Goal: Information Seeking & Learning: Learn about a topic

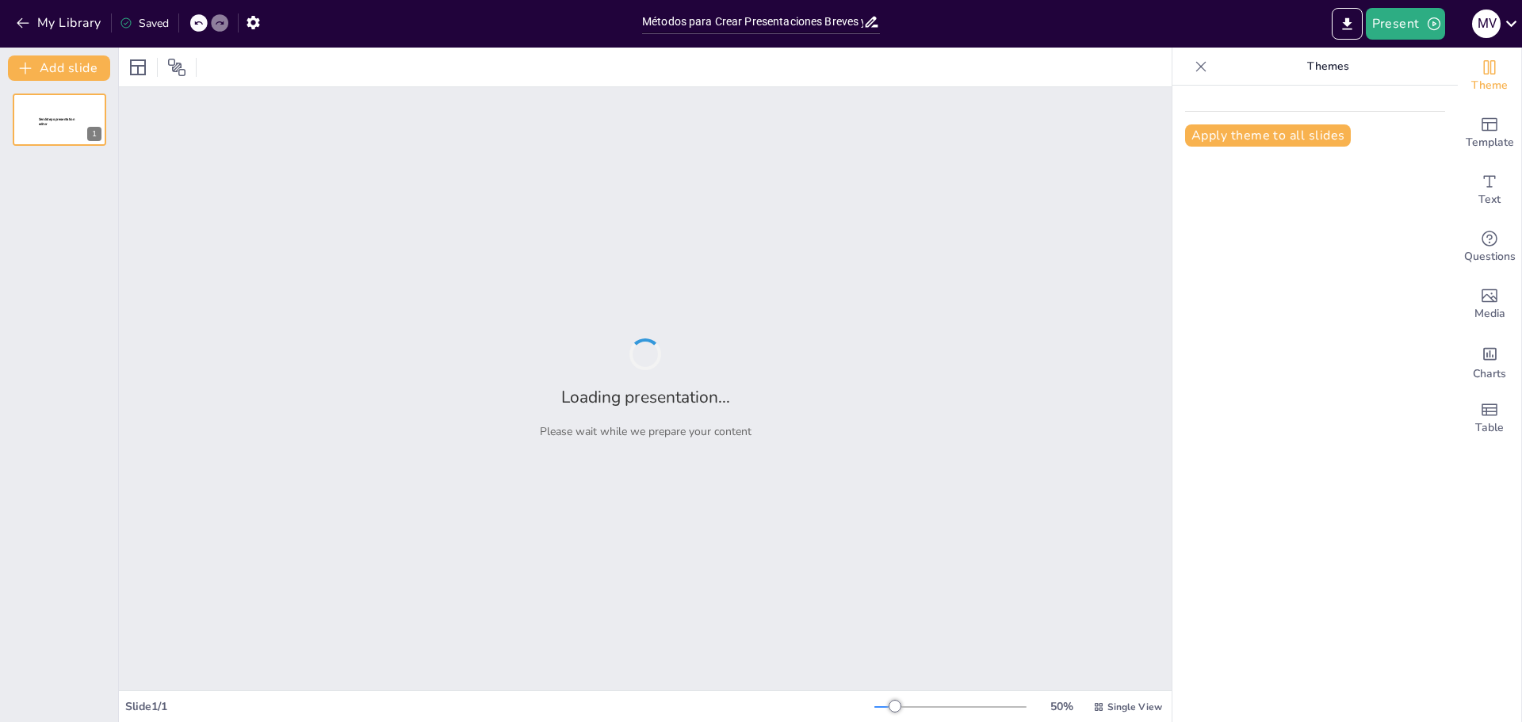
type input "Métodos para Crear Presentaciones Breves y Efectivas"
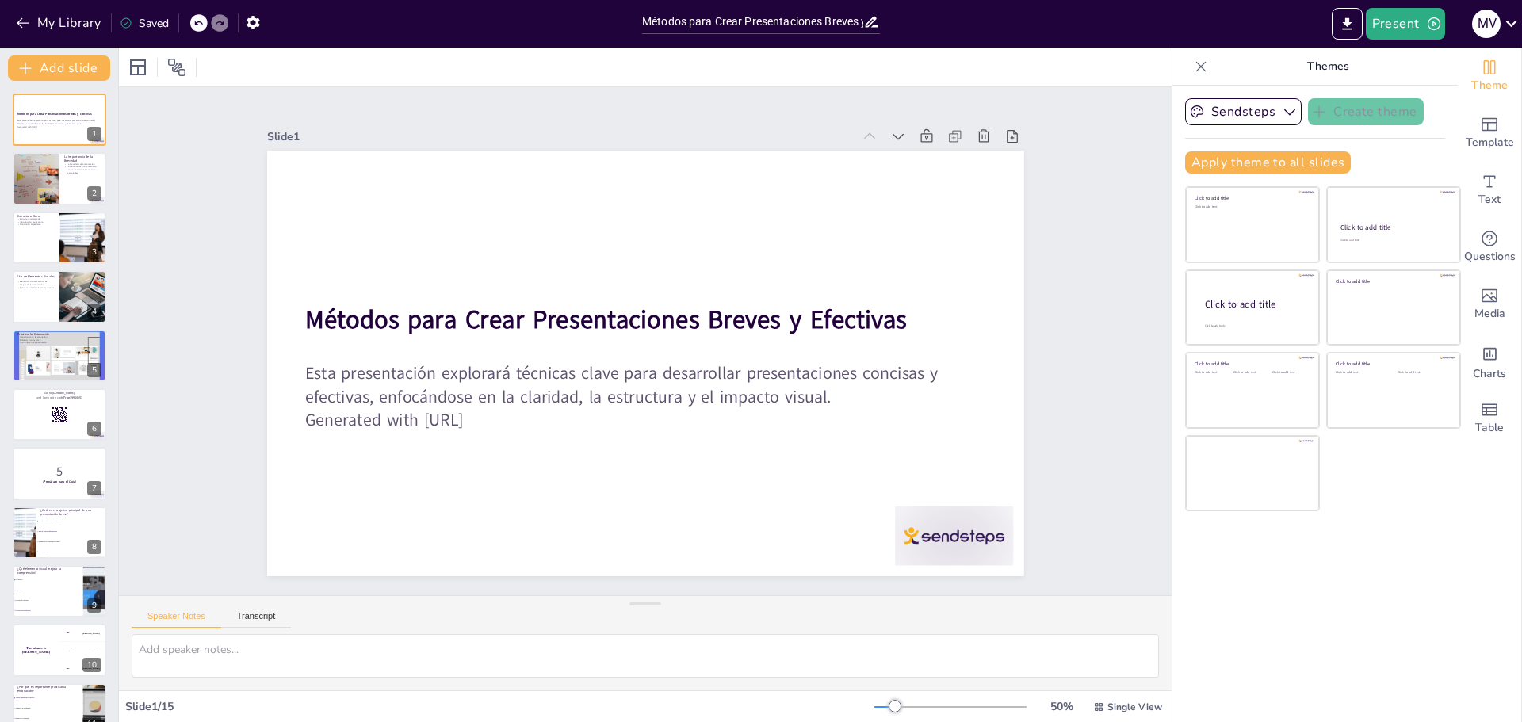
checkbox input "true"
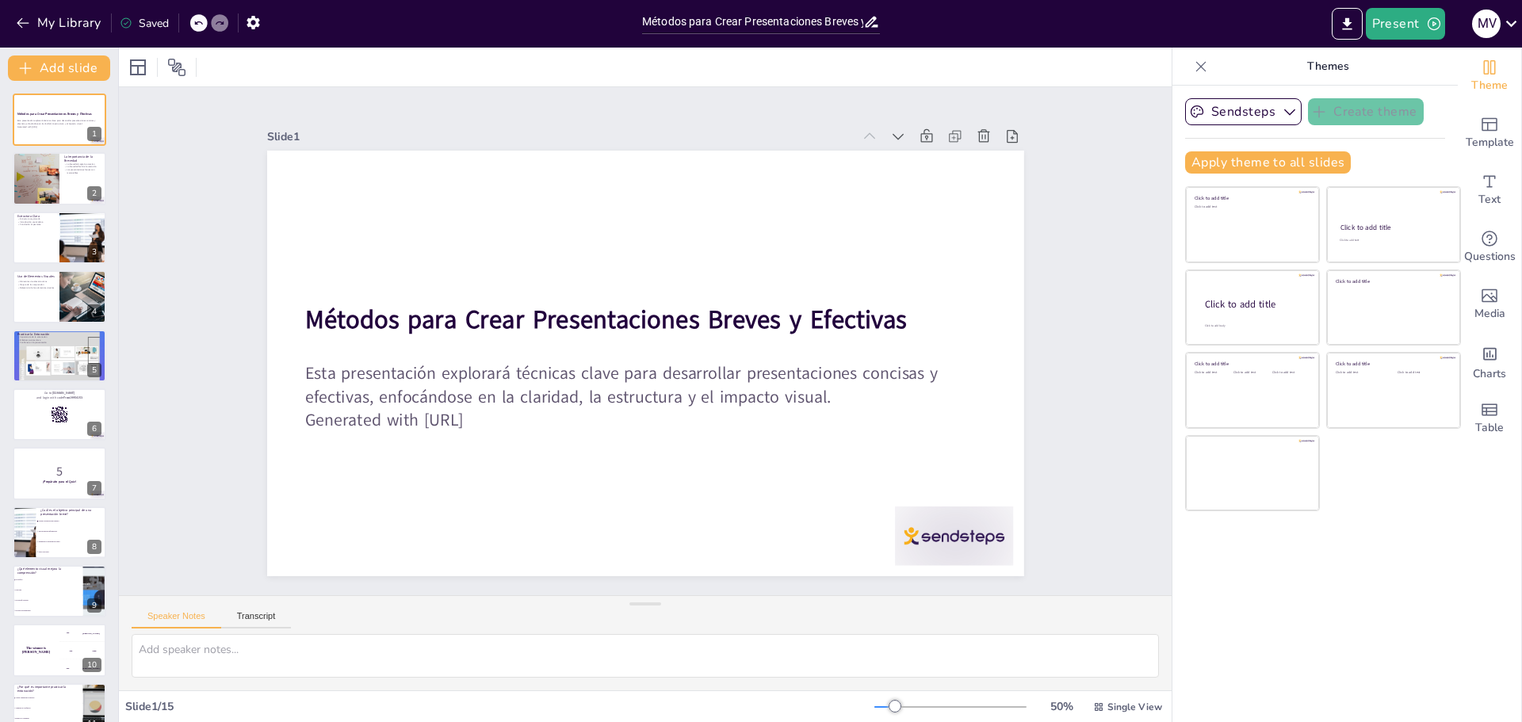
checkbox input "true"
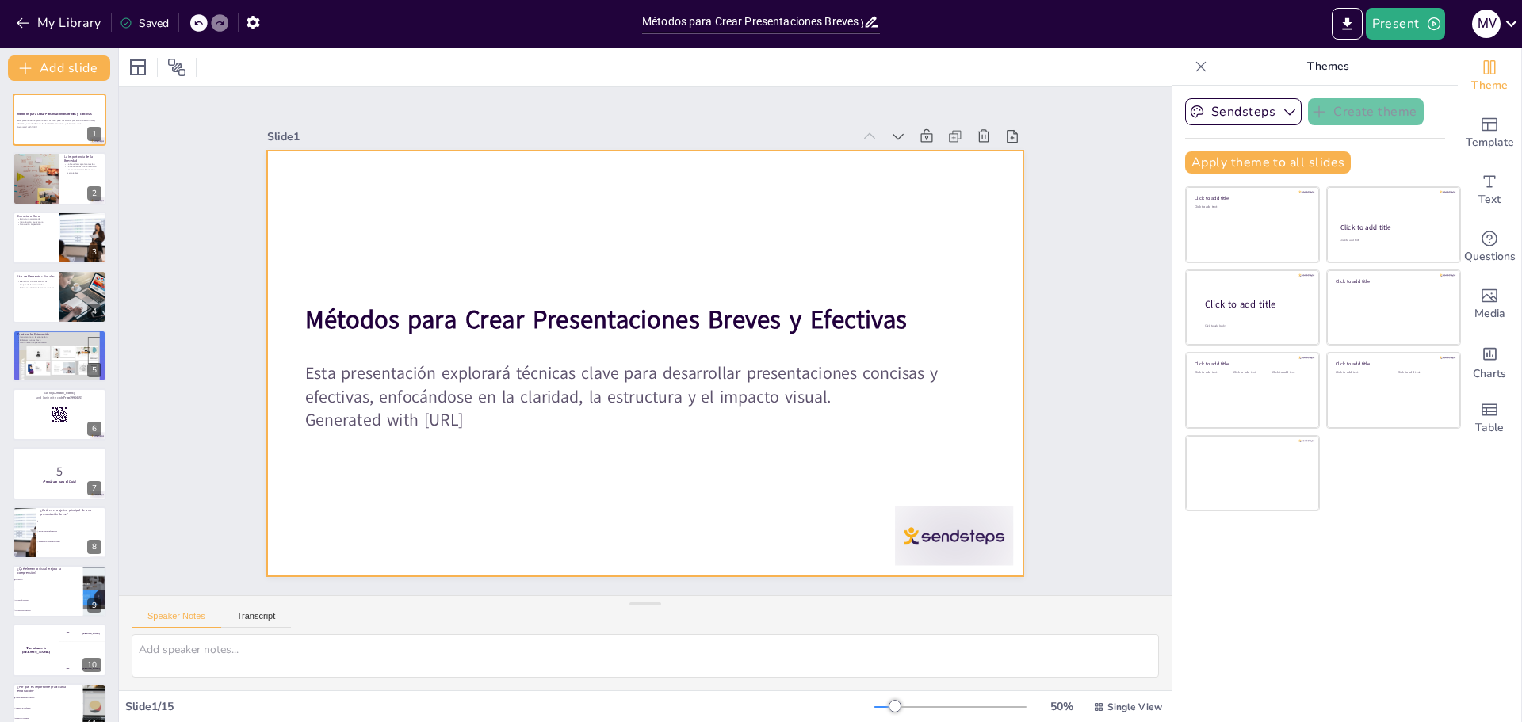
checkbox input "true"
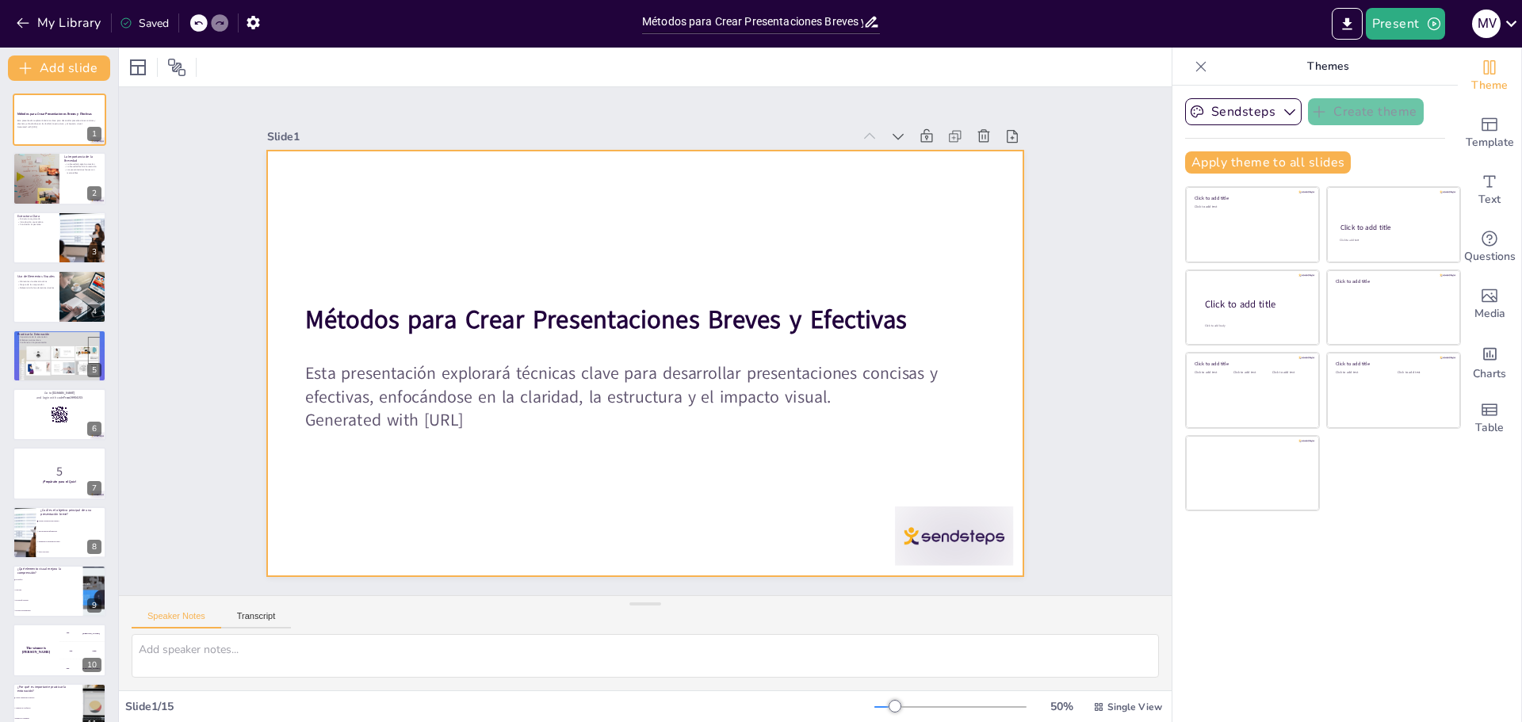
checkbox input "true"
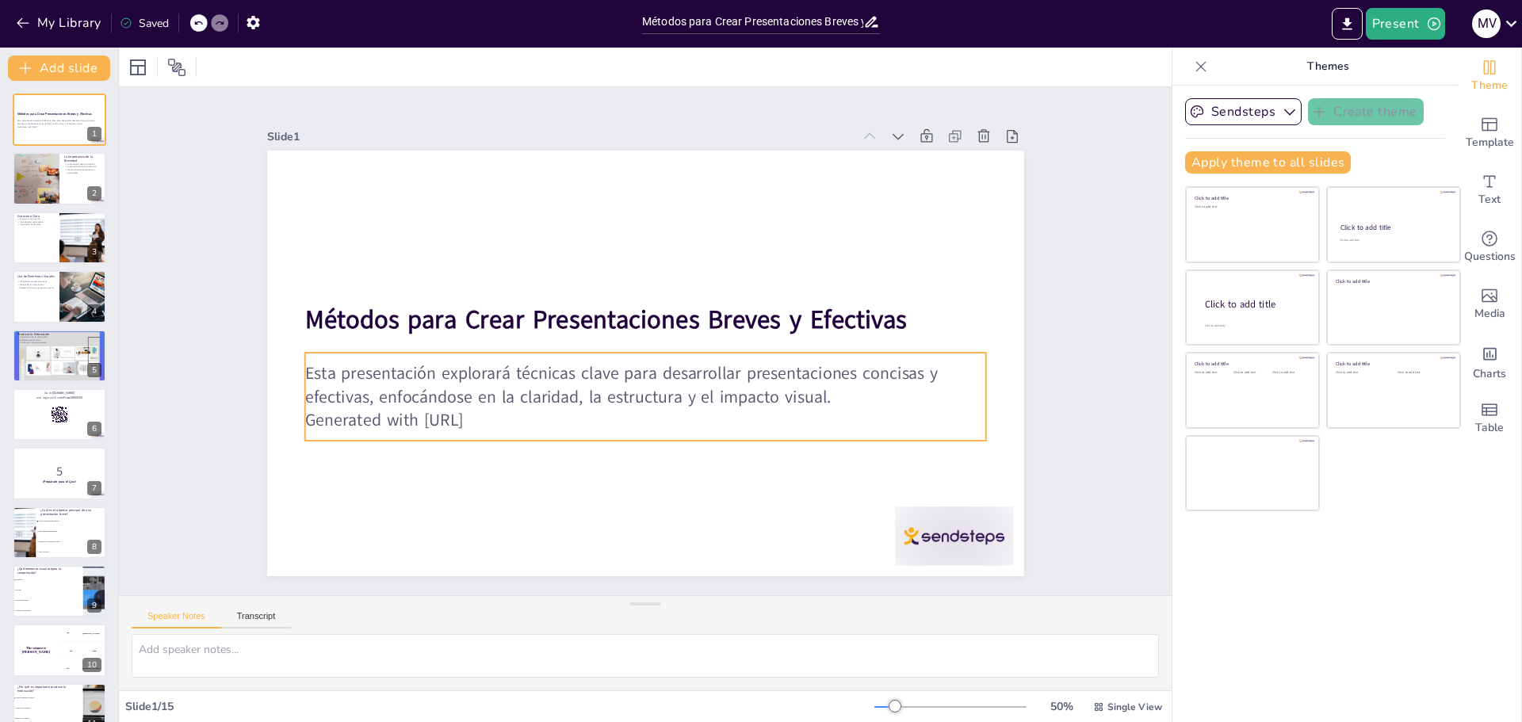
checkbox input "true"
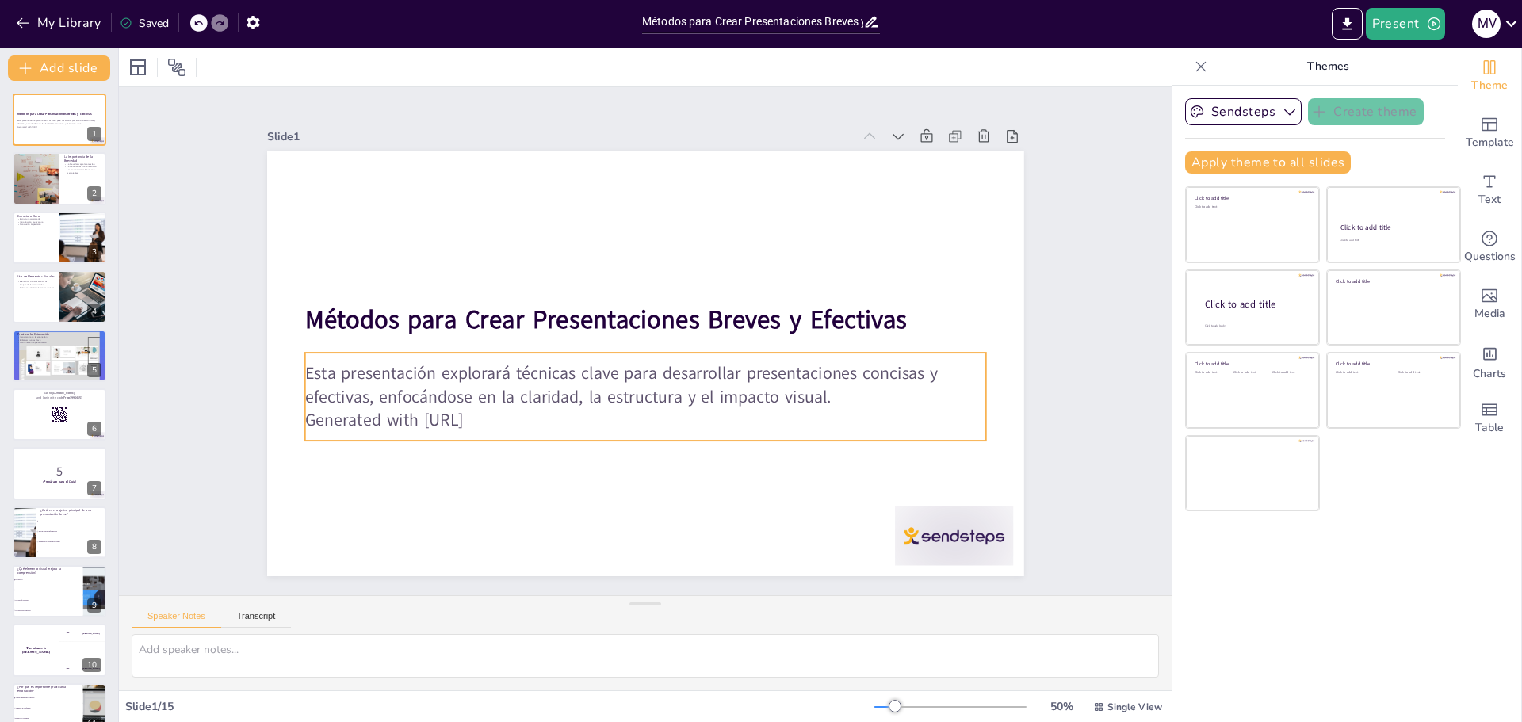
checkbox input "true"
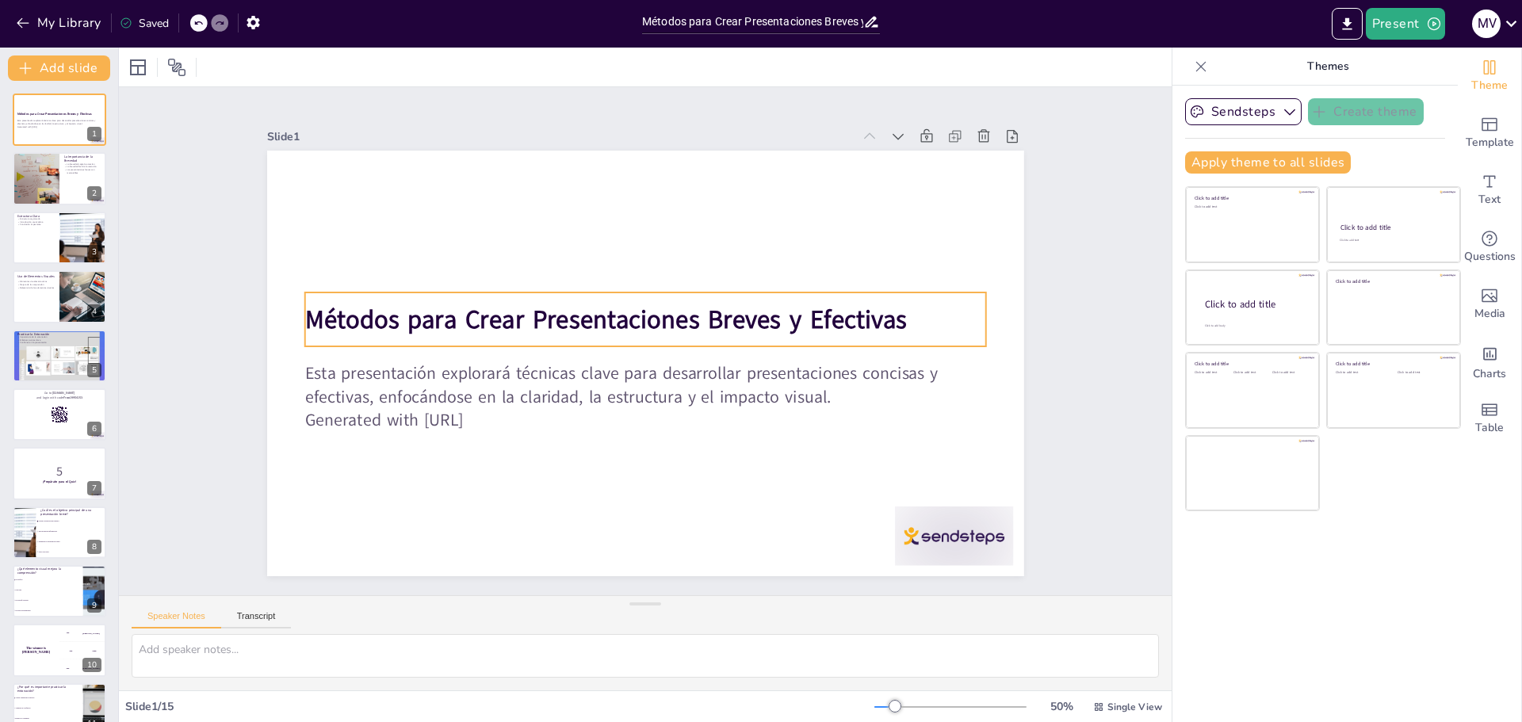
checkbox input "true"
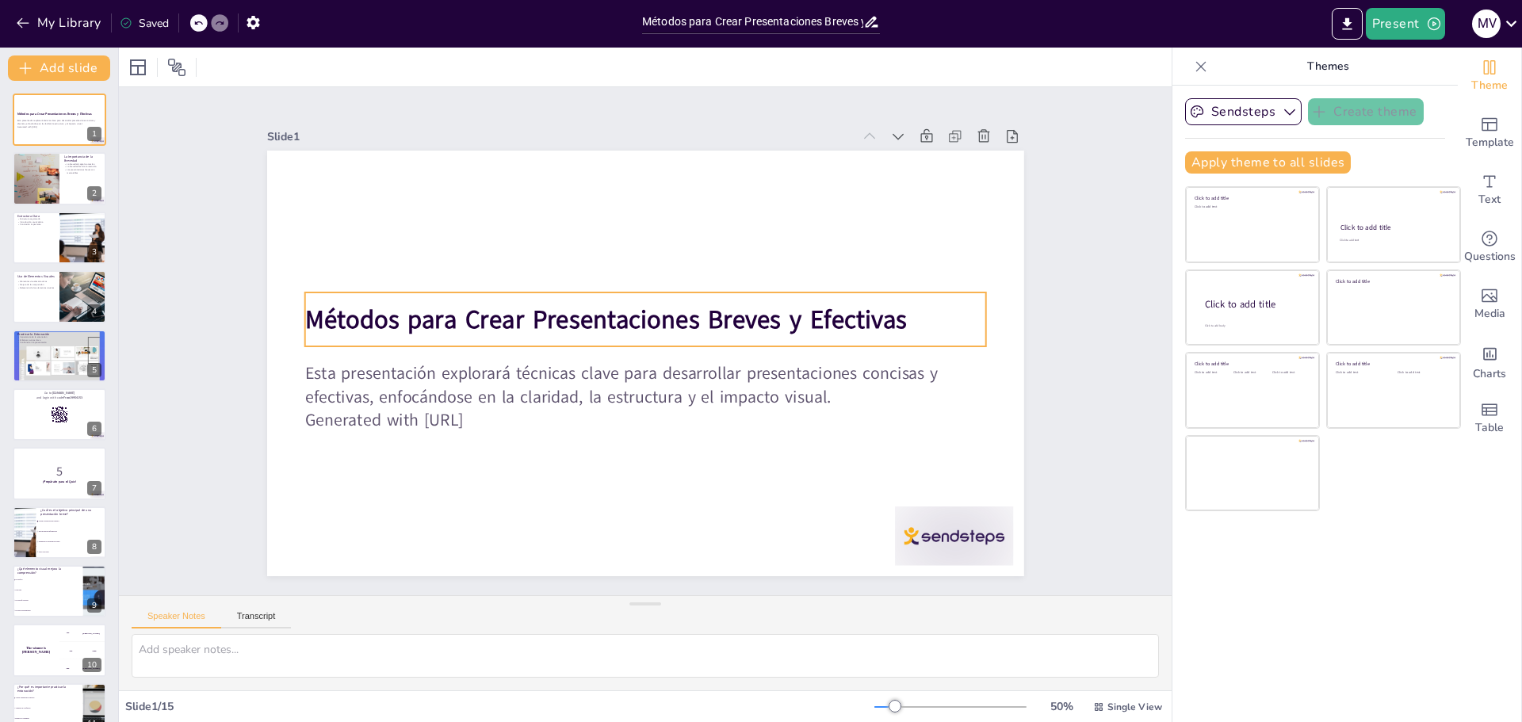
checkbox input "true"
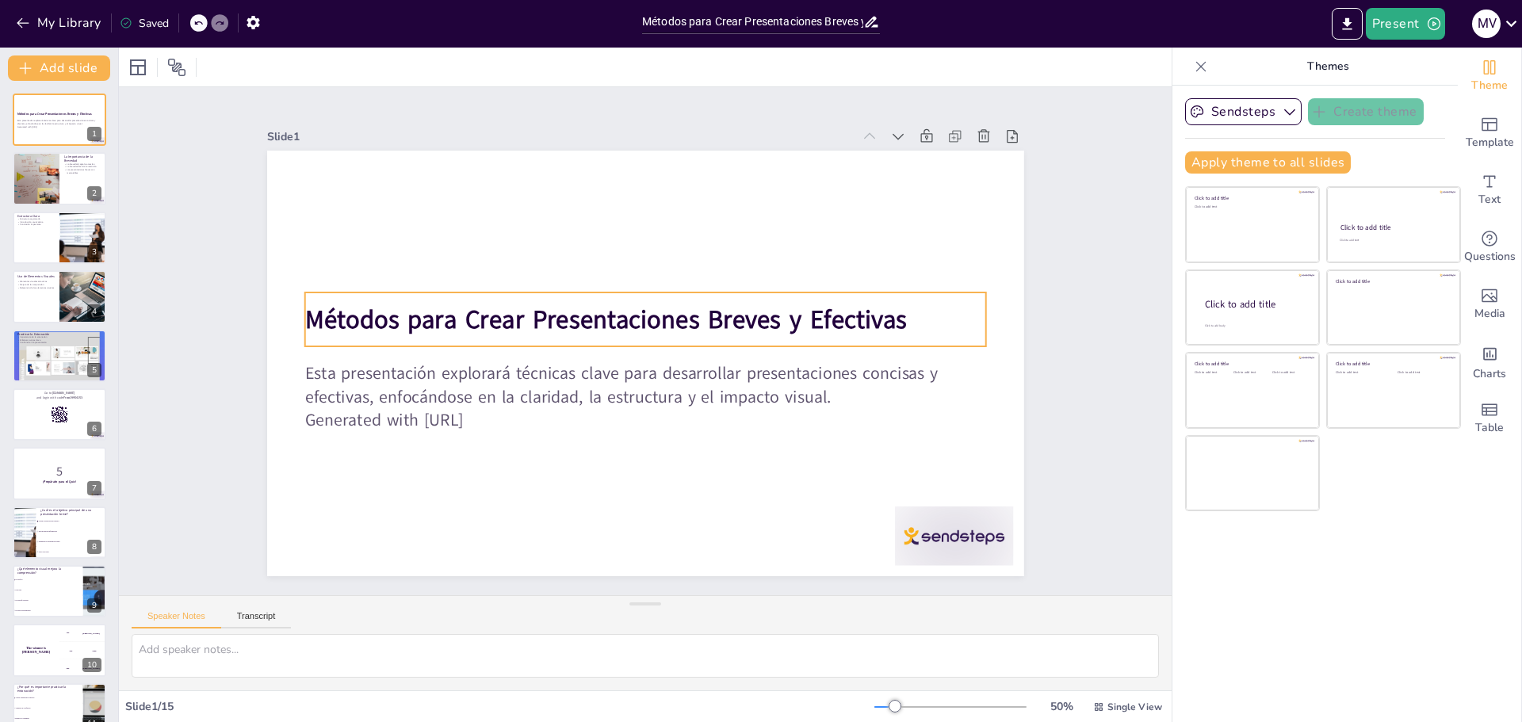
checkbox input "true"
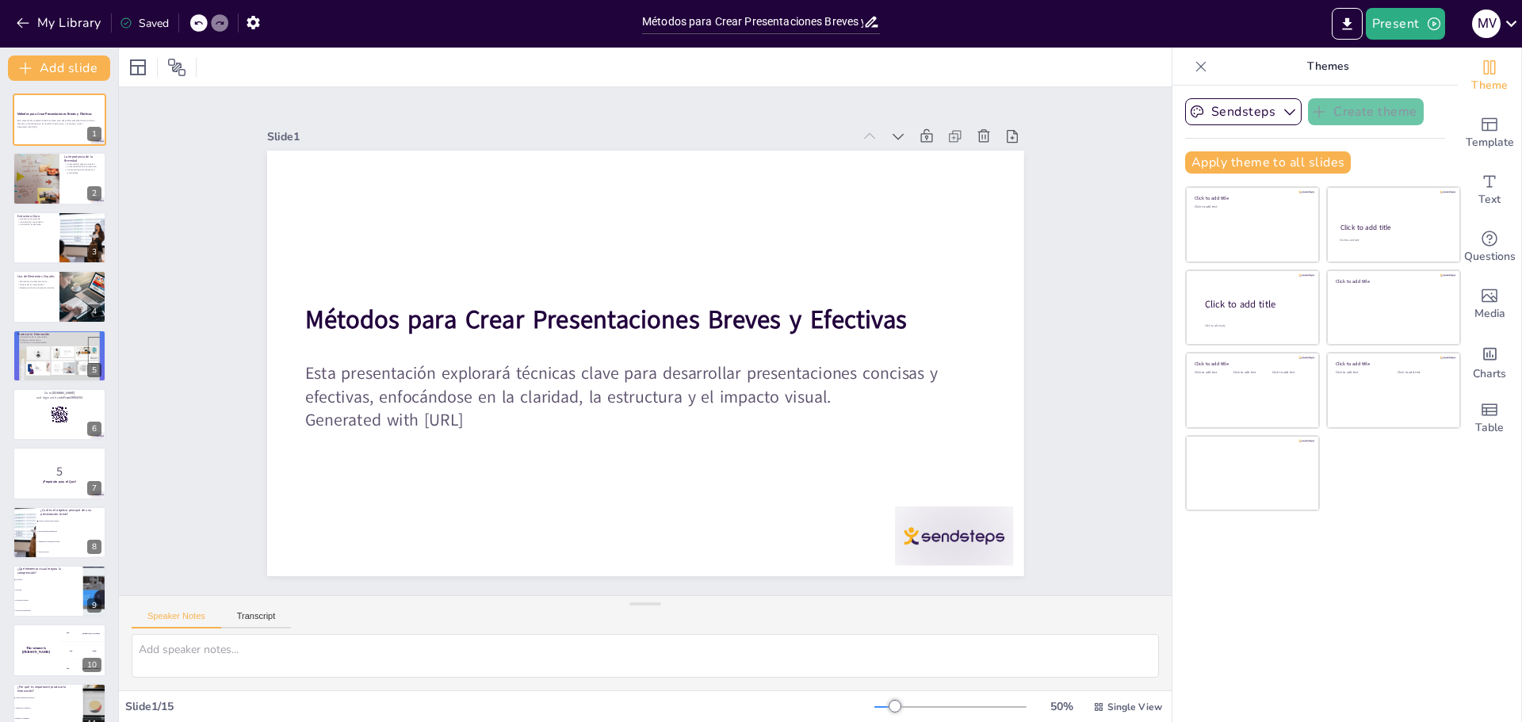
checkbox input "true"
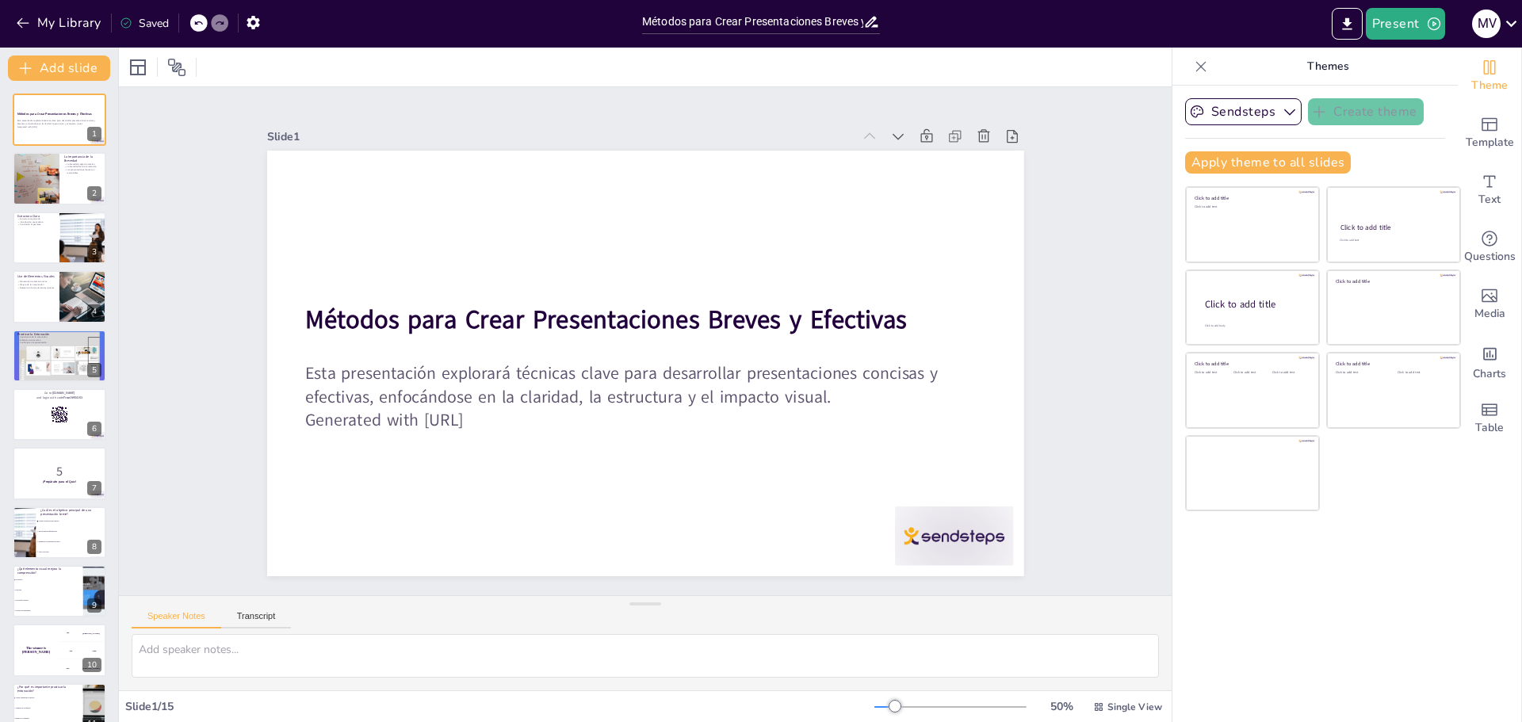
checkbox input "true"
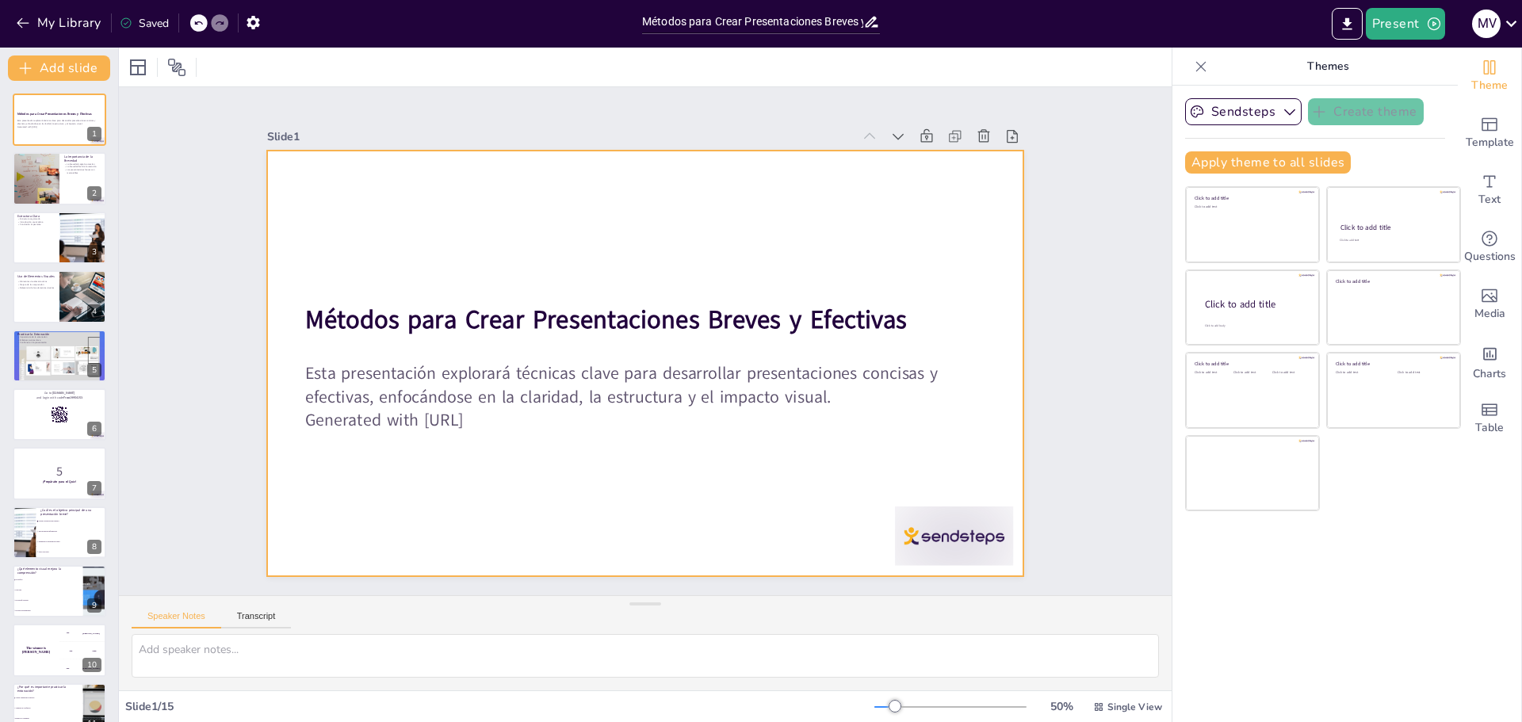
checkbox input "true"
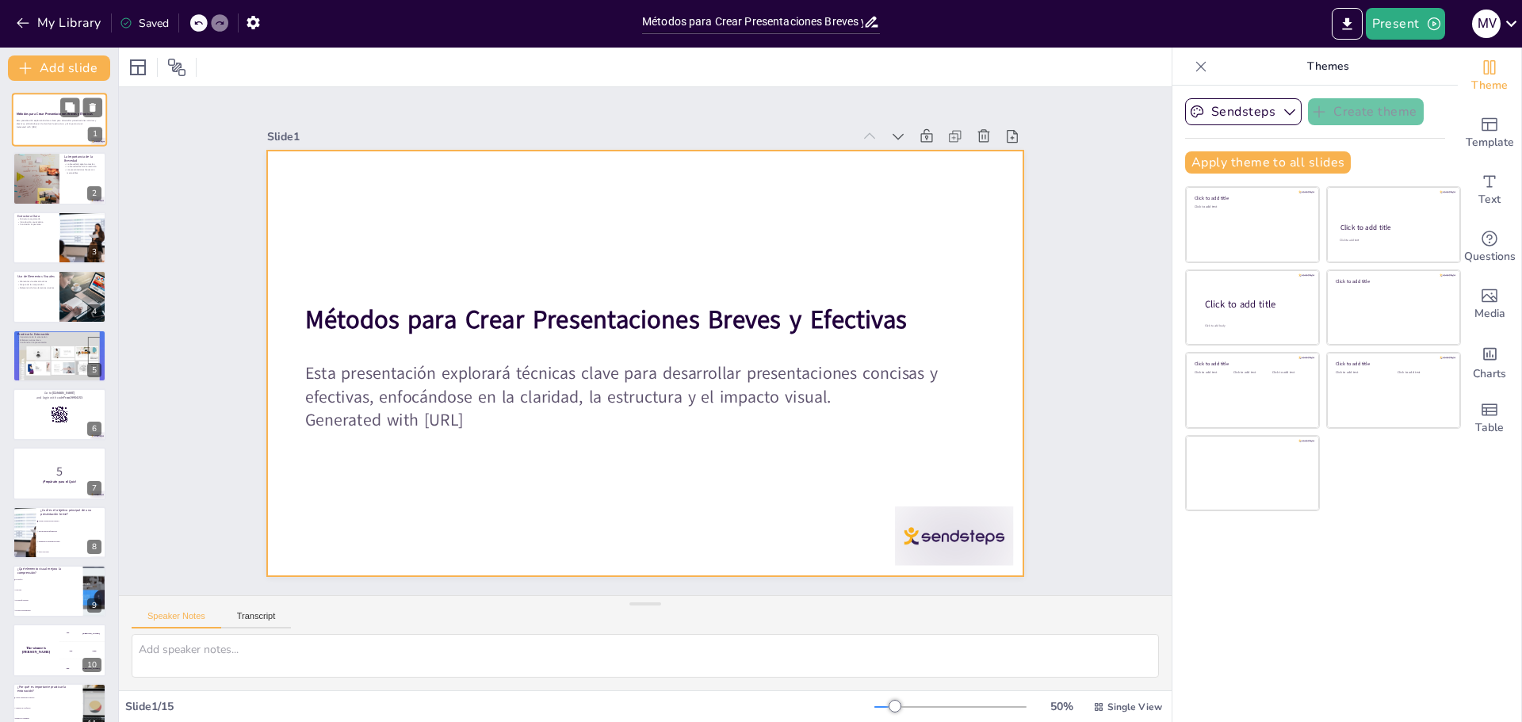
checkbox input "true"
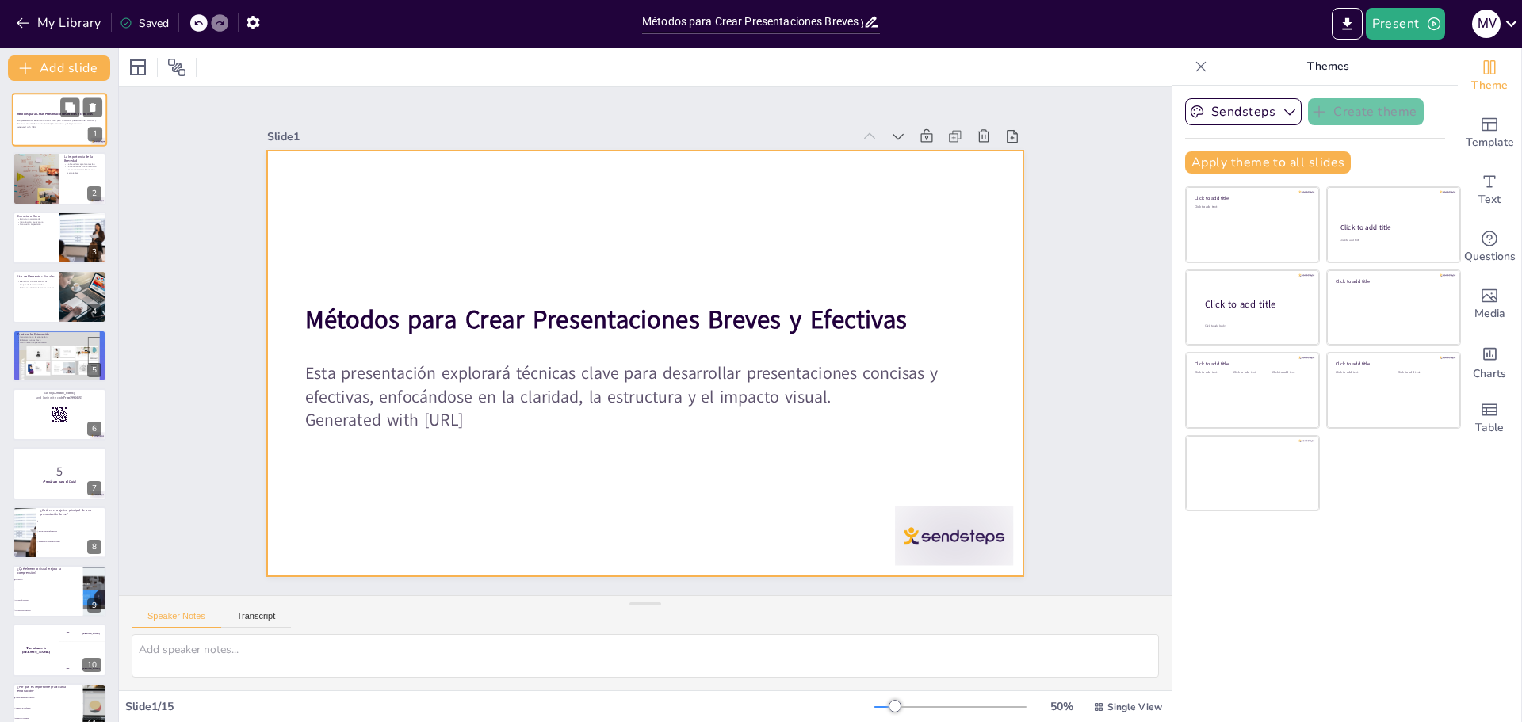
click at [52, 99] on div at bounding box center [59, 120] width 95 height 54
checkbox input "true"
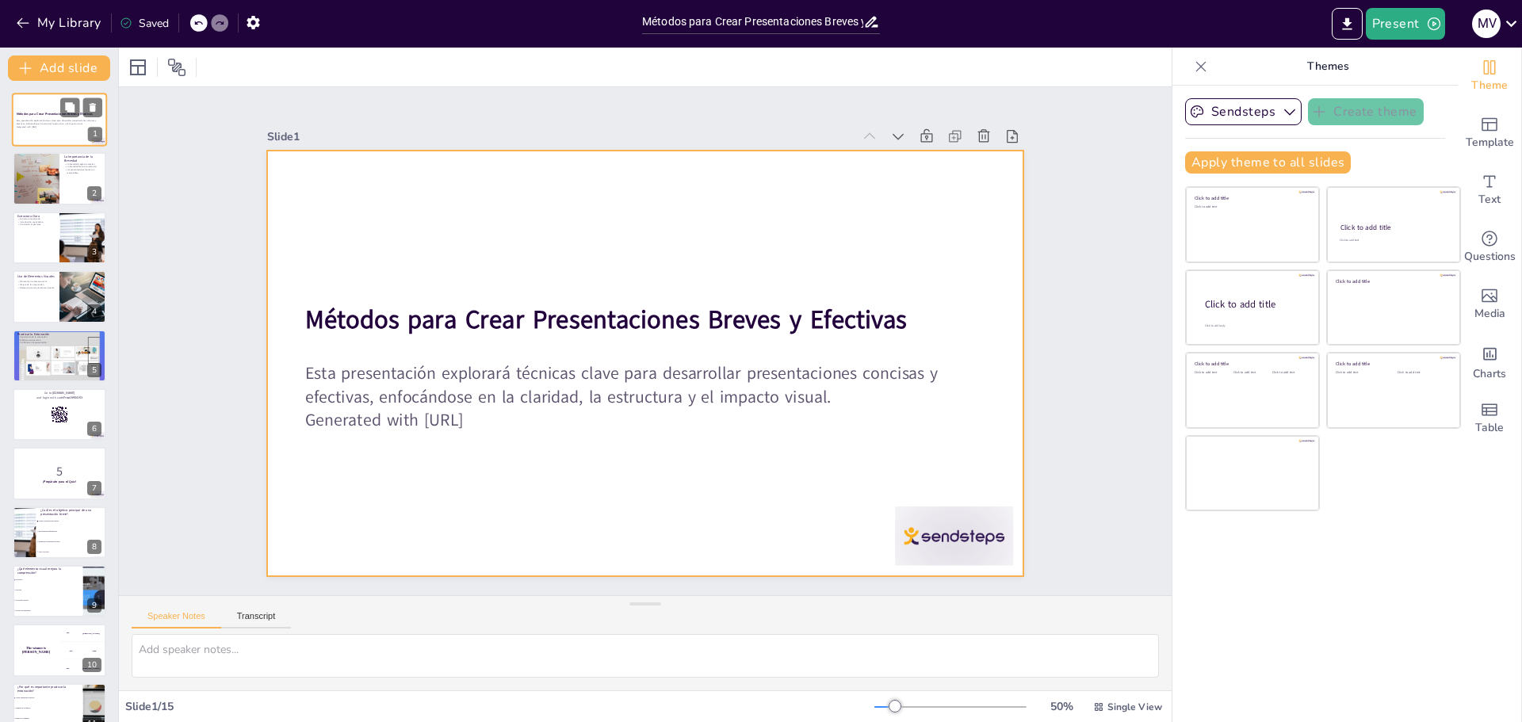
checkbox input "true"
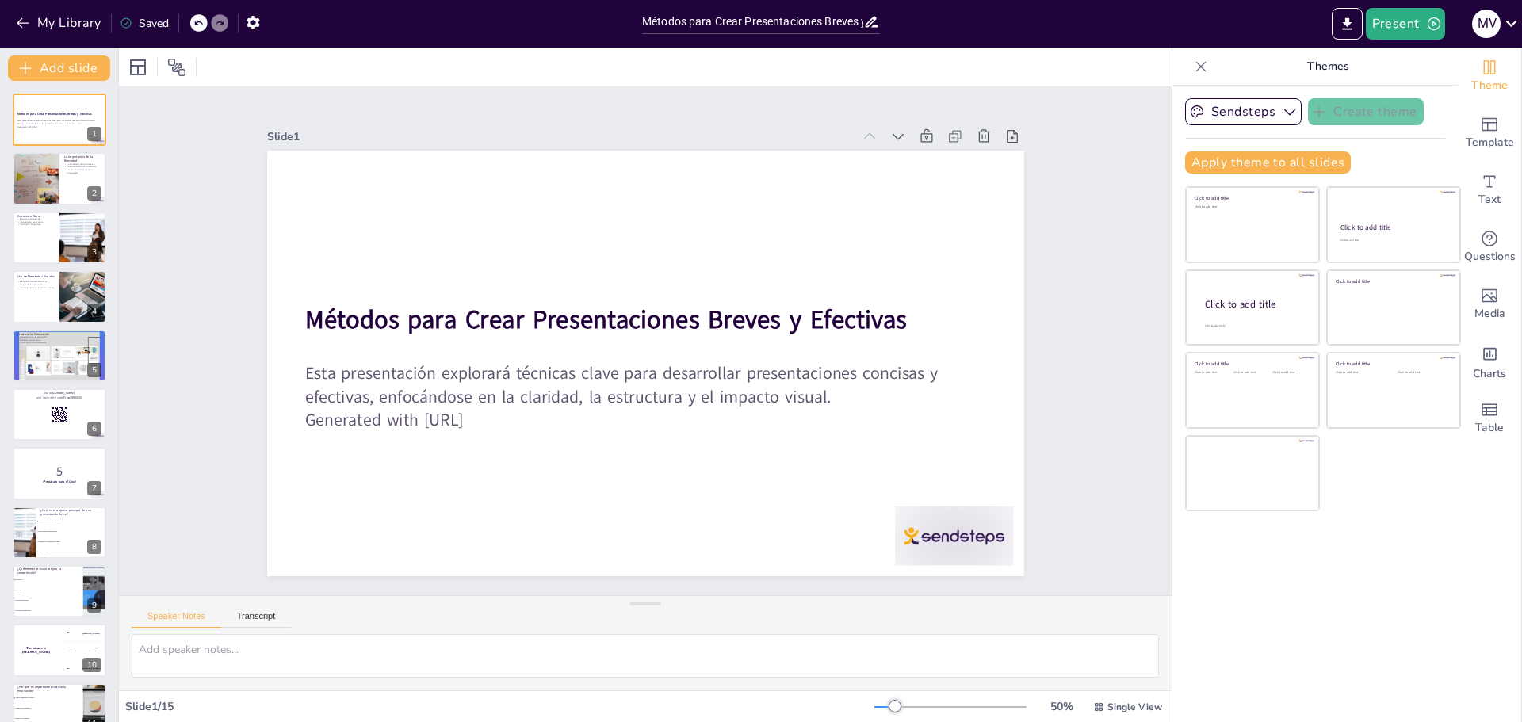
checkbox input "true"
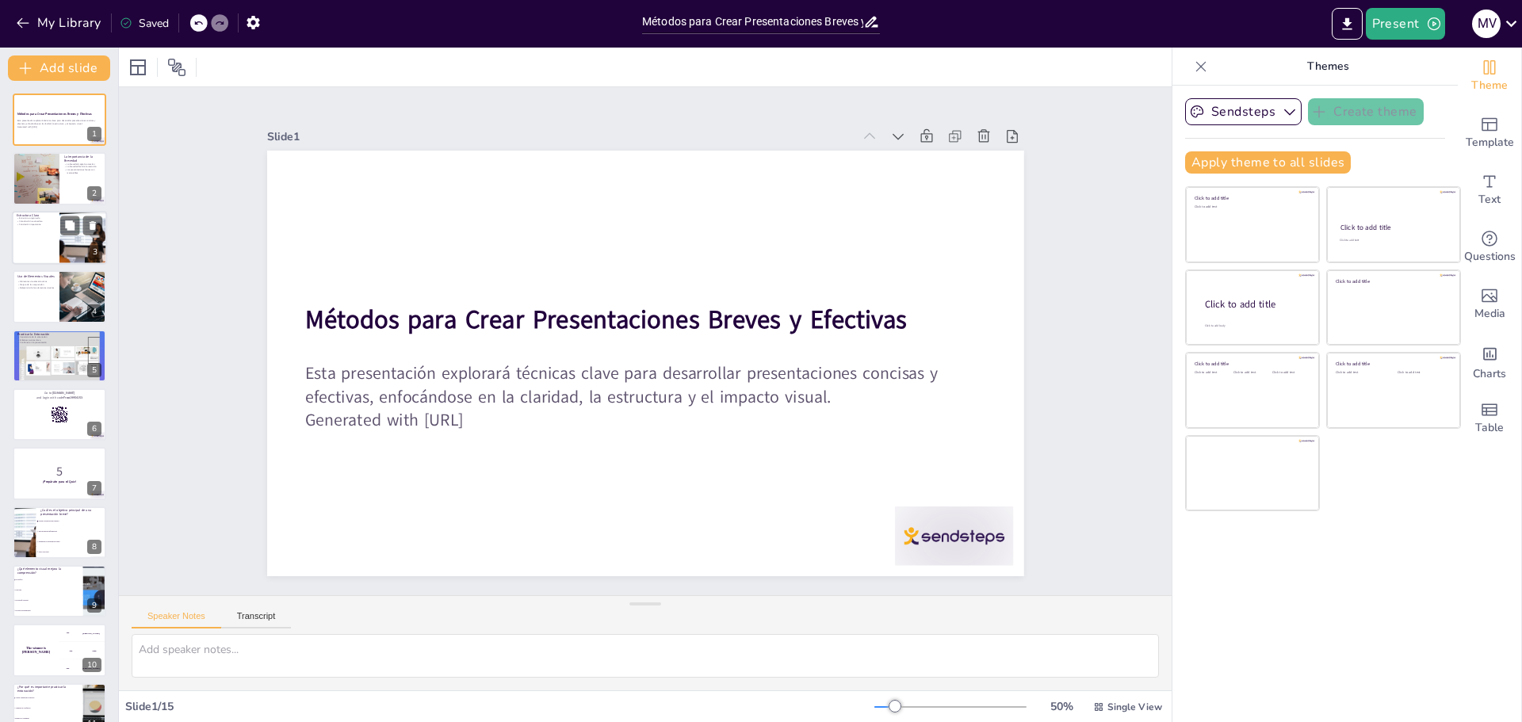
checkbox input "true"
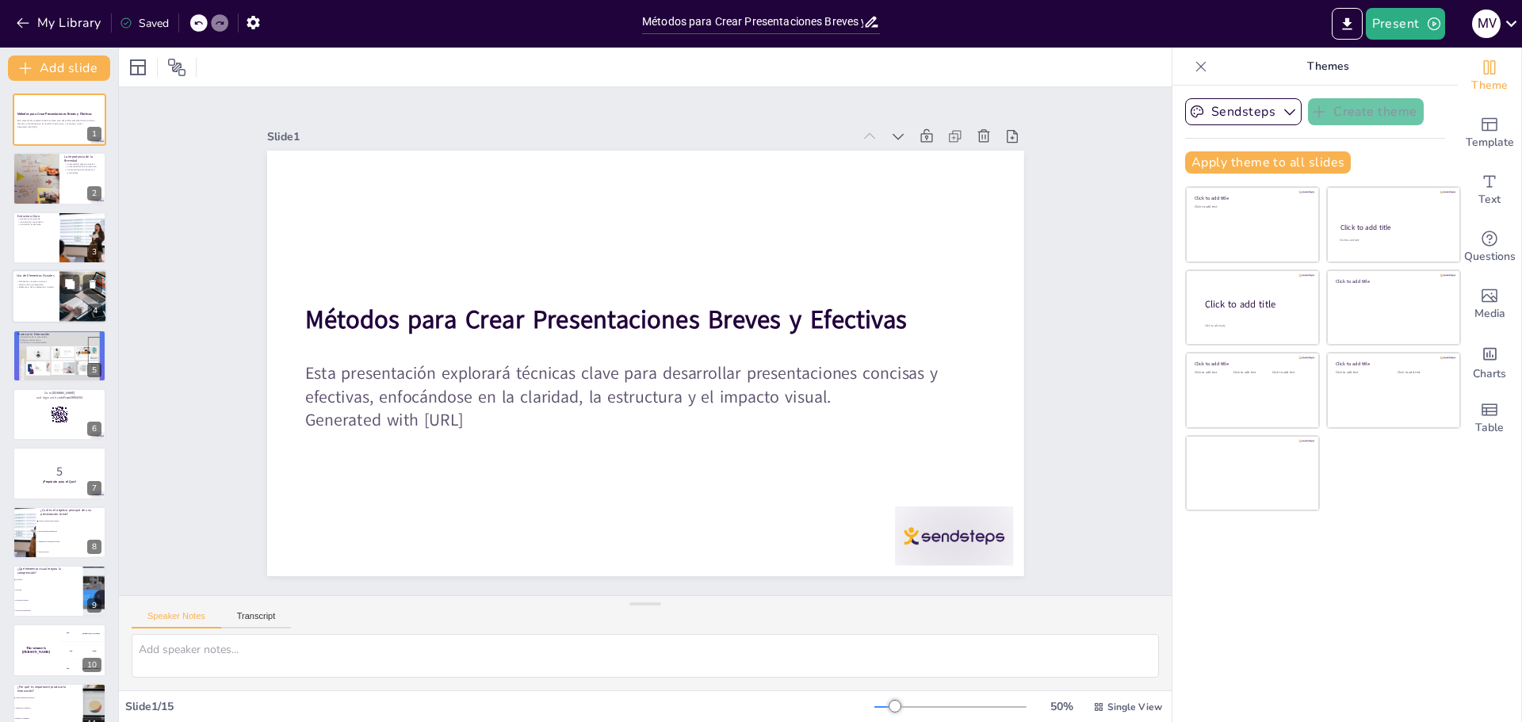
checkbox input "true"
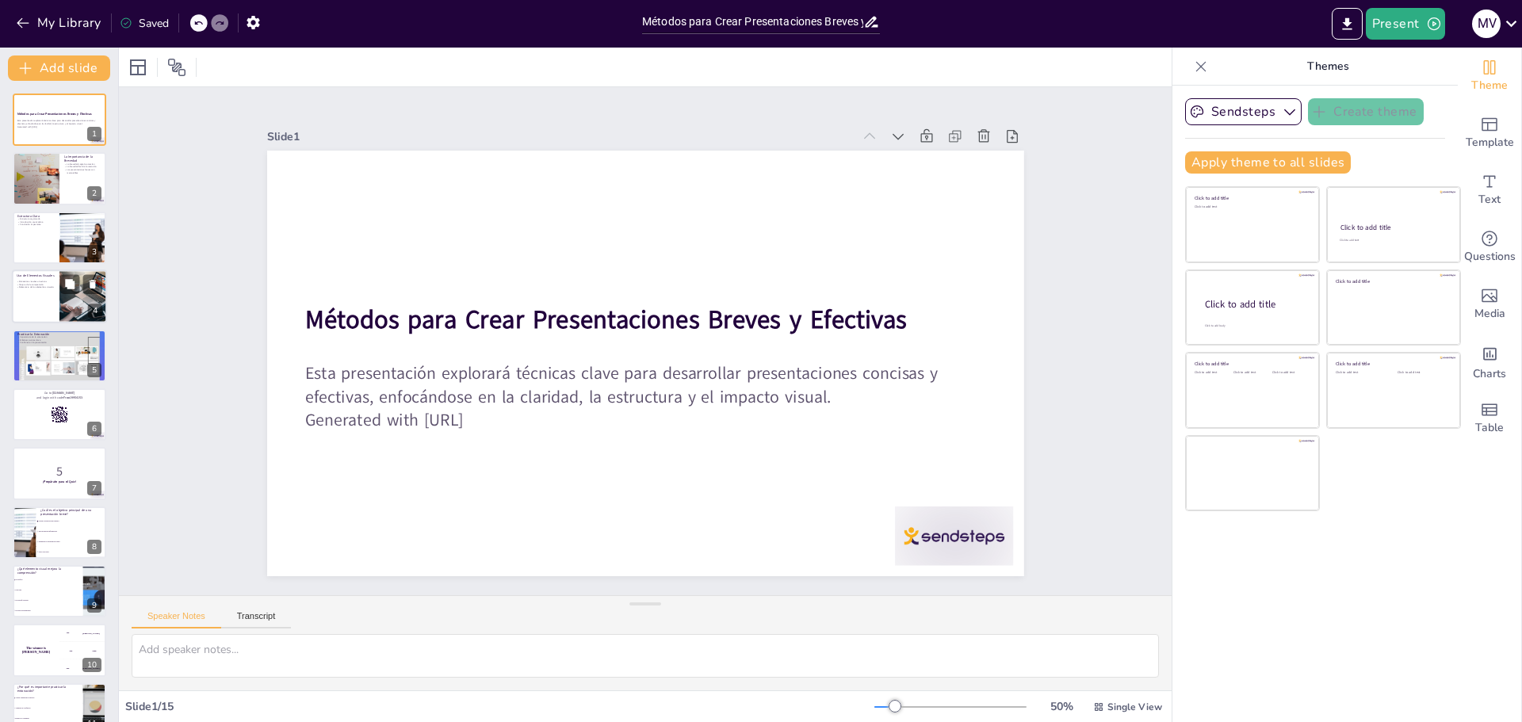
checkbox input "true"
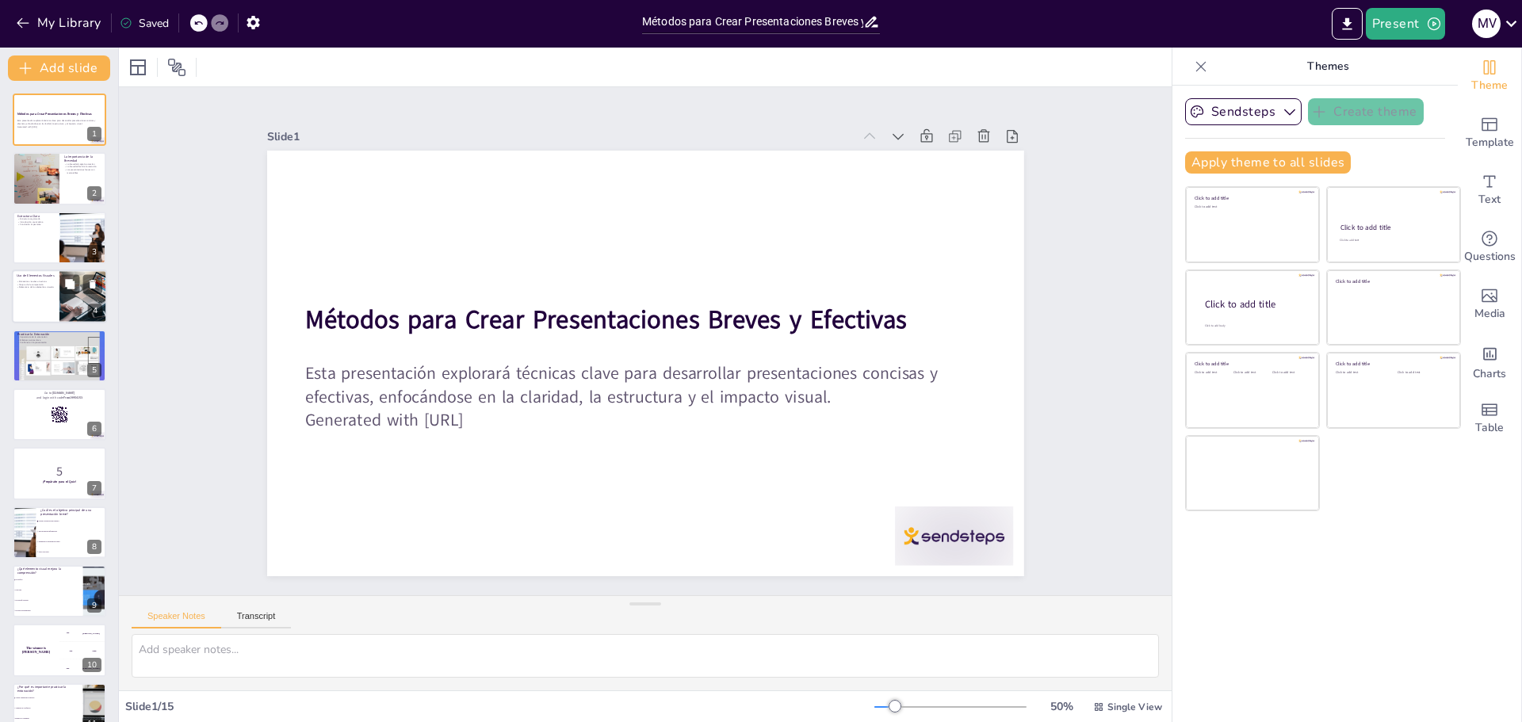
checkbox input "true"
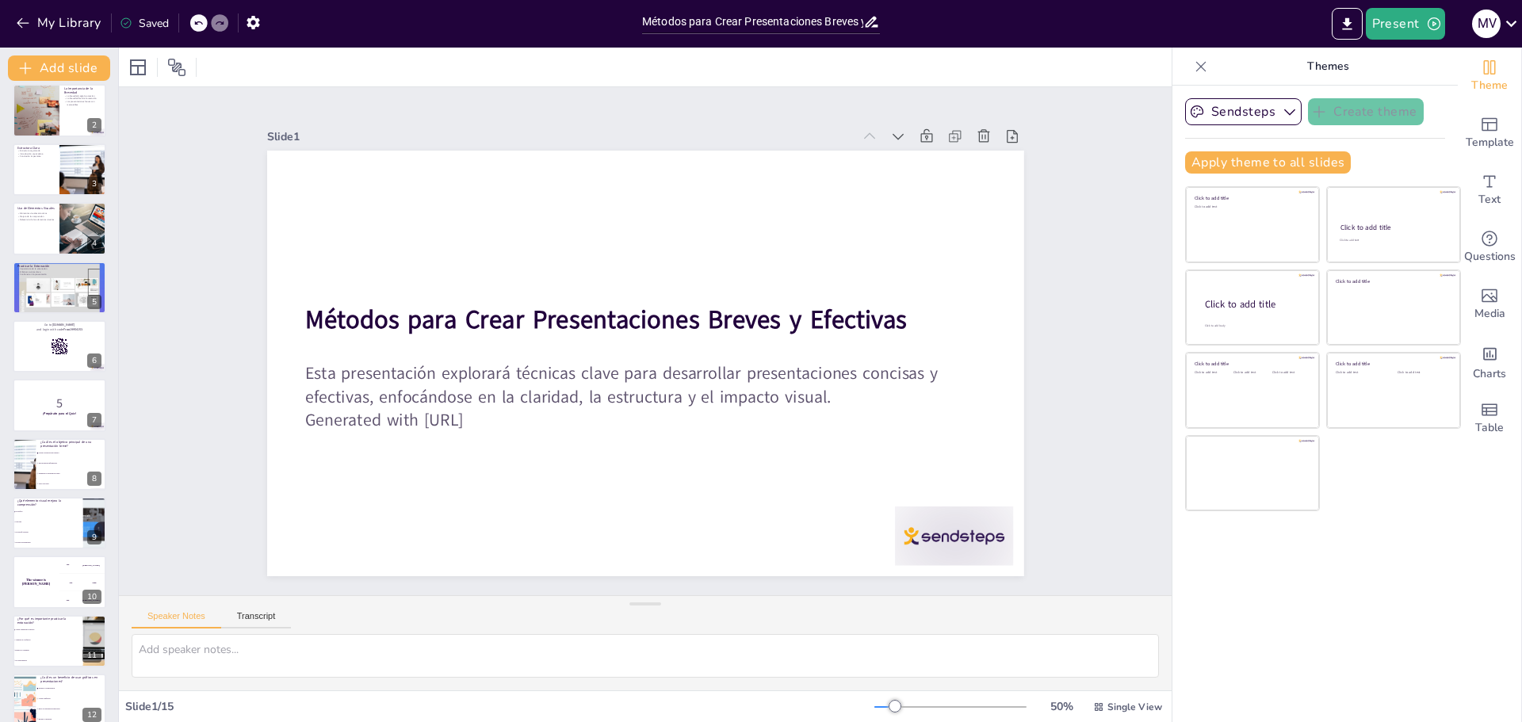
checkbox input "true"
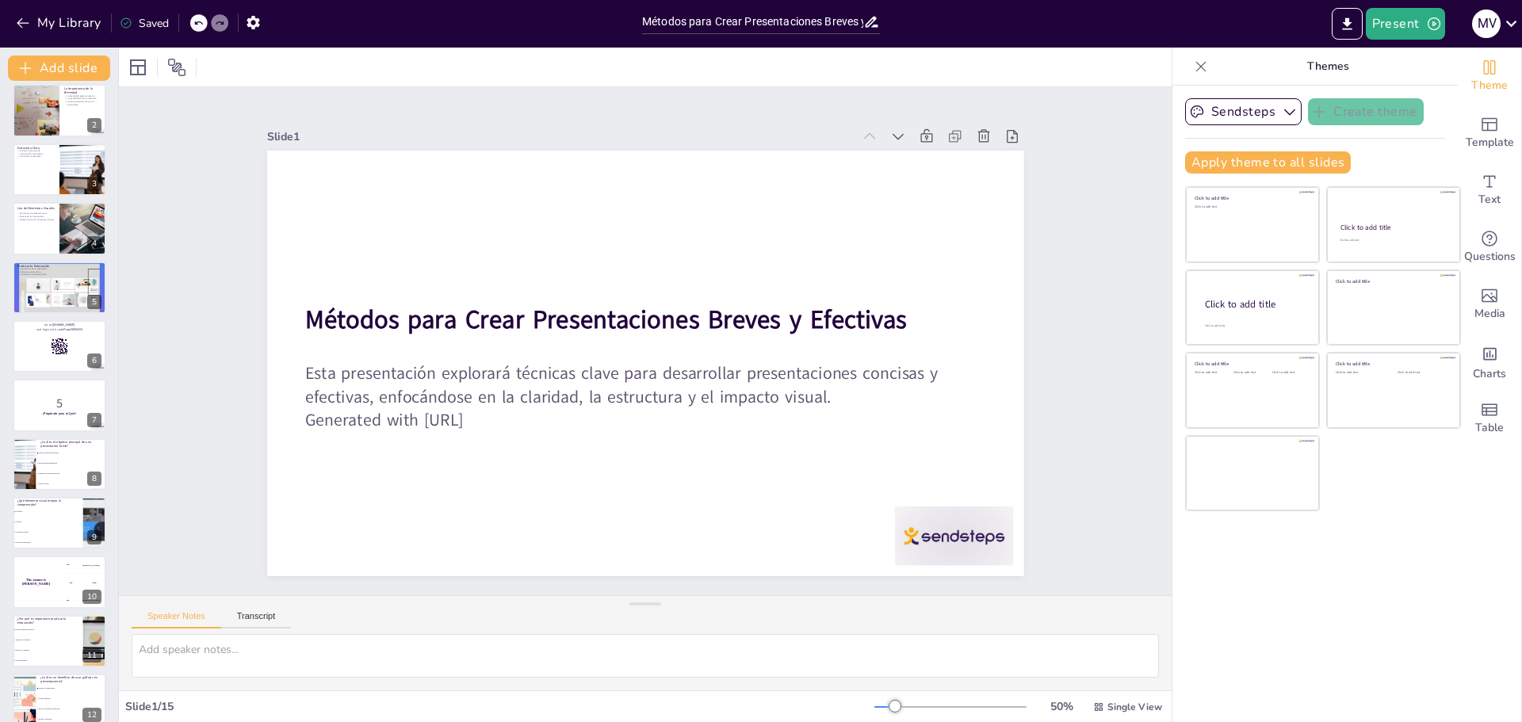
checkbox input "true"
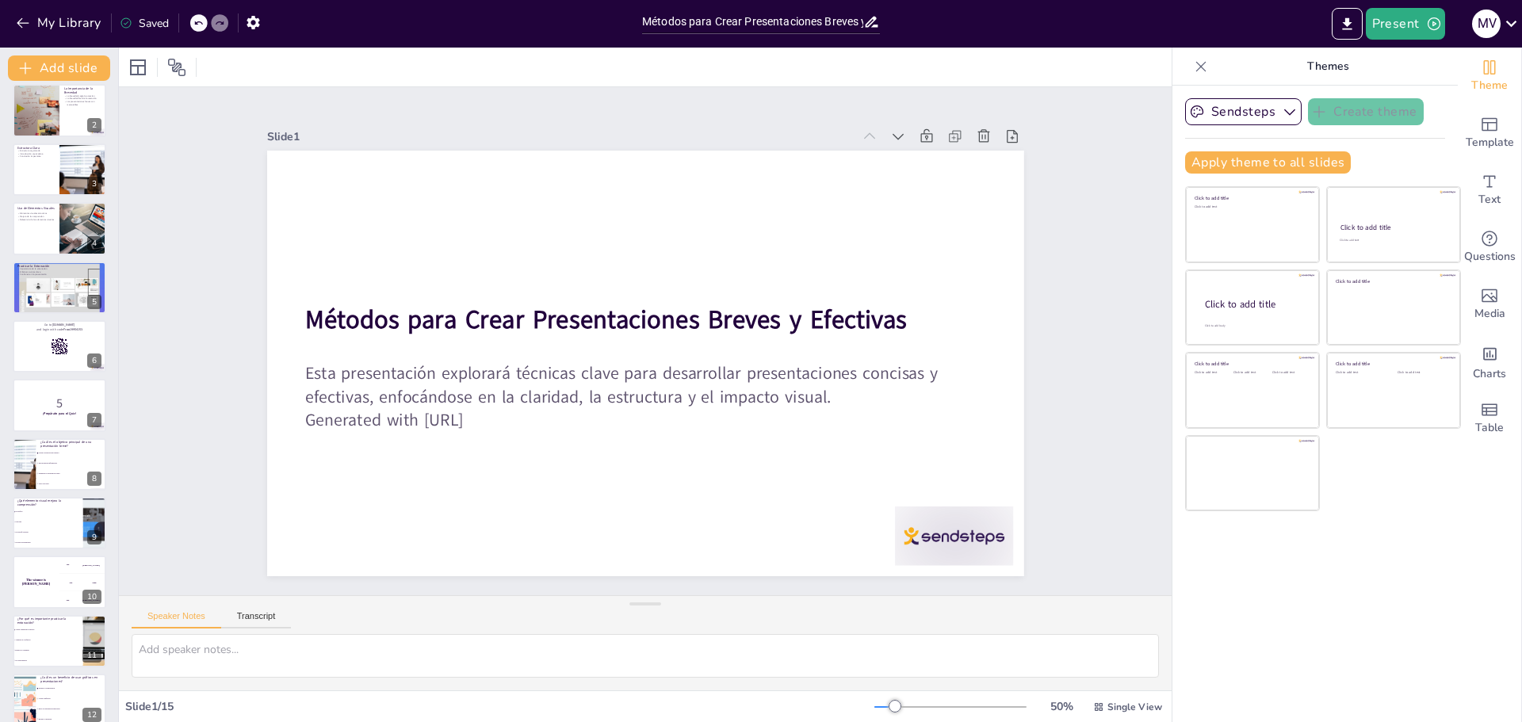
checkbox input "true"
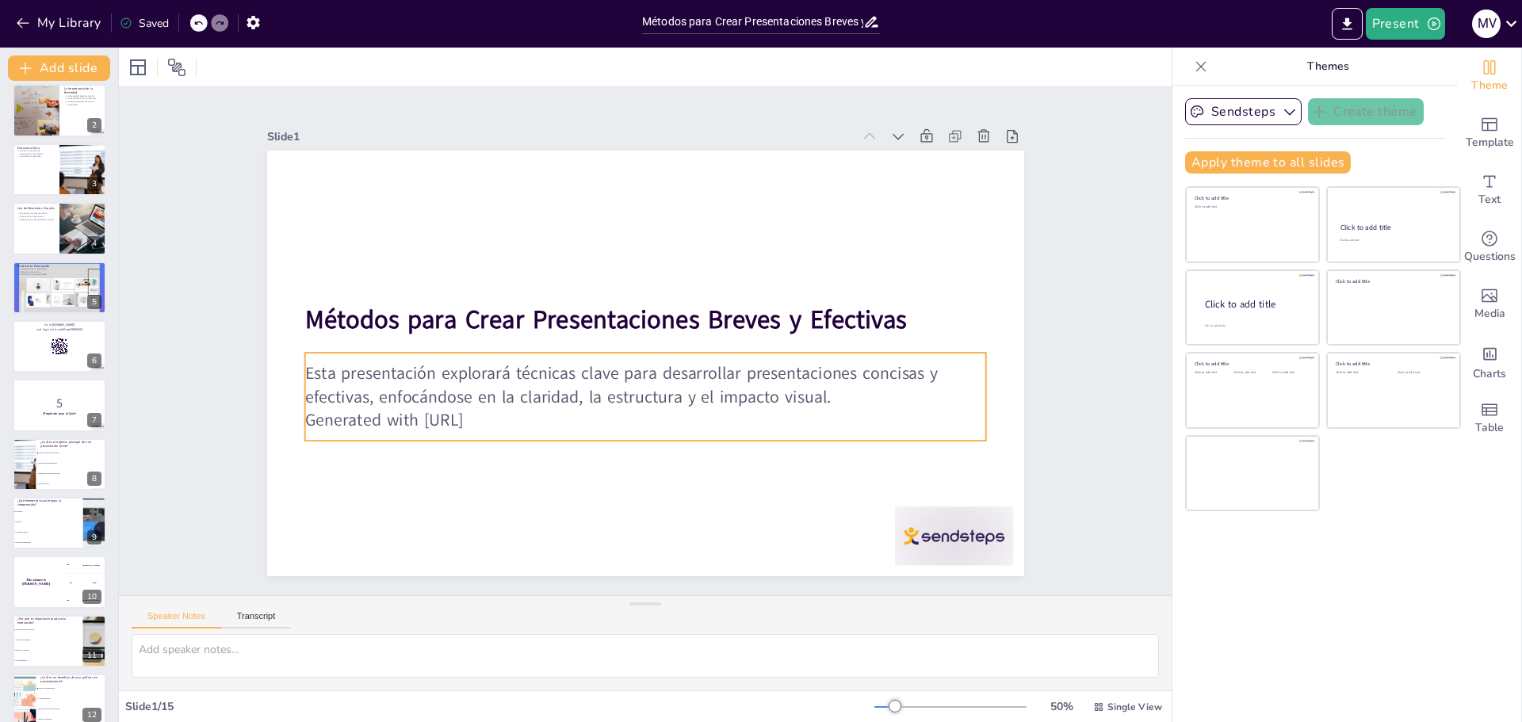
scroll to position [79, 0]
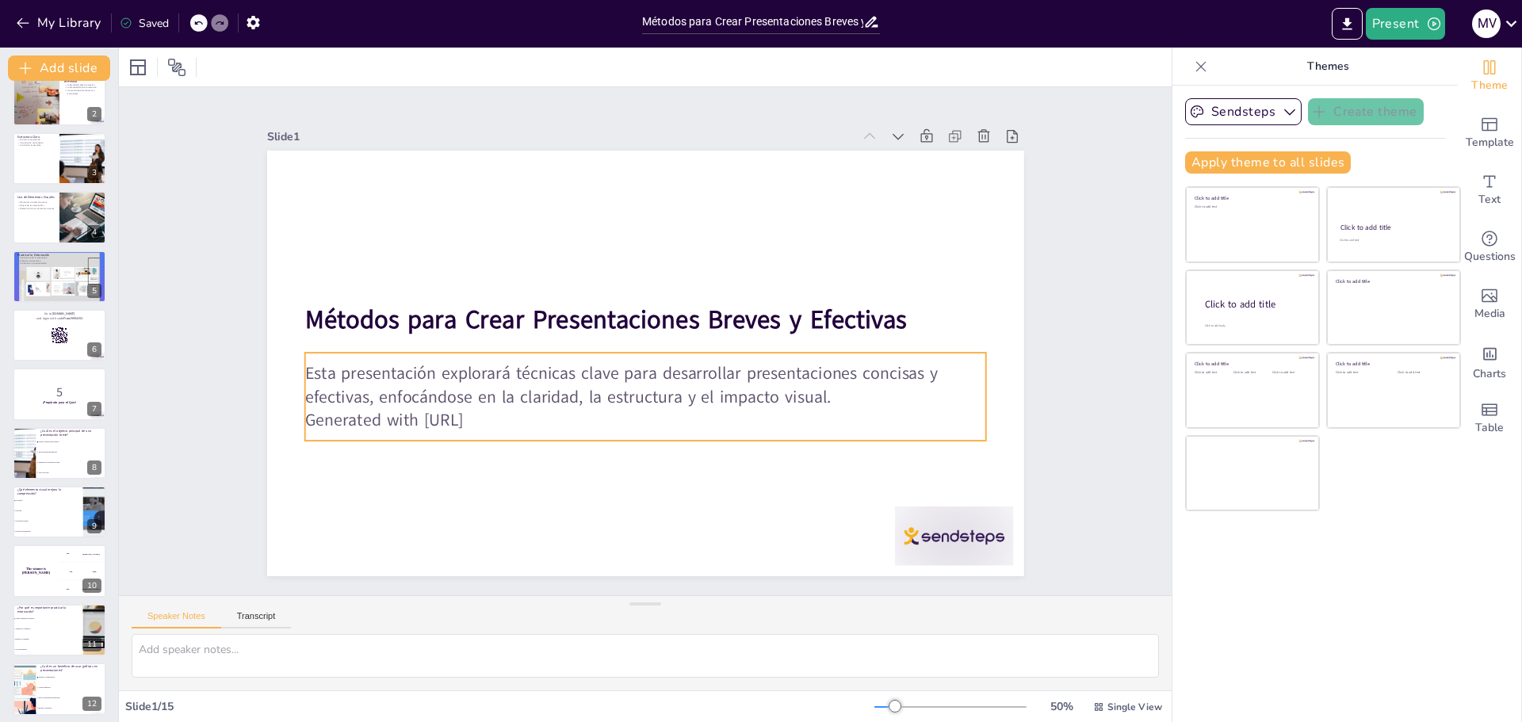
checkbox input "true"
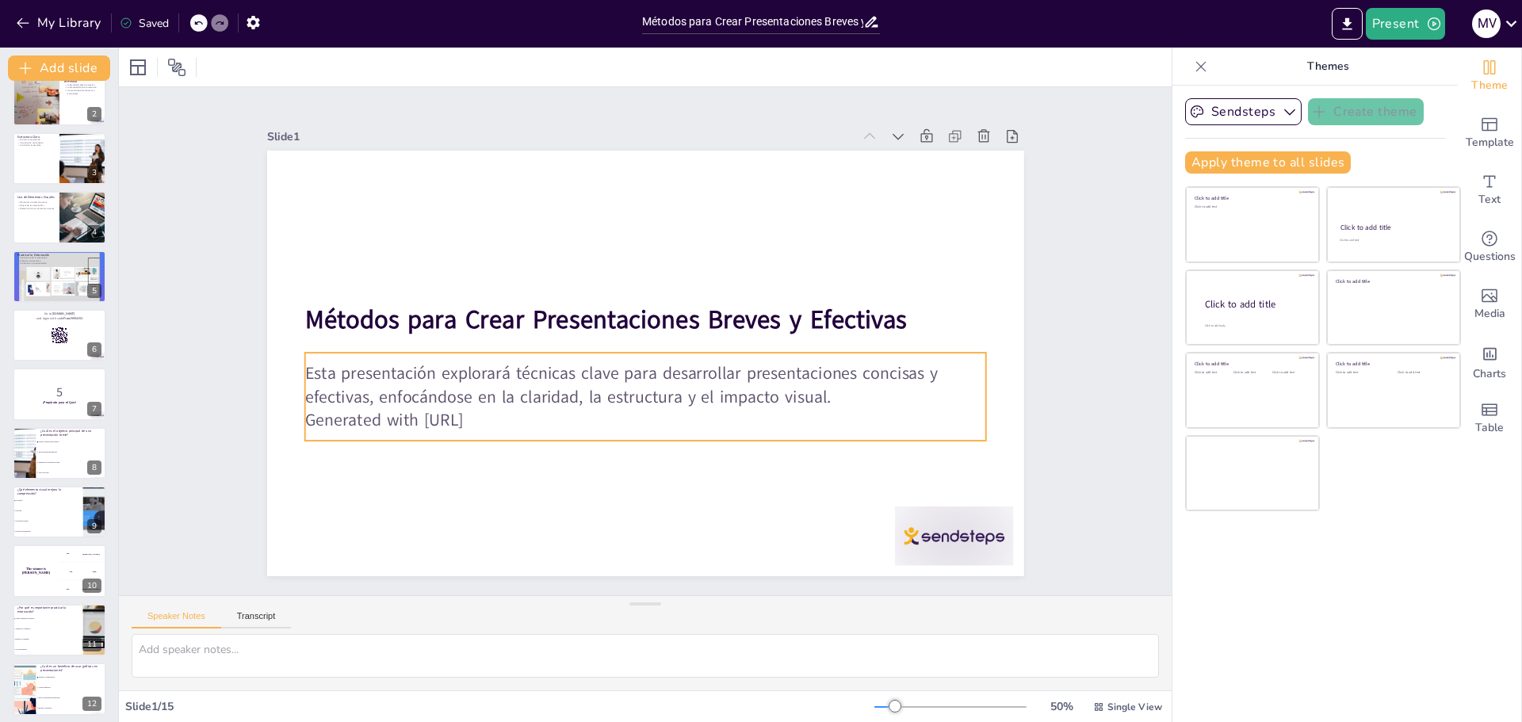
checkbox input "true"
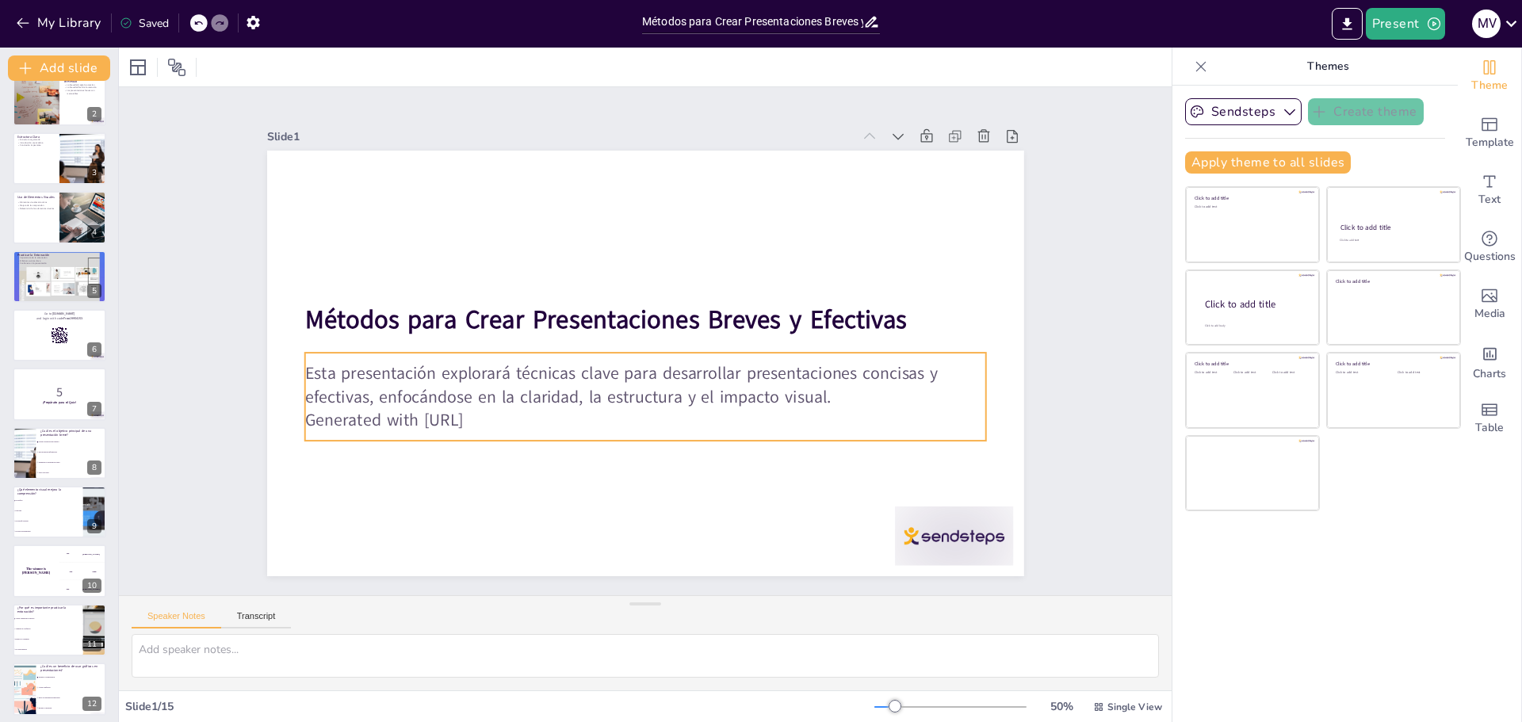
checkbox input "true"
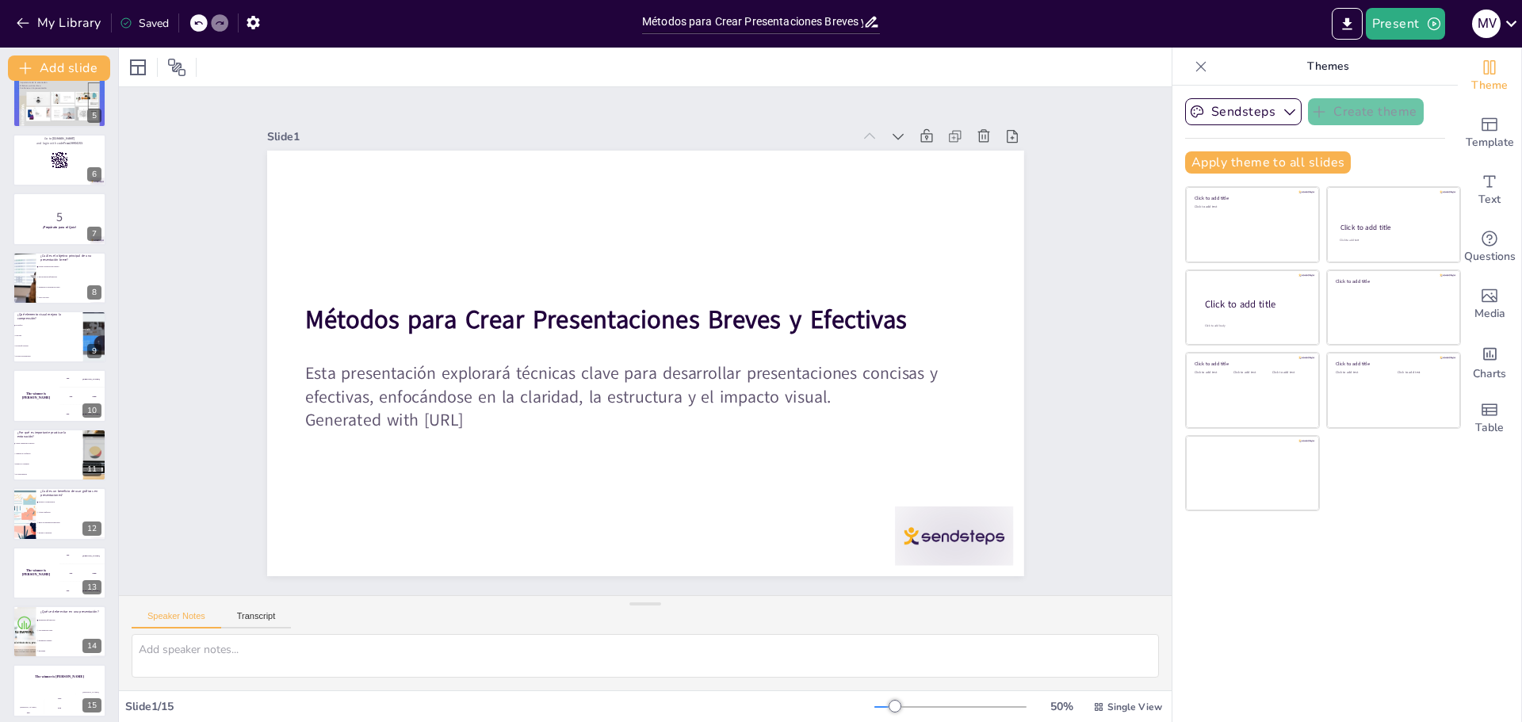
scroll to position [262, 0]
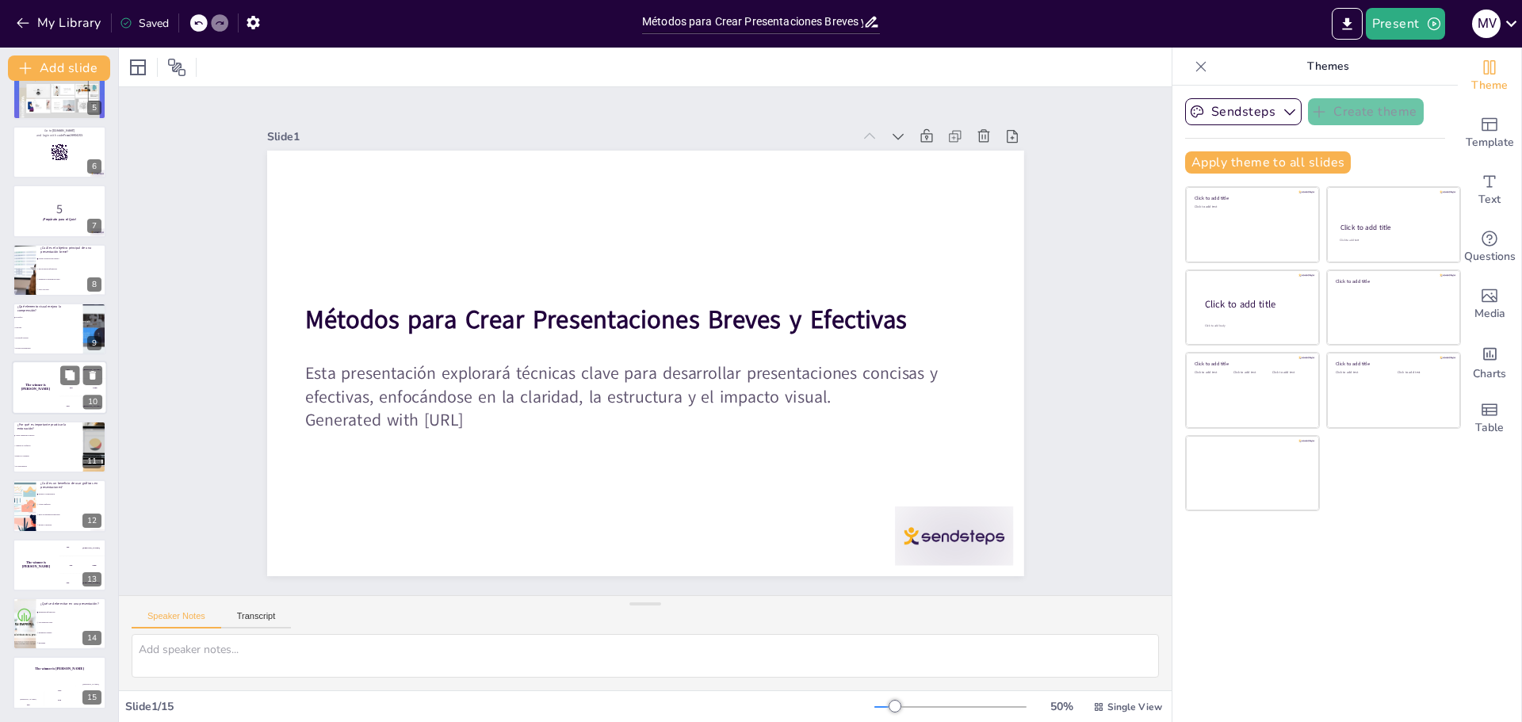
checkbox input "true"
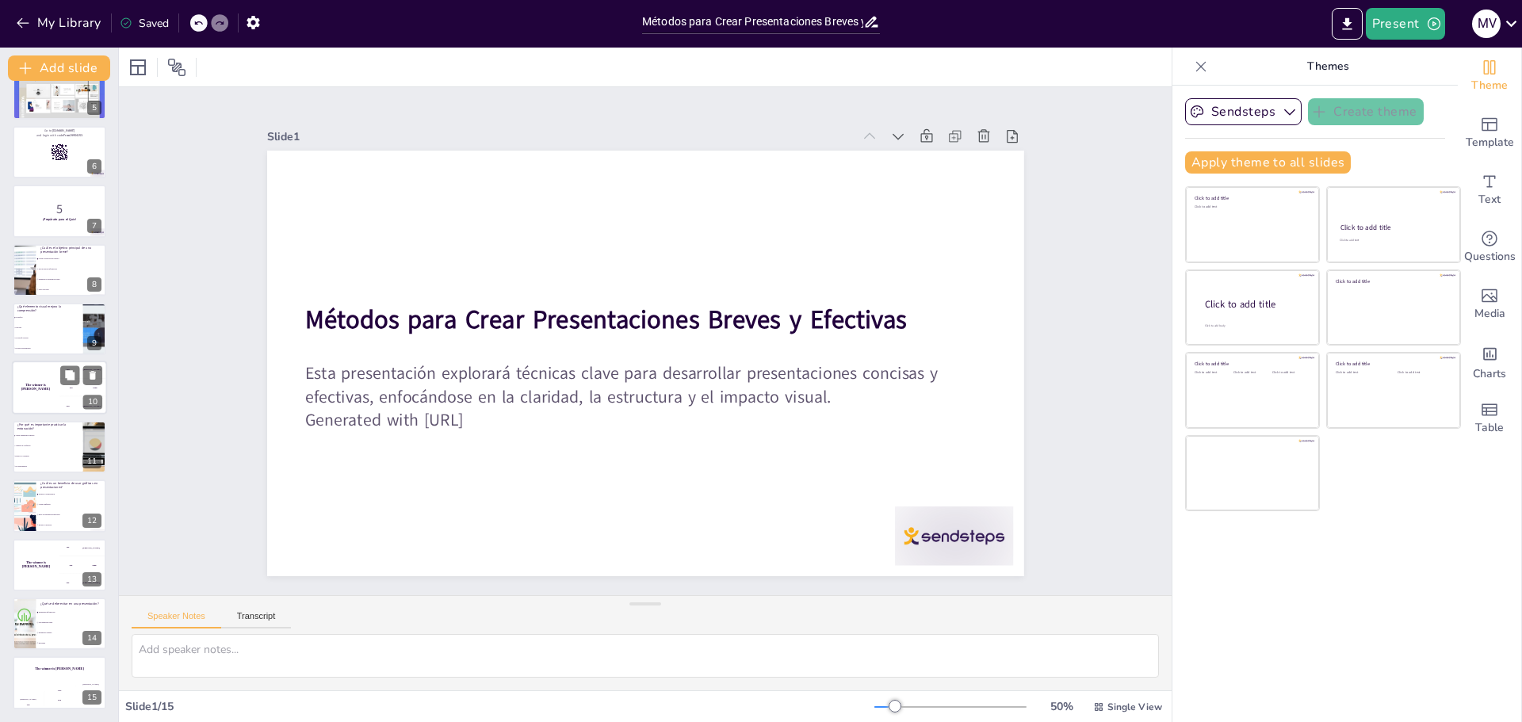
checkbox input "true"
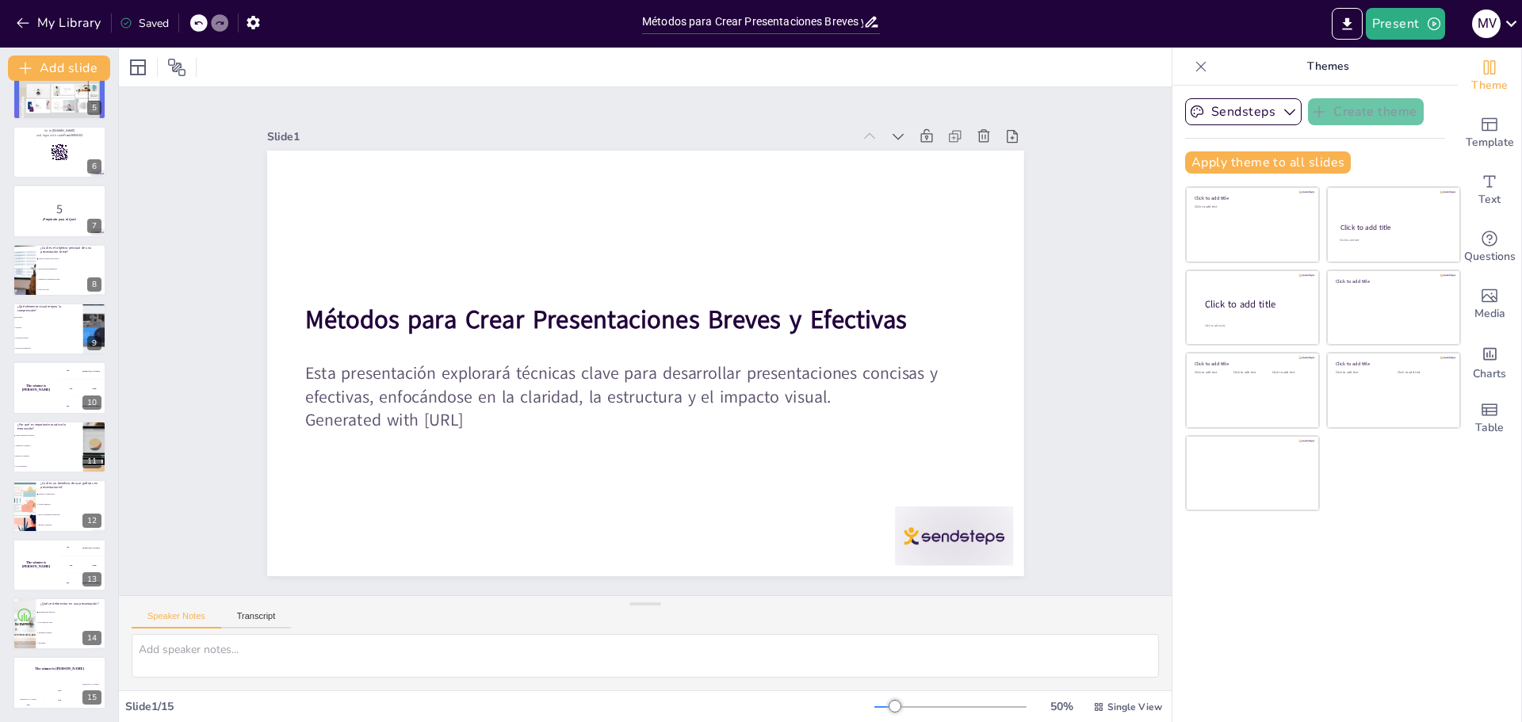
checkbox input "true"
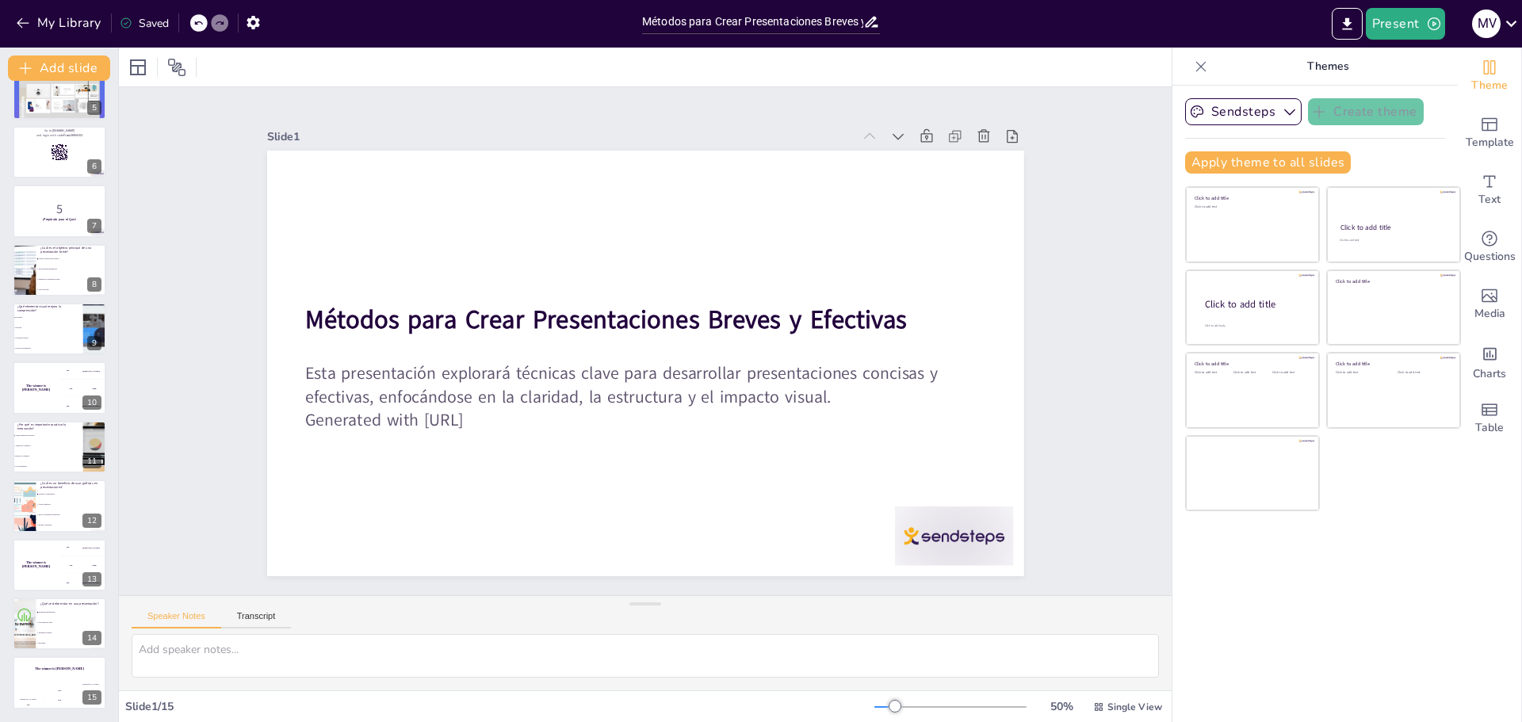
checkbox input "true"
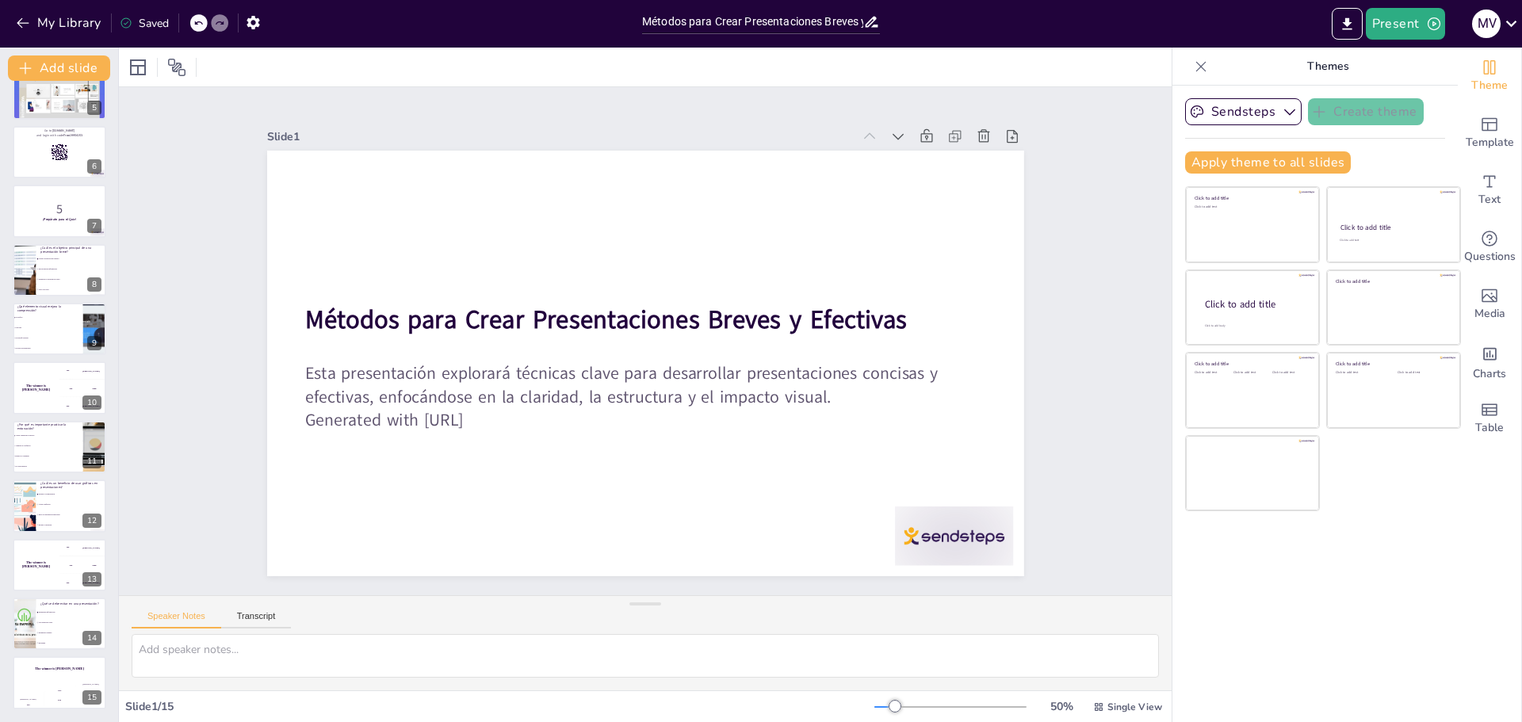
checkbox input "true"
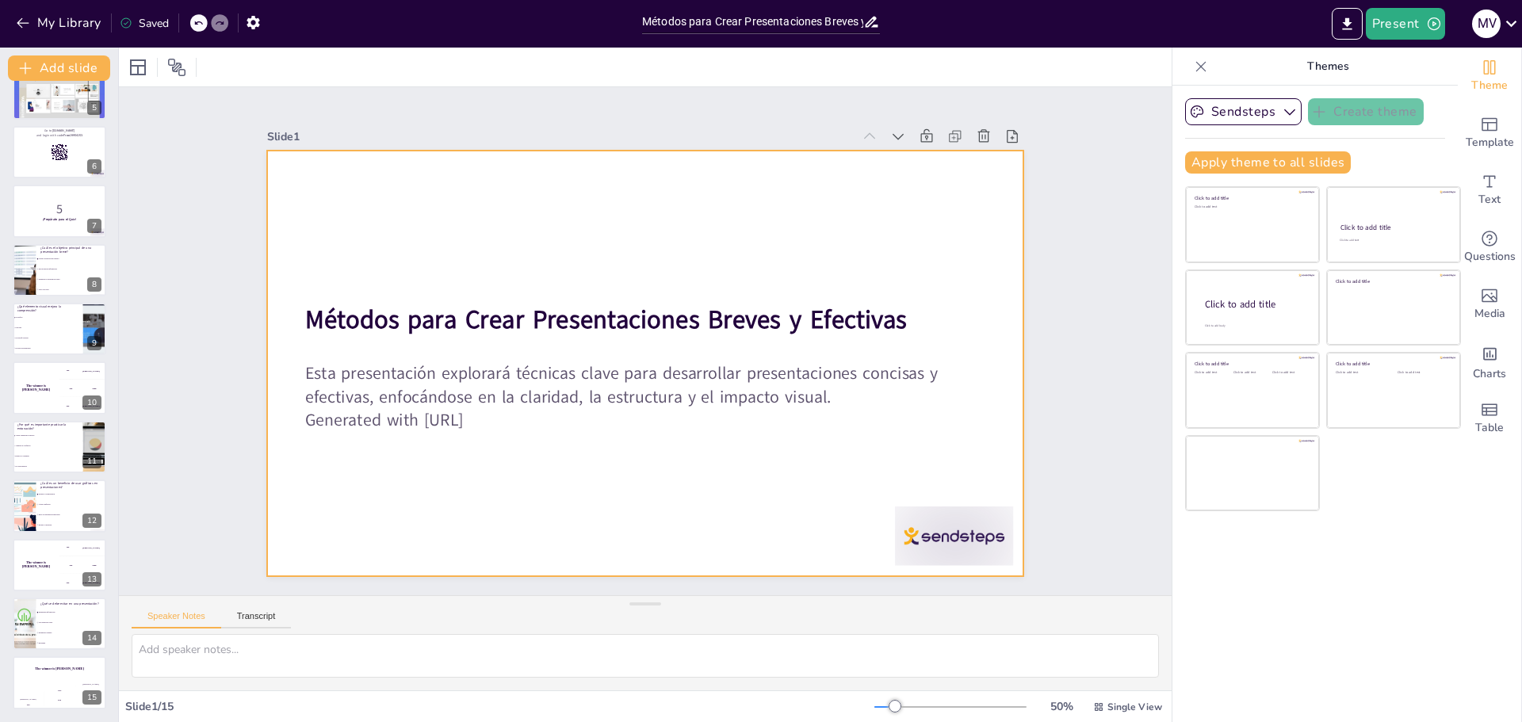
checkbox input "true"
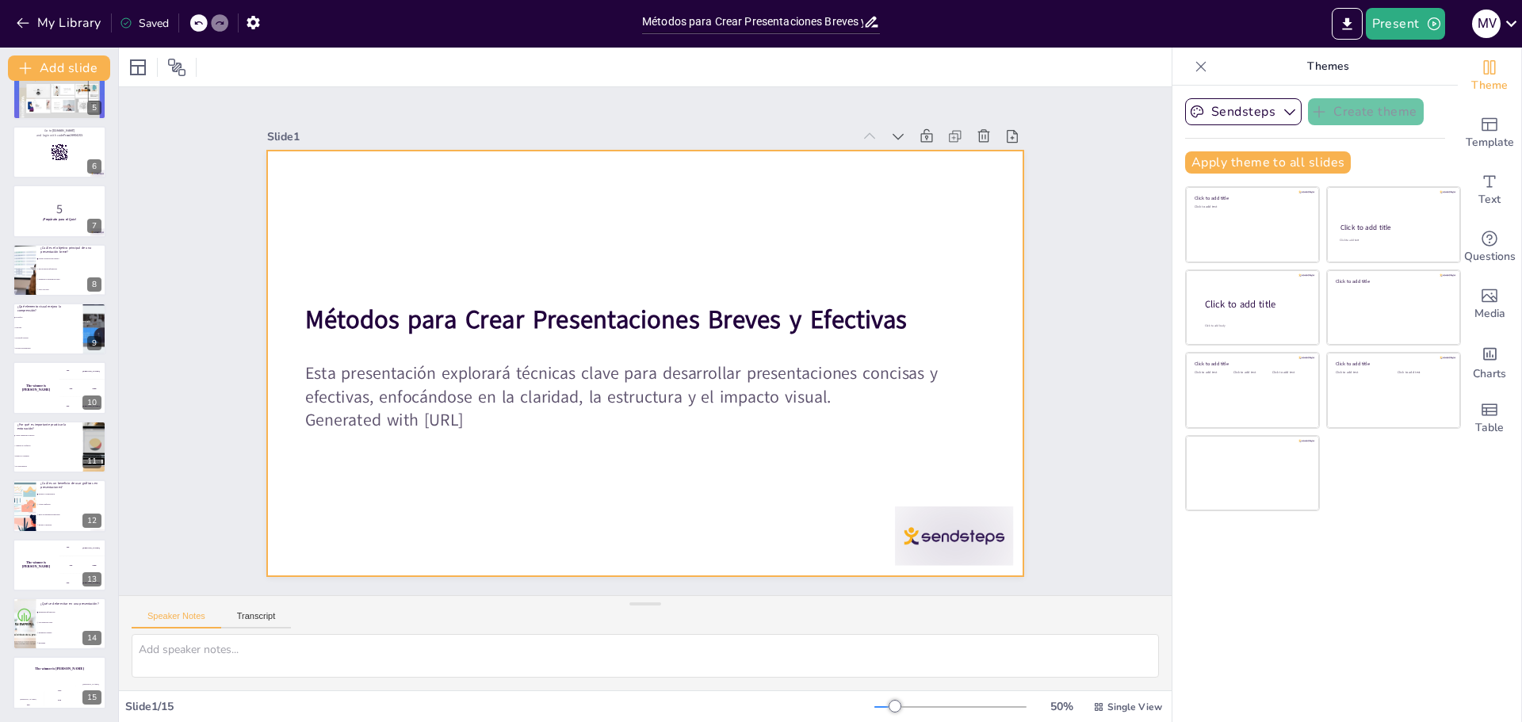
checkbox input "true"
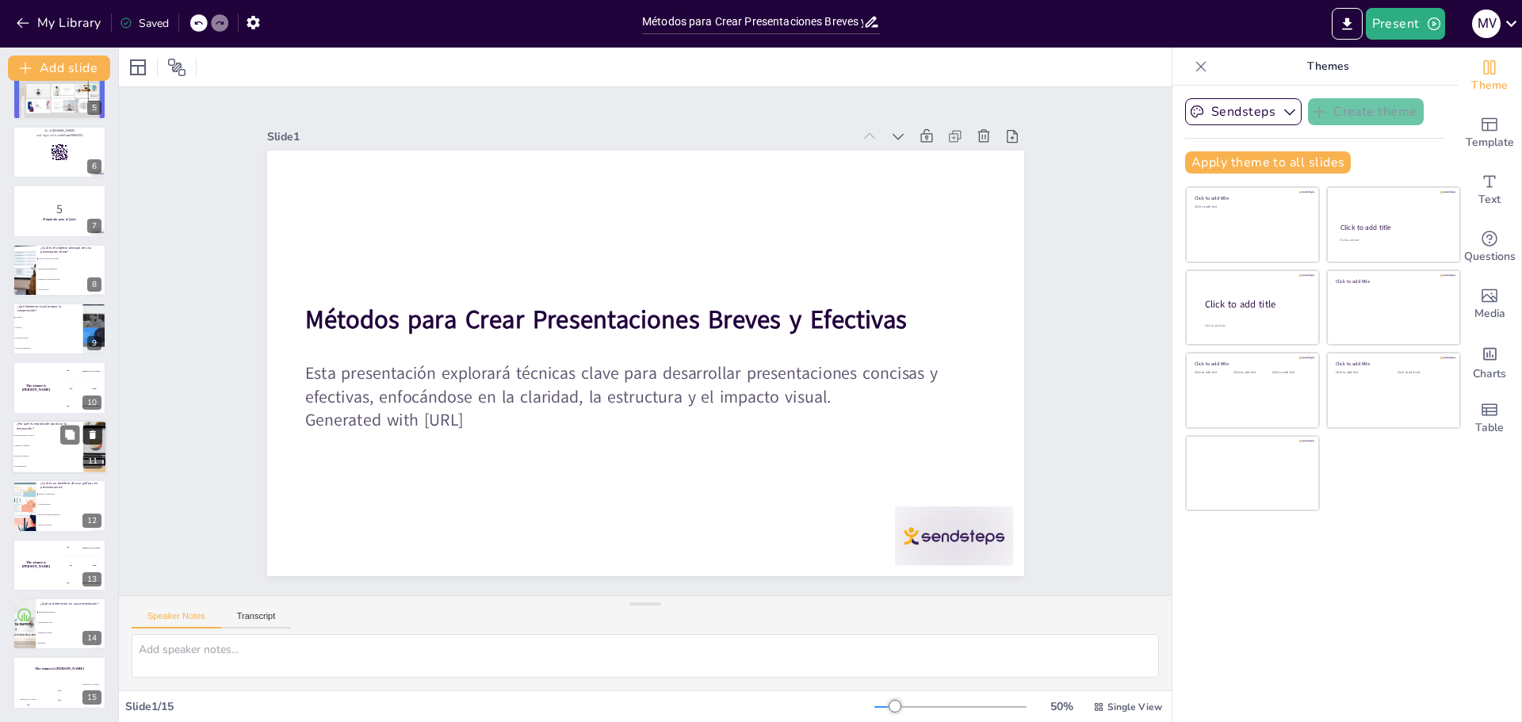
checkbox input "true"
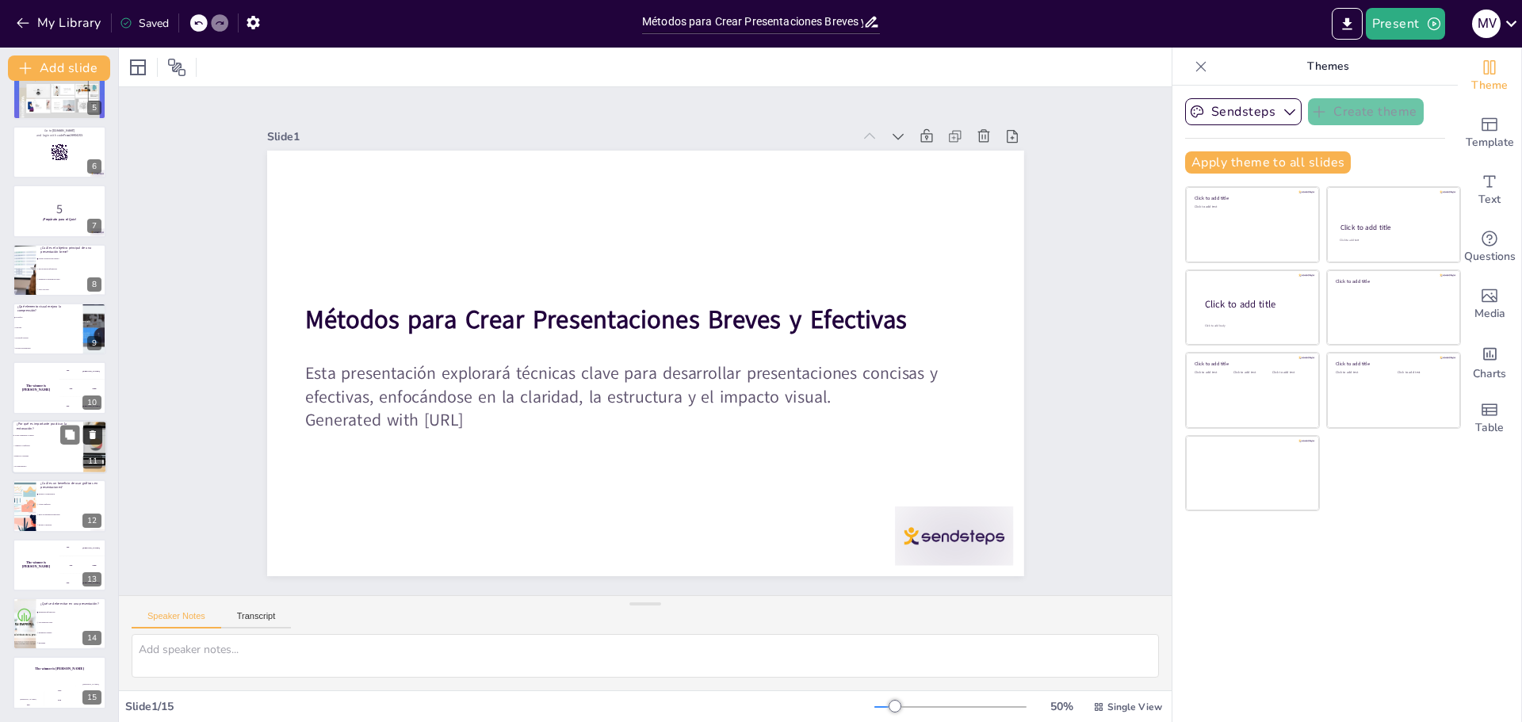
checkbox input "true"
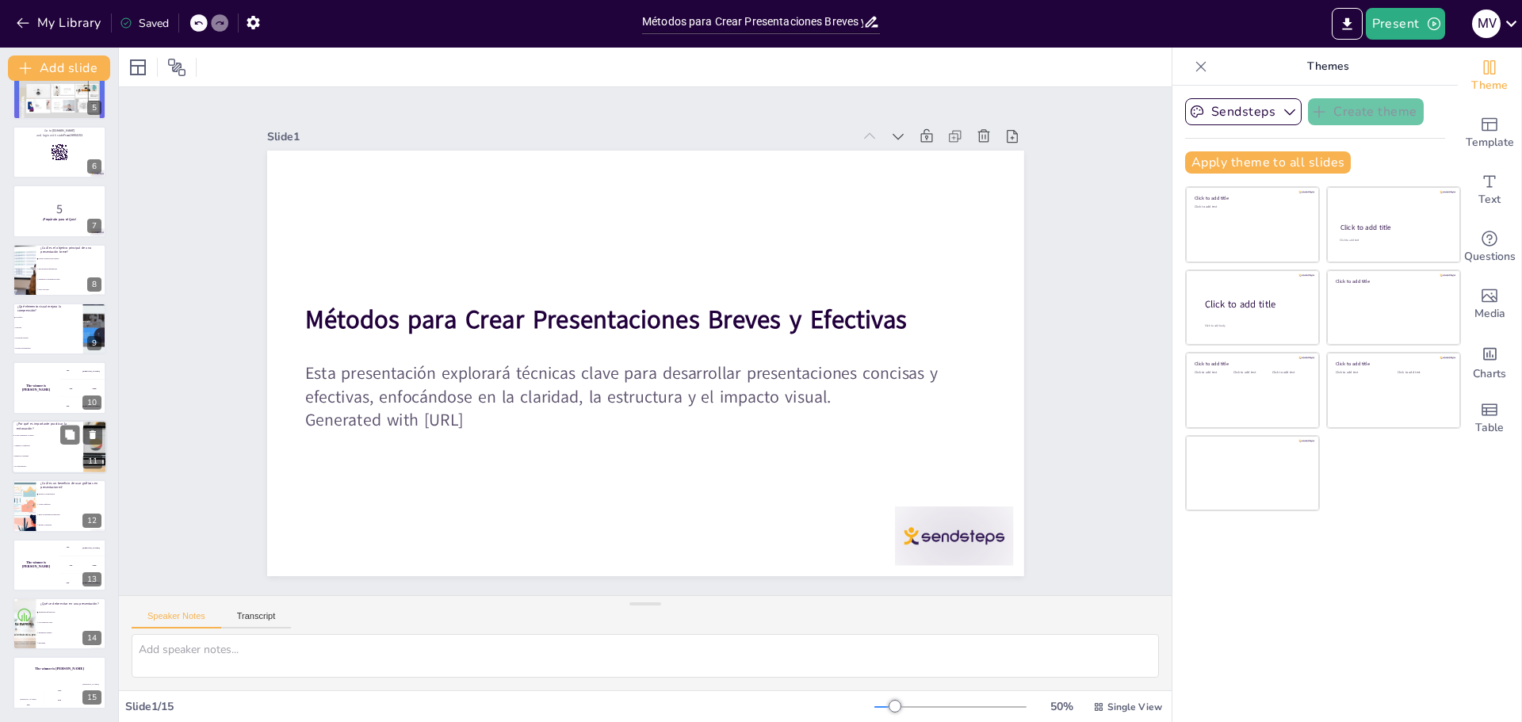
checkbox input "true"
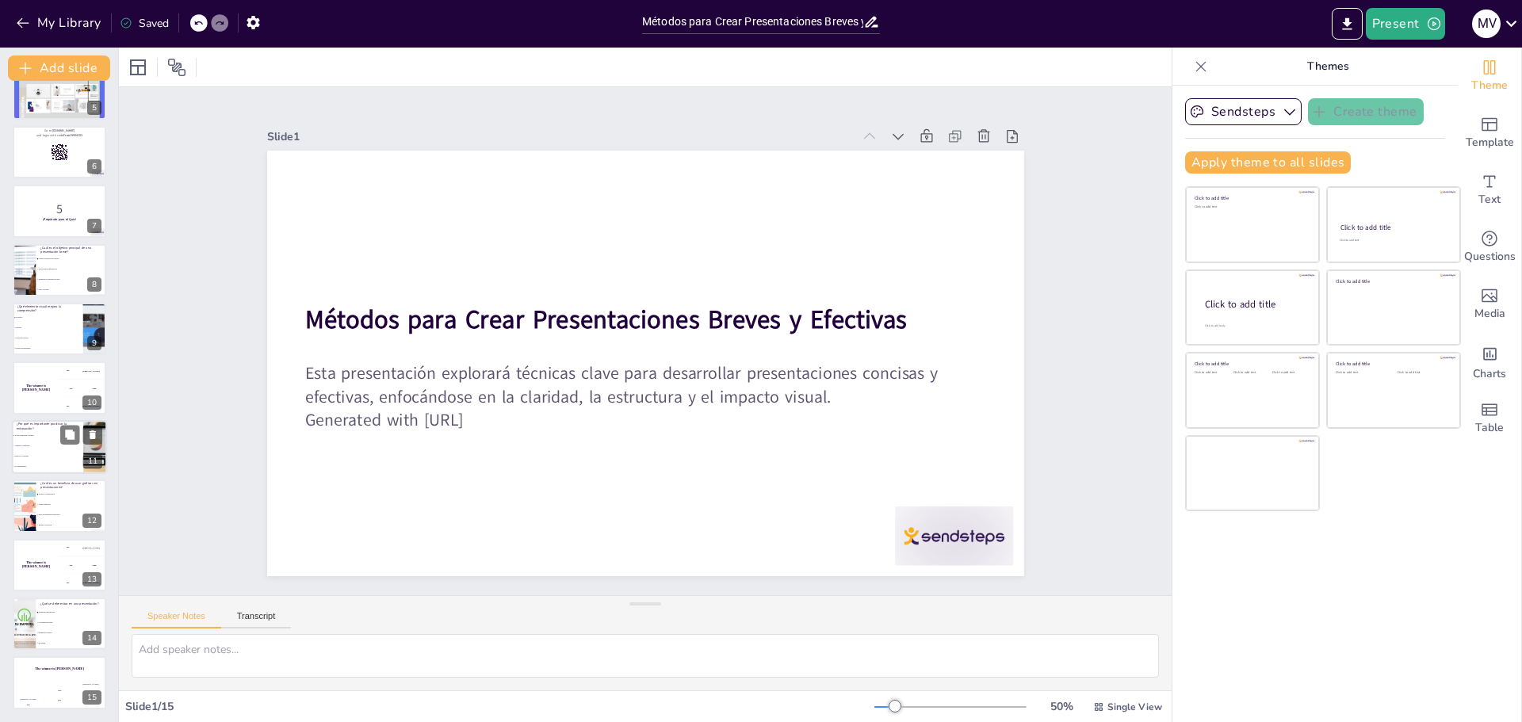
checkbox input "true"
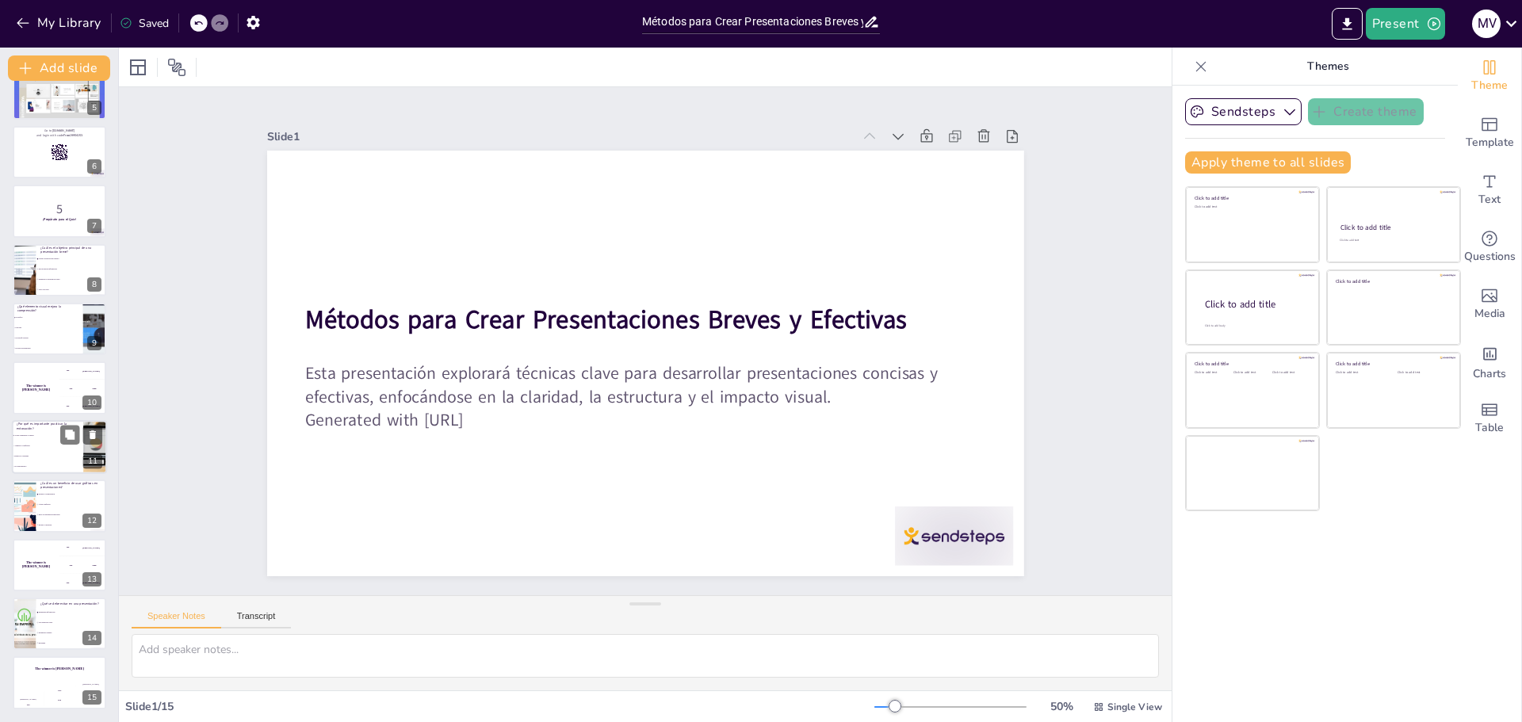
checkbox input "true"
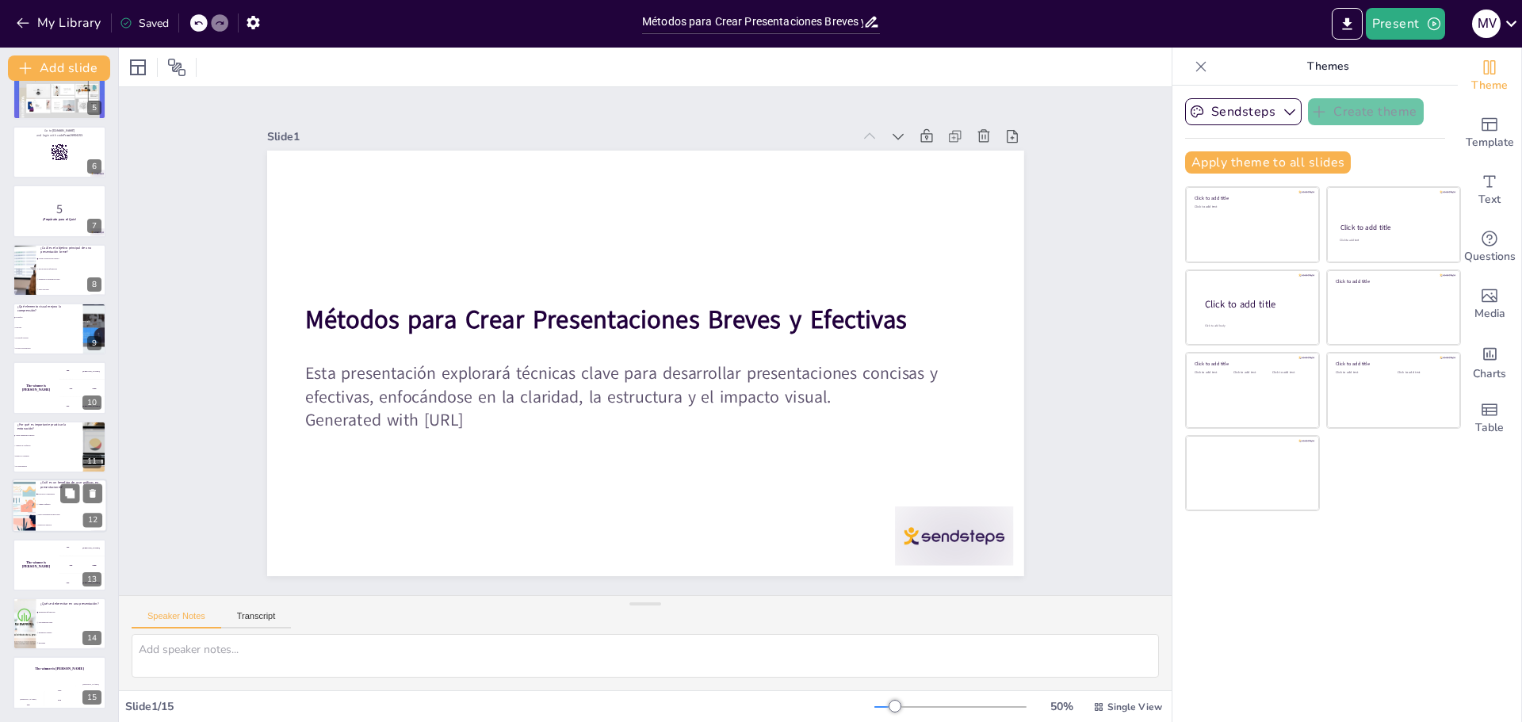
checkbox input "true"
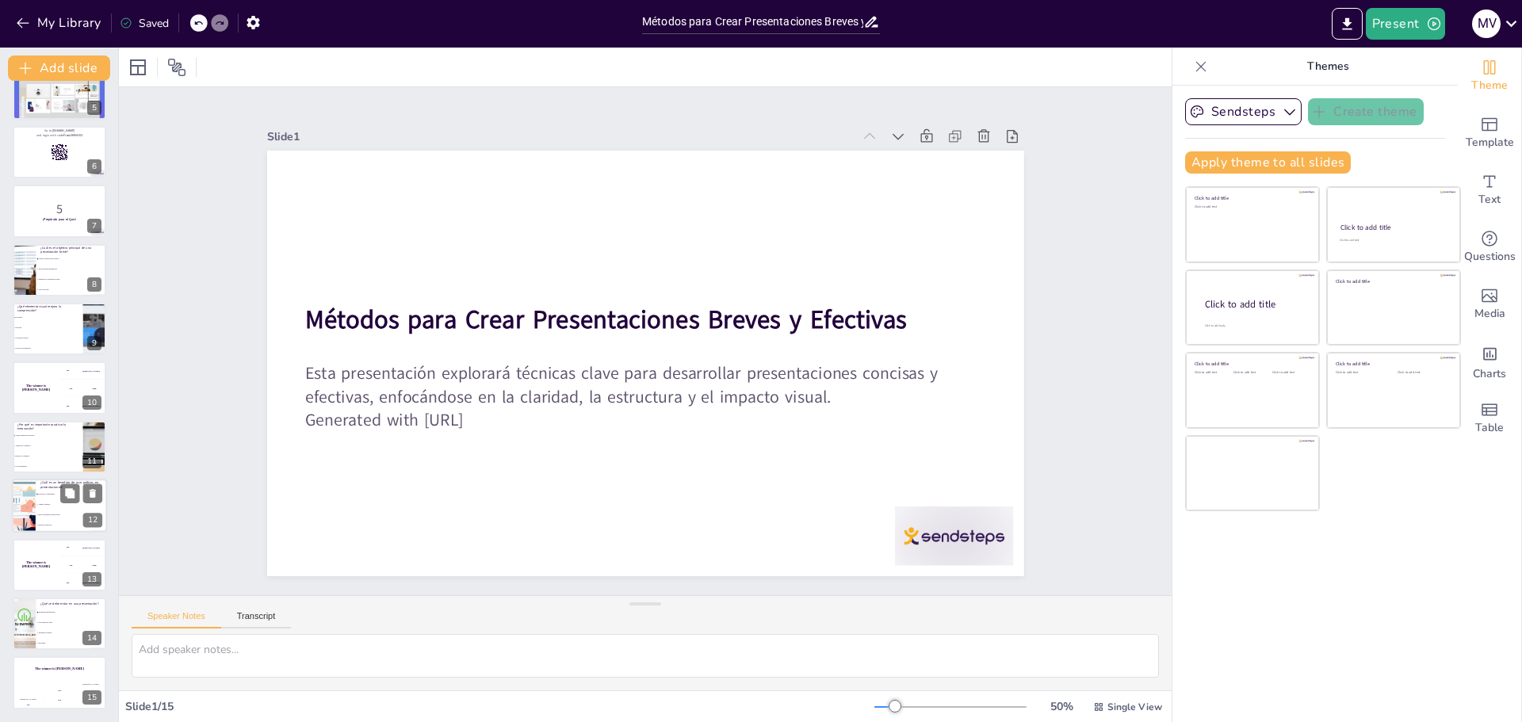
checkbox input "true"
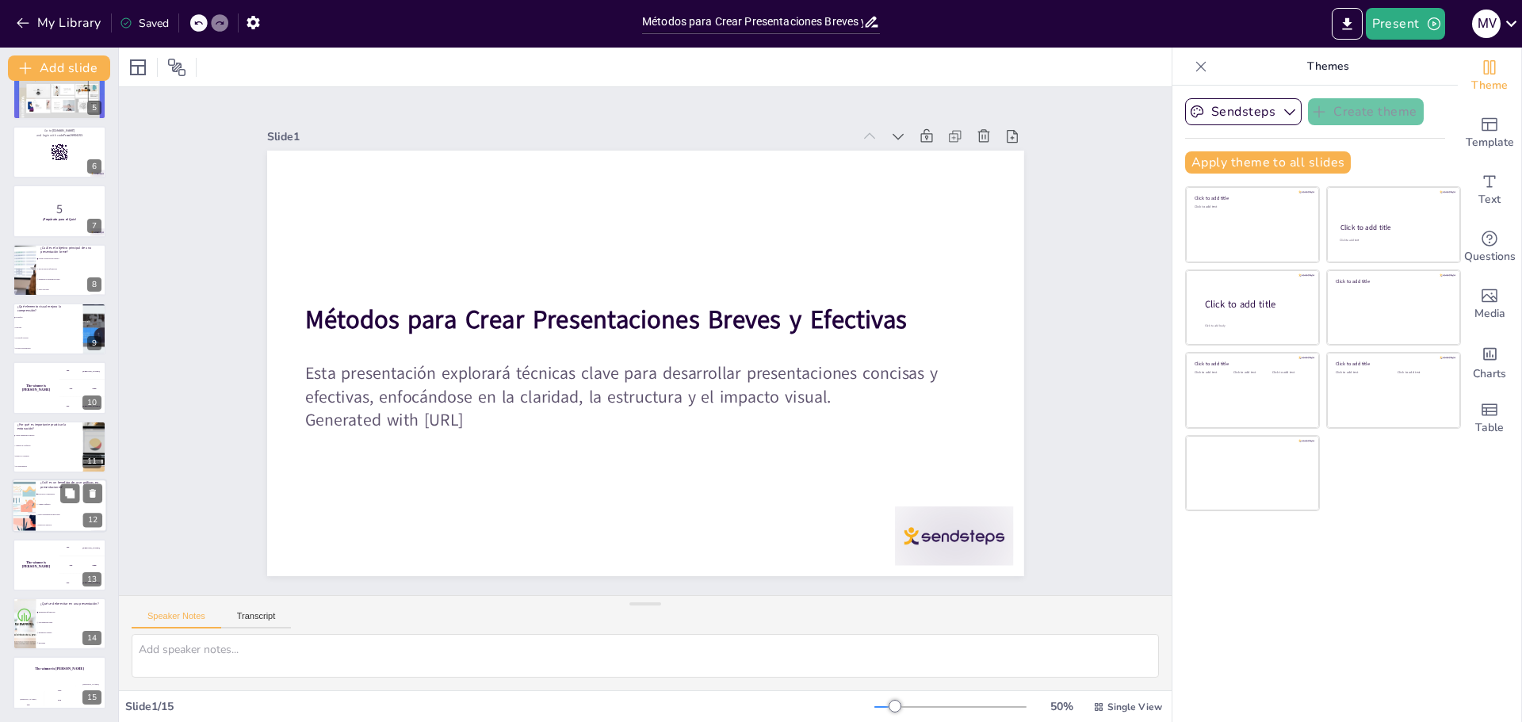
checkbox input "true"
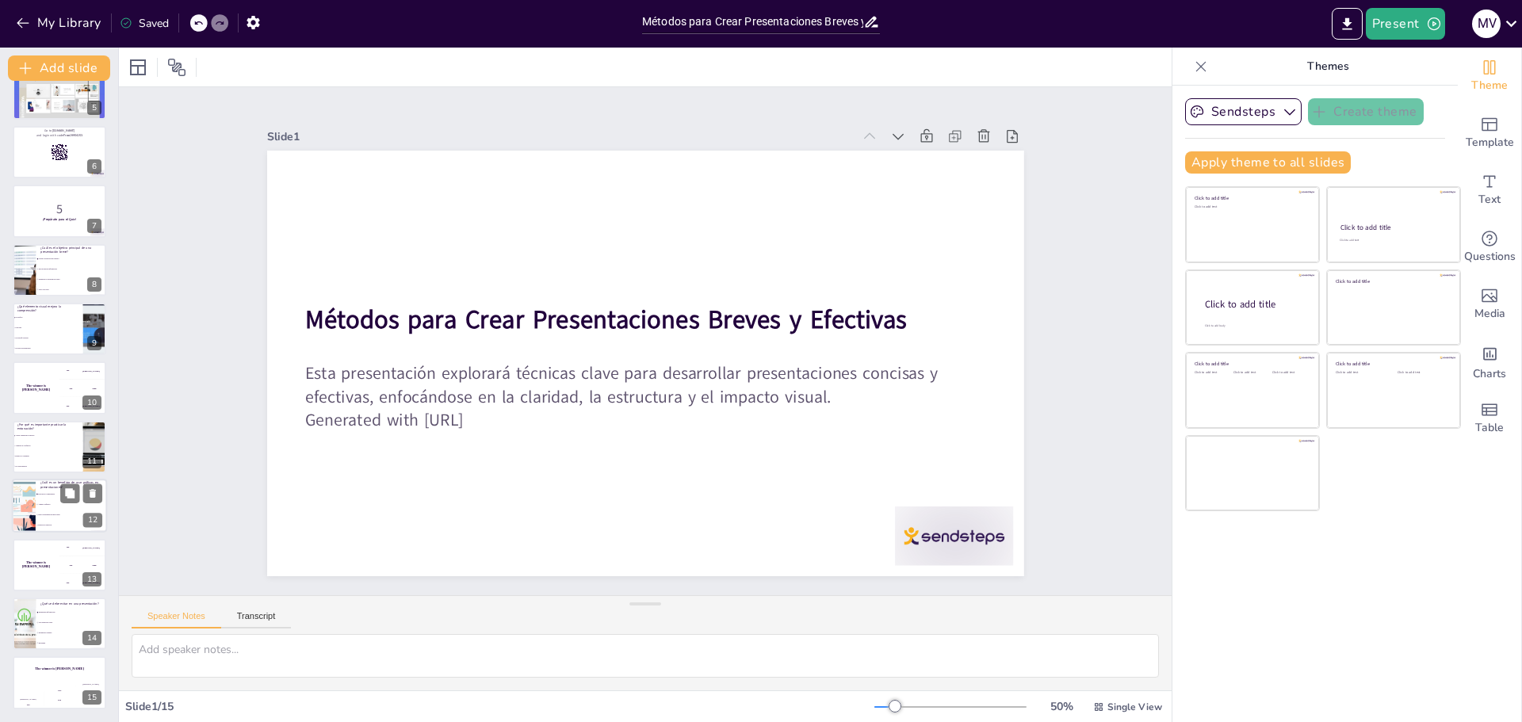
checkbox input "true"
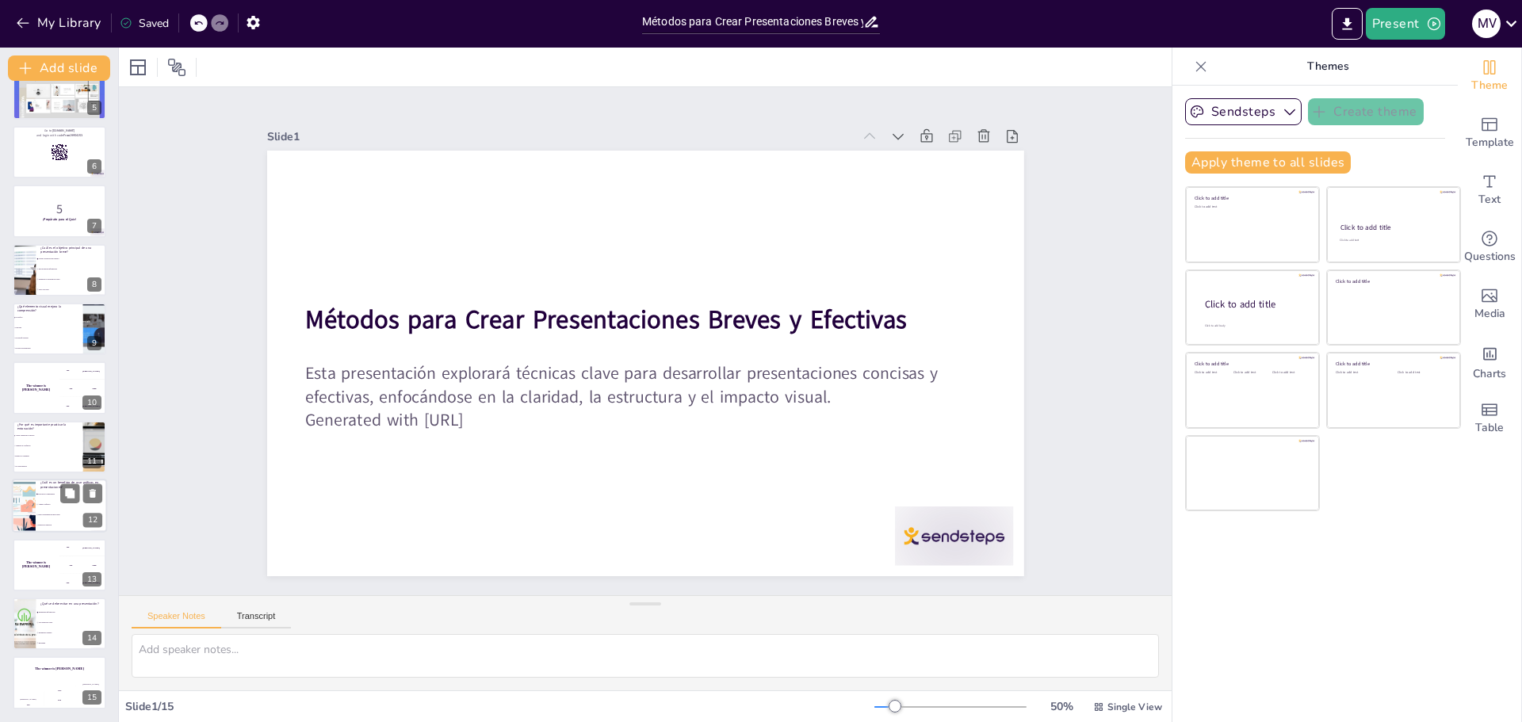
checkbox input "true"
click at [49, 449] on li "Aumenta la confusión" at bounding box center [47, 446] width 71 height 10
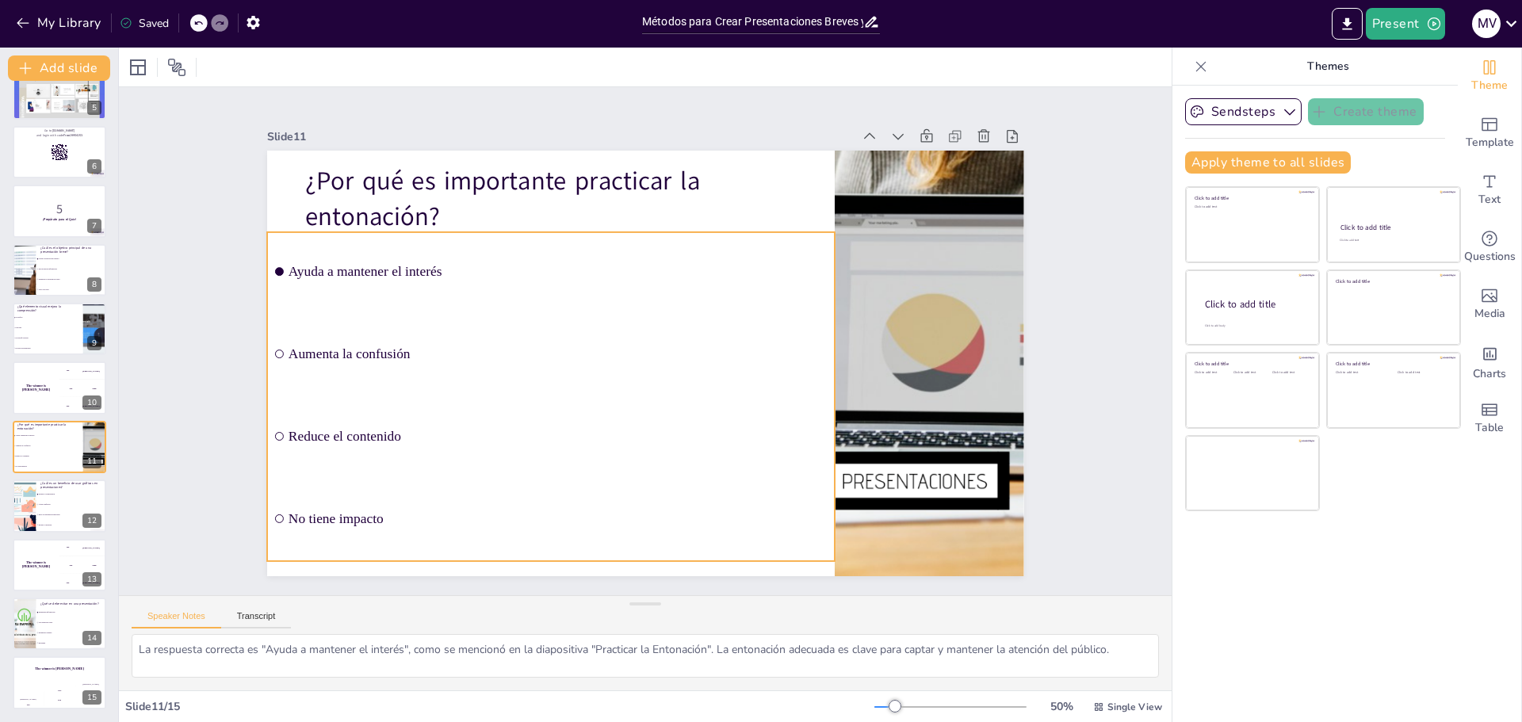
click at [271, 342] on li "Aumenta la confusión" at bounding box center [550, 334] width 572 height 196
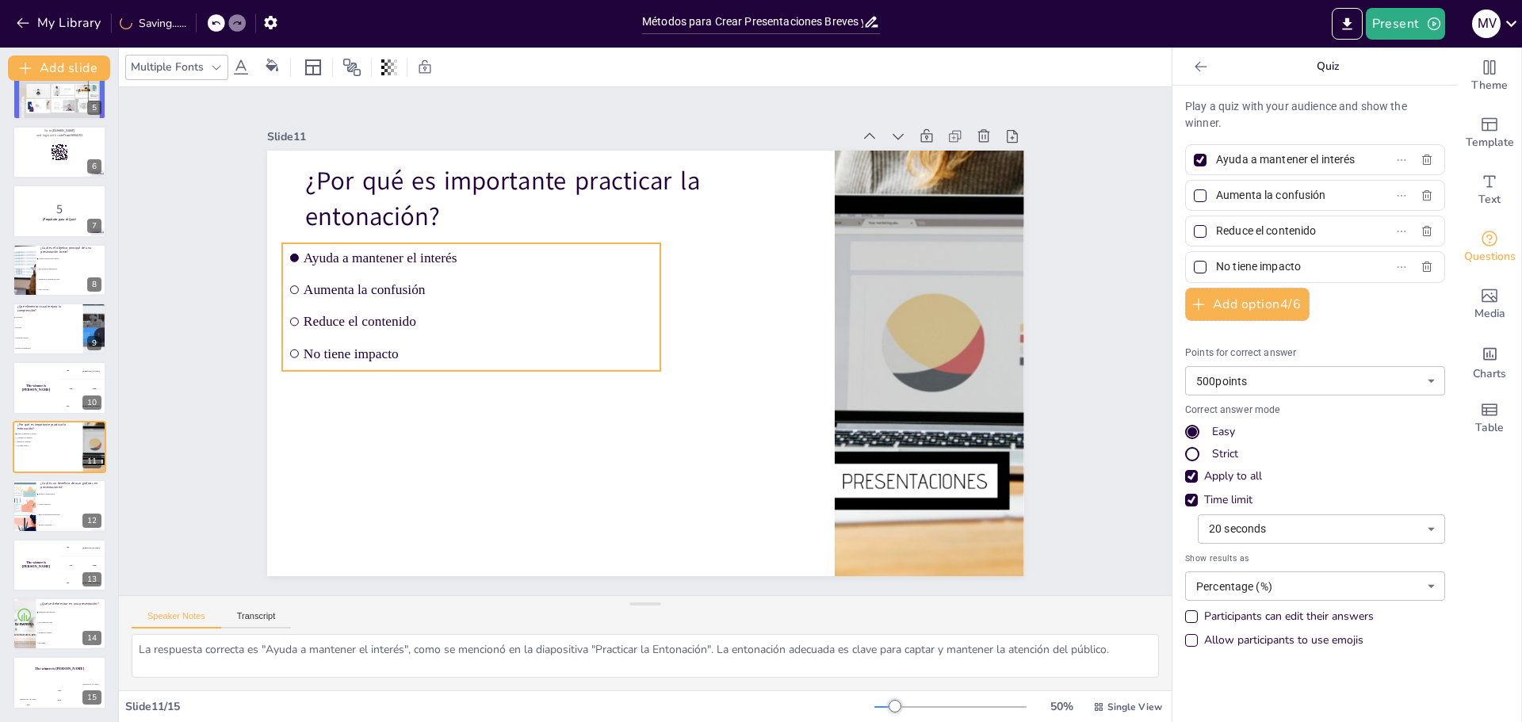
drag, startPoint x: 438, startPoint y: 350, endPoint x: 454, endPoint y: 361, distance: 18.7
click at [454, 361] on li "No tiene impacto" at bounding box center [473, 316] width 376 height 107
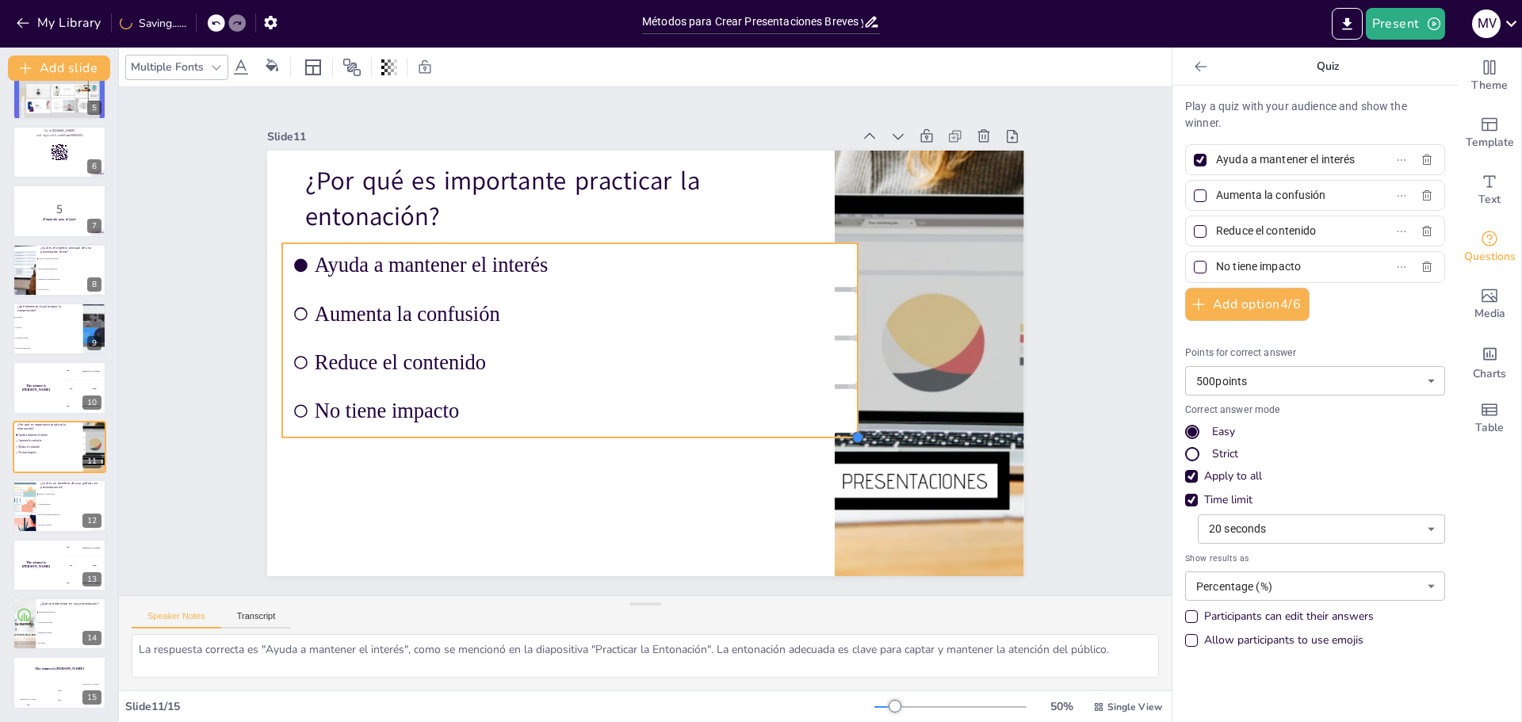
drag, startPoint x: 646, startPoint y: 392, endPoint x: 651, endPoint y: 435, distance: 43.9
click at [651, 435] on div "¿Por qué es importante practicar la entonación? [PERSON_NAME] a mantener el int…" at bounding box center [643, 363] width 798 height 503
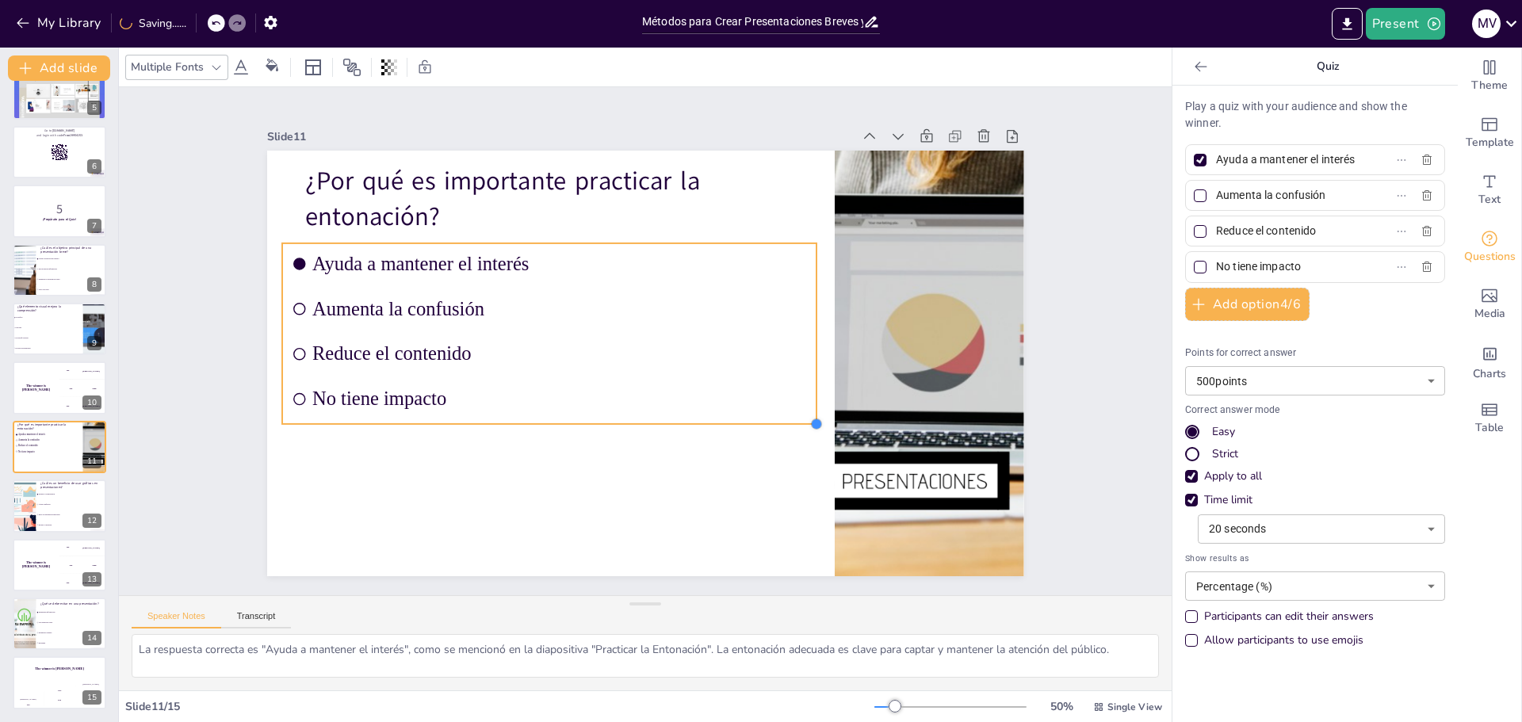
click at [806, 408] on div "¿Por qué es importante practicar la entonación? [PERSON_NAME] a mantener el int…" at bounding box center [640, 363] width 829 height 574
click at [56, 220] on strong "¡Prepárate para el Quiz!" at bounding box center [59, 220] width 33 height 4
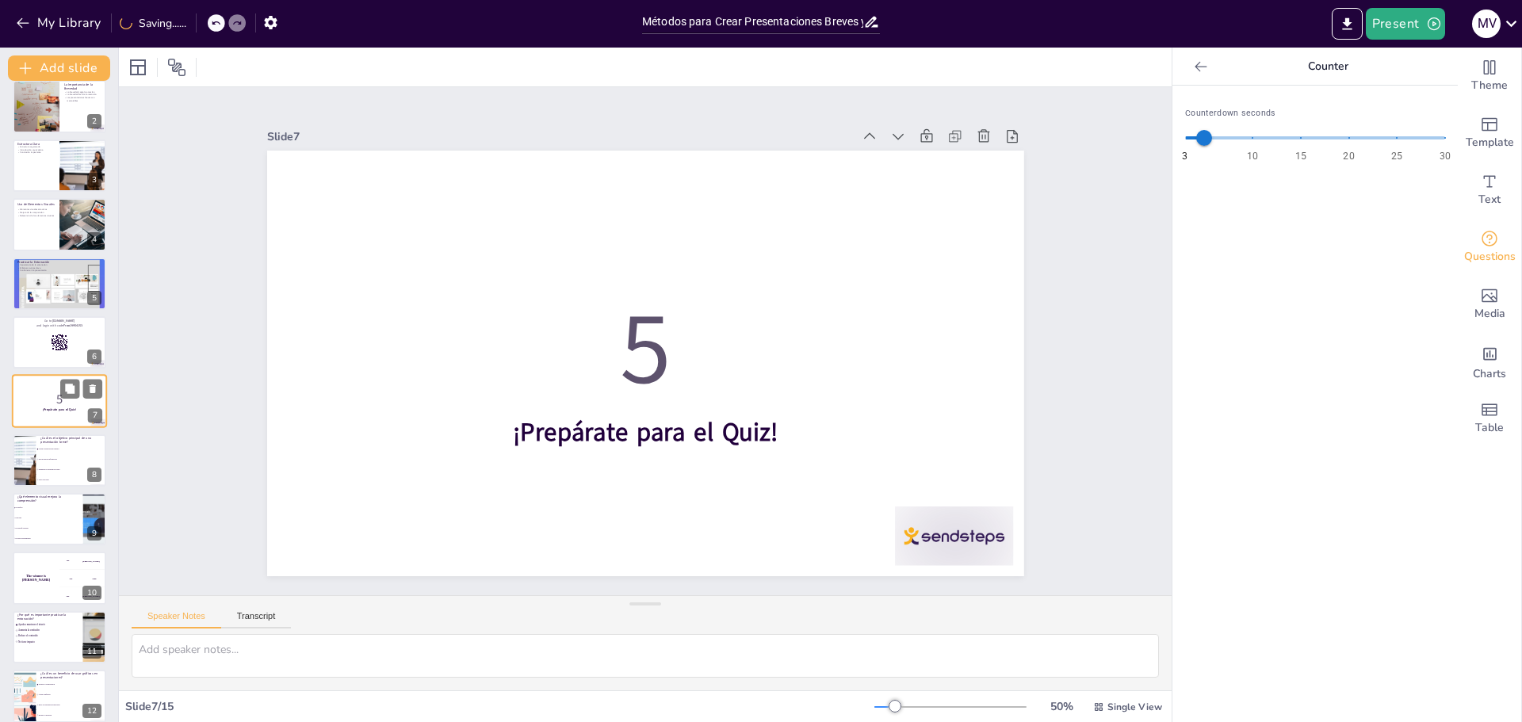
scroll to position [0, 0]
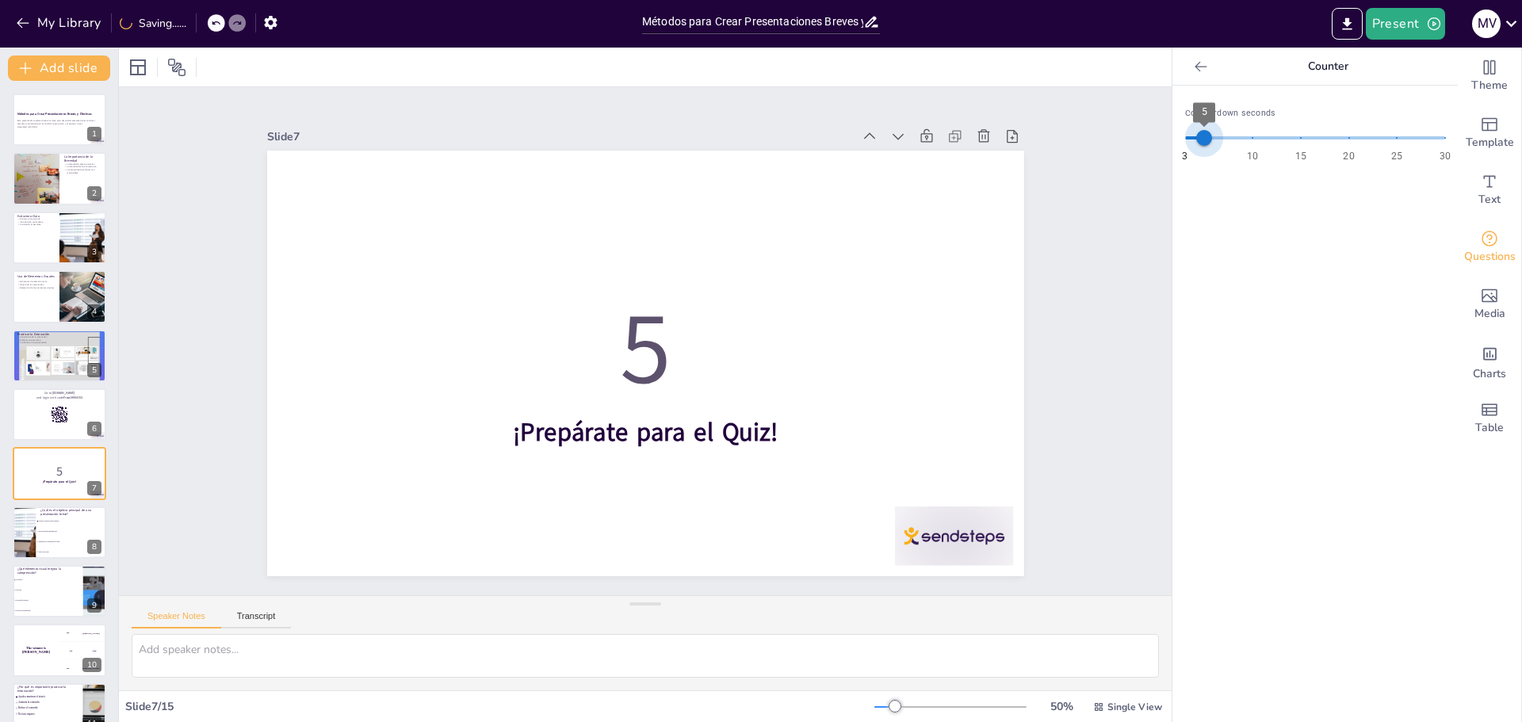
drag, startPoint x: 1206, startPoint y: 136, endPoint x: 1197, endPoint y: 144, distance: 11.9
click at [1197, 144] on span "5" at bounding box center [1205, 138] width 16 height 16
click at [1035, 288] on div "Slide 1 Métodos para Crear Presentaciones Breves y Efectivas Esta presentación …" at bounding box center [645, 341] width 967 height 830
click at [82, 123] on p "Esta presentación explorará técnicas clave para desarrollar presentaciones conc…" at bounding box center [60, 123] width 86 height 6
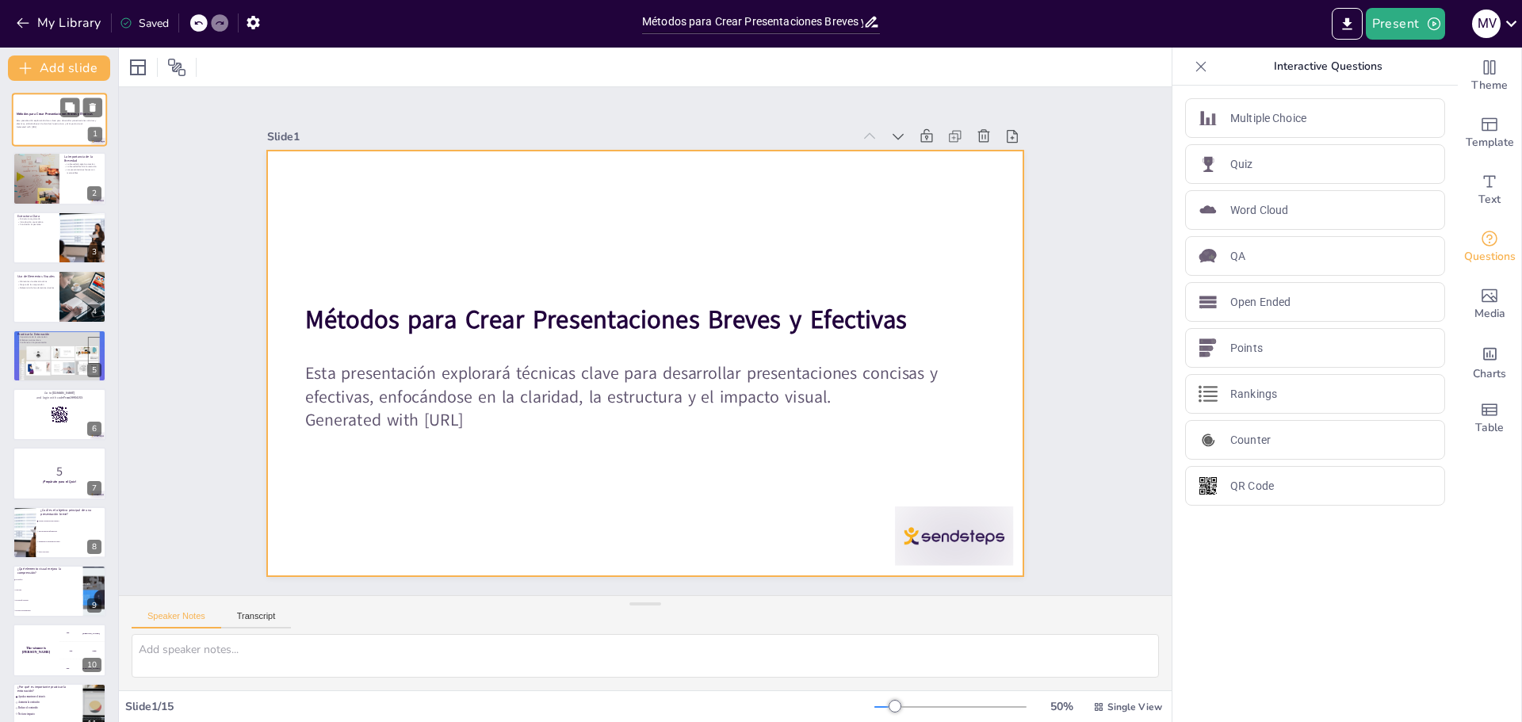
click at [41, 107] on div at bounding box center [59, 120] width 95 height 54
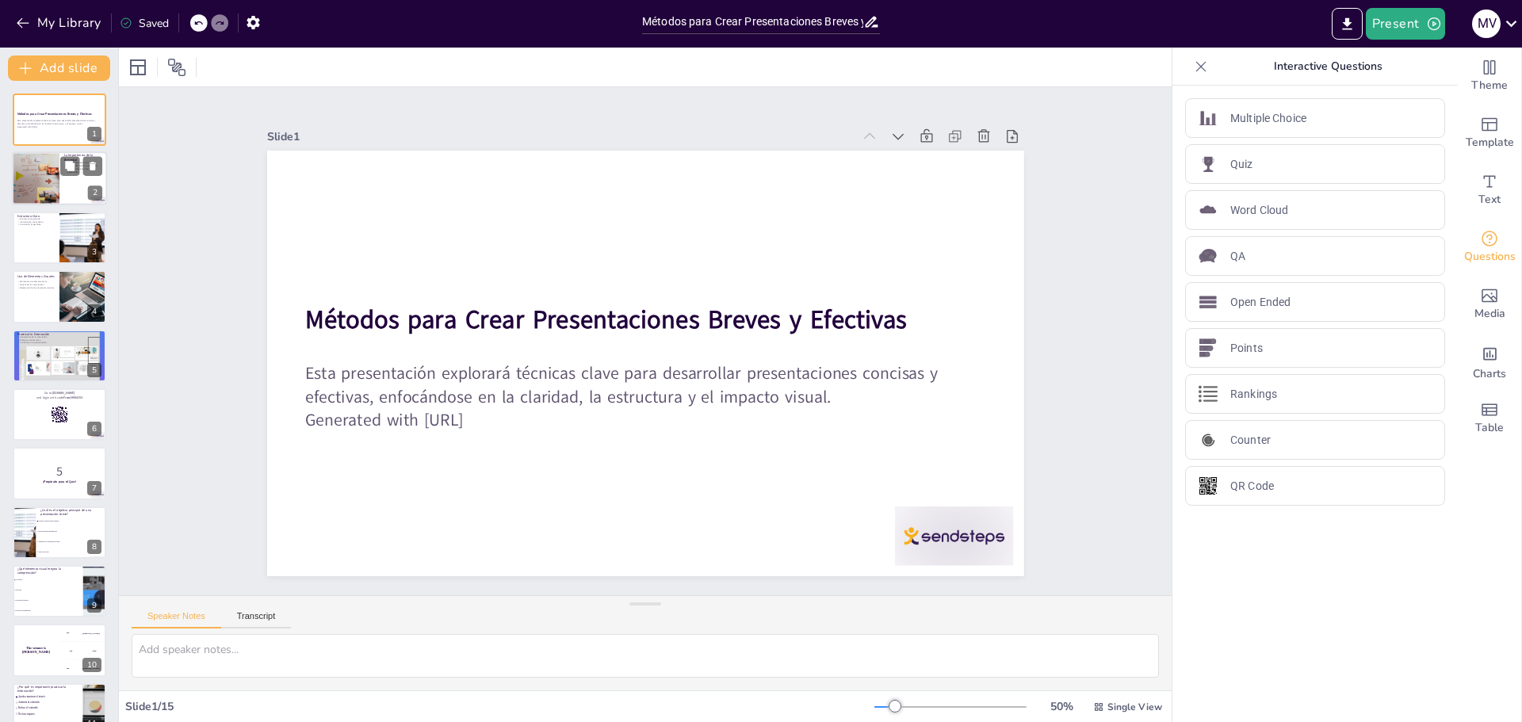
click at [75, 179] on div at bounding box center [59, 179] width 95 height 54
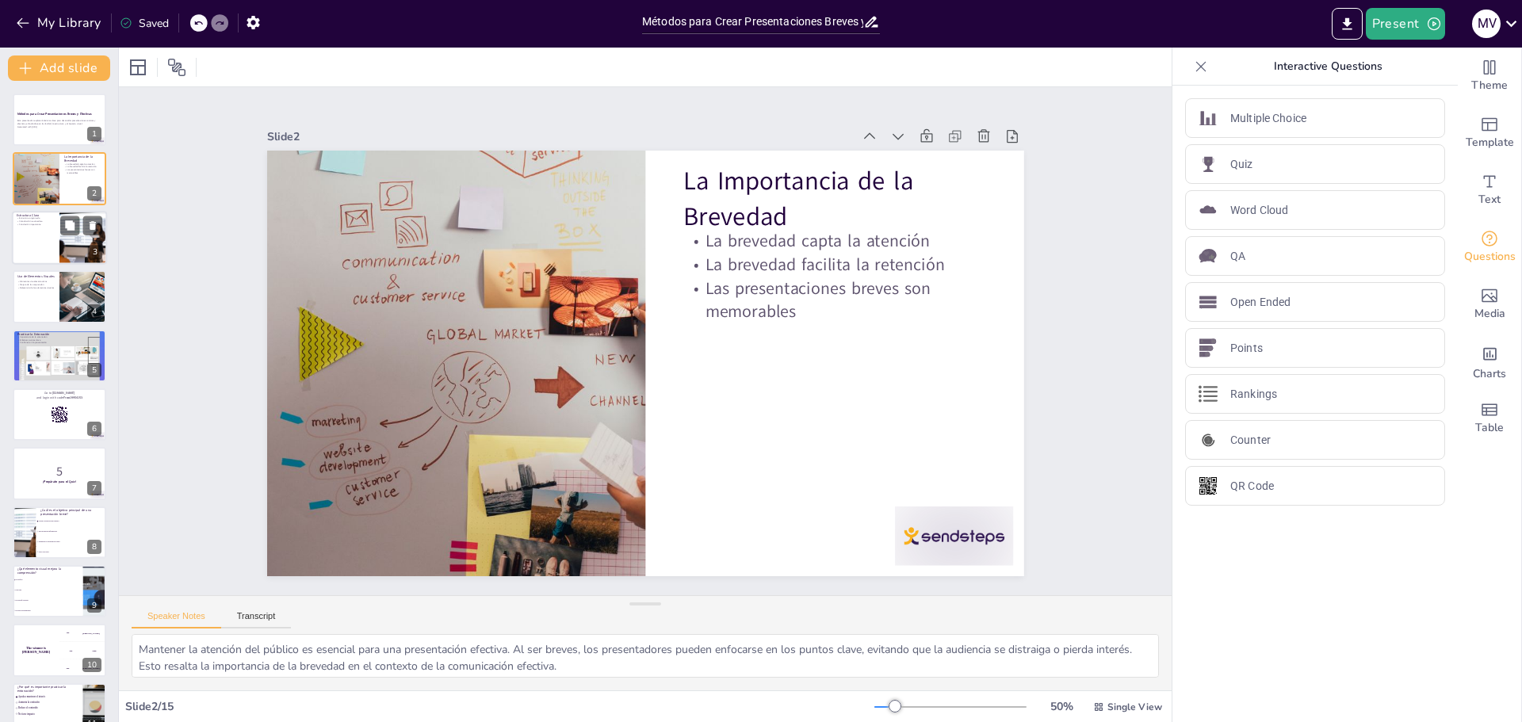
click at [29, 253] on div at bounding box center [59, 238] width 95 height 54
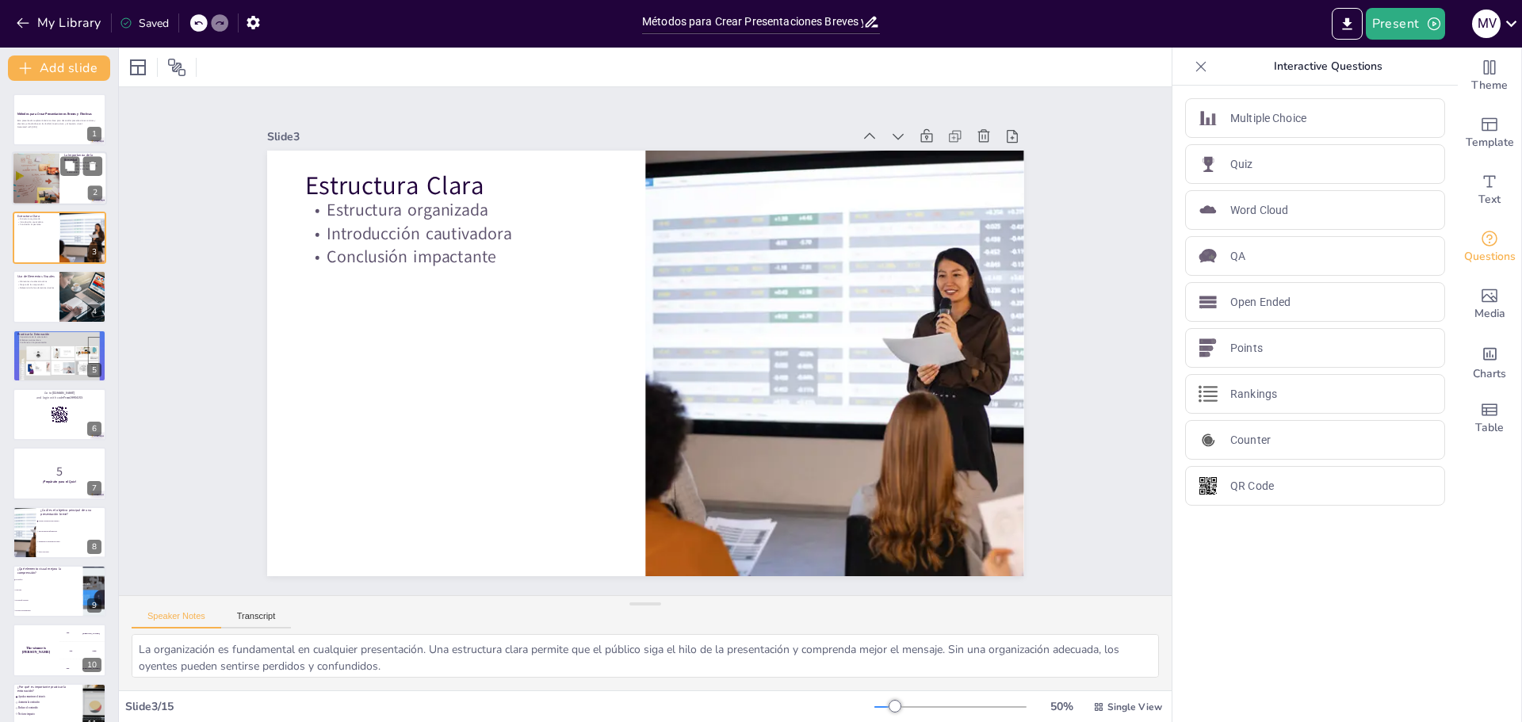
click at [41, 168] on div at bounding box center [35, 179] width 134 height 54
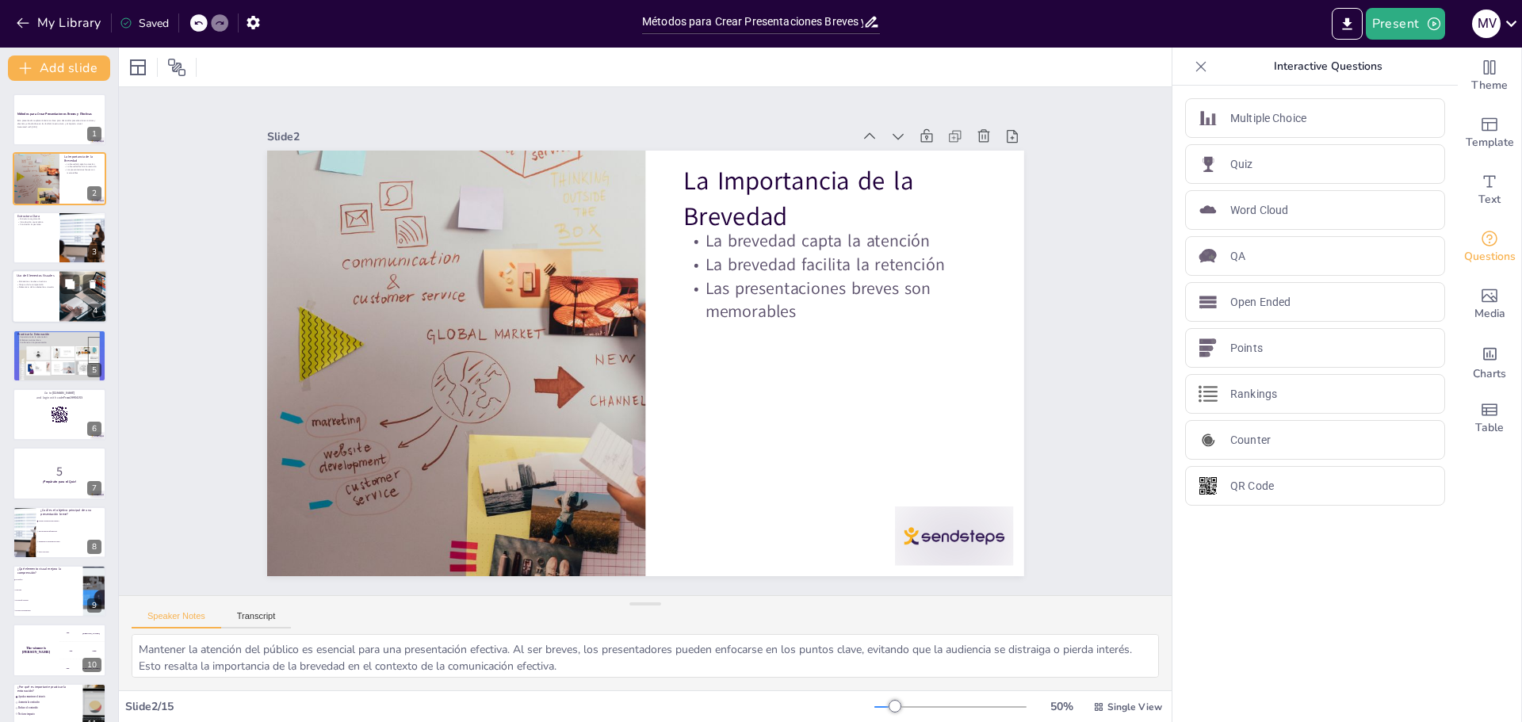
click at [21, 305] on div at bounding box center [59, 297] width 95 height 54
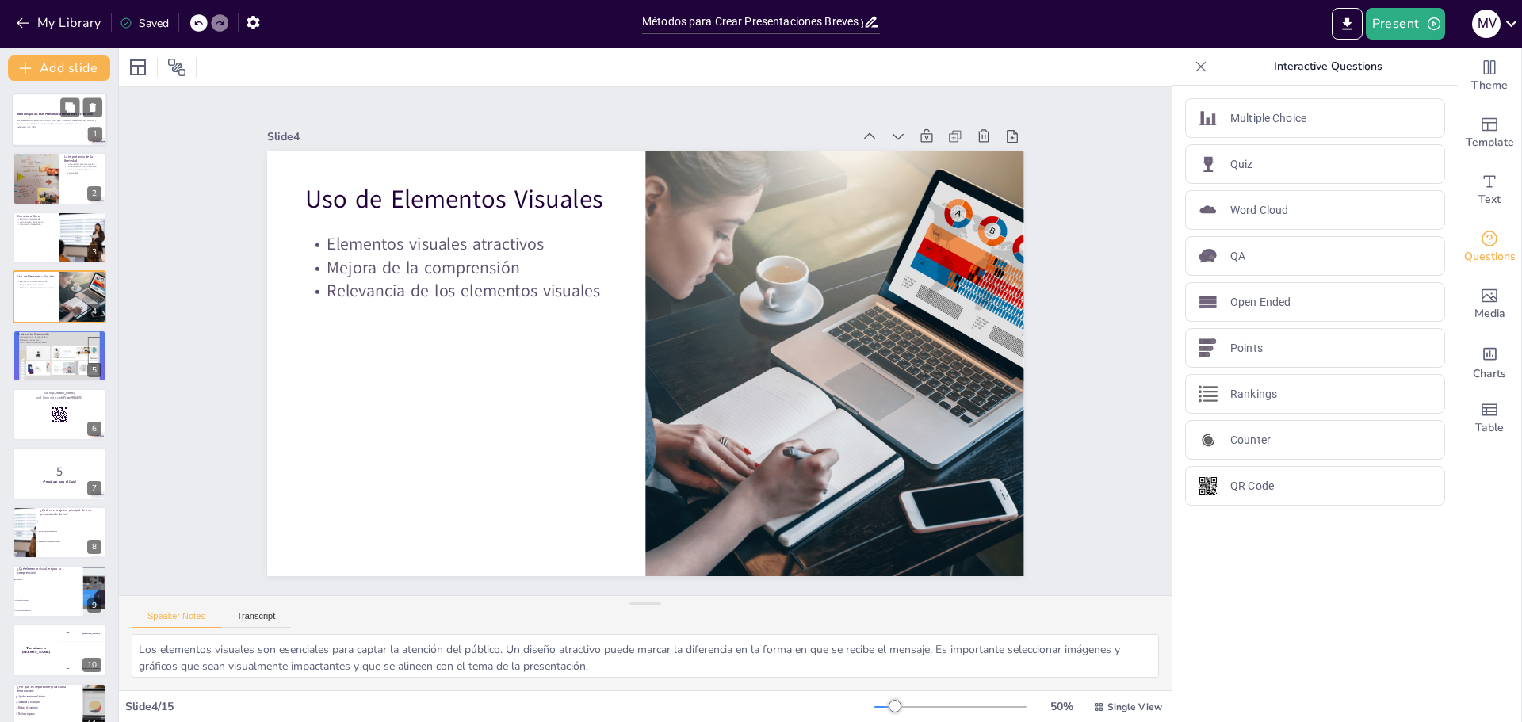
click at [18, 128] on p "Generated with [URL]" at bounding box center [60, 126] width 86 height 3
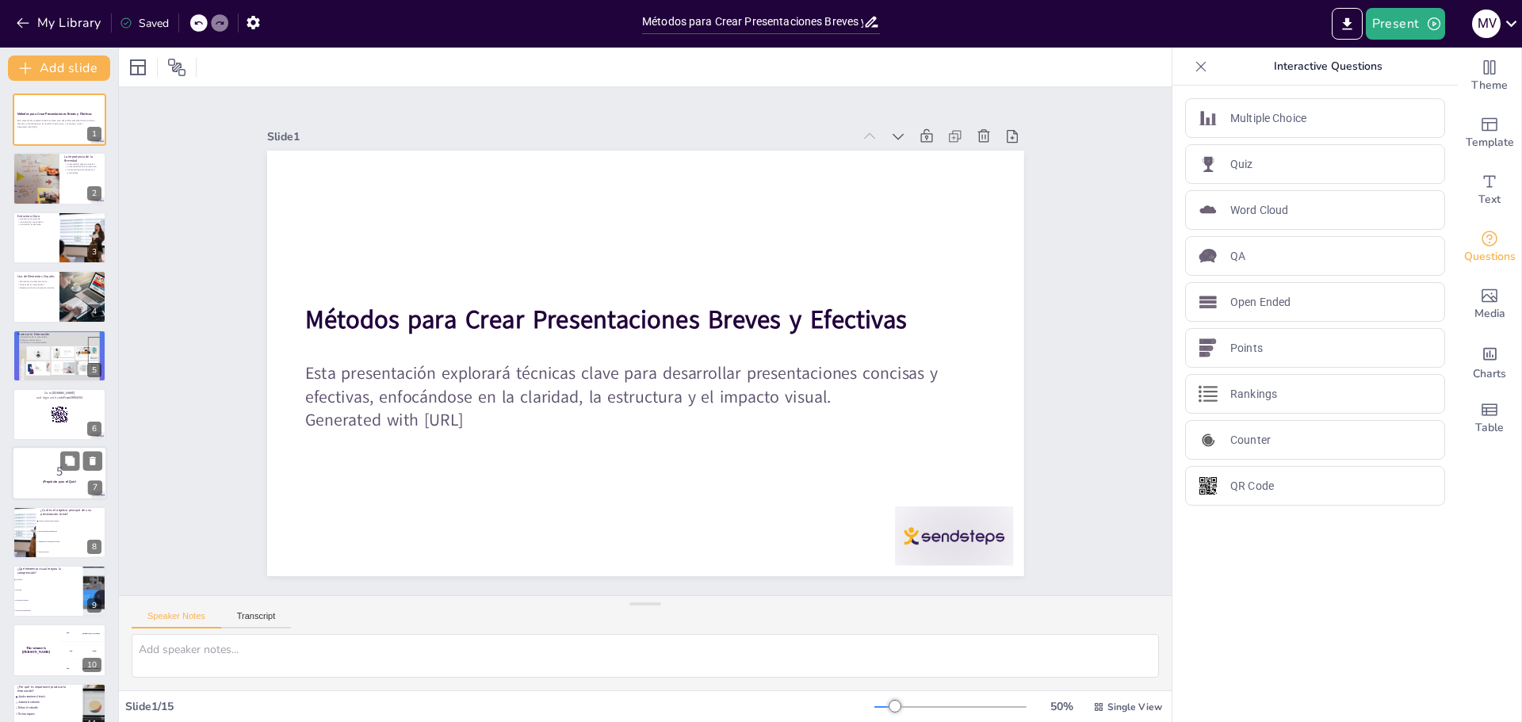
scroll to position [262, 0]
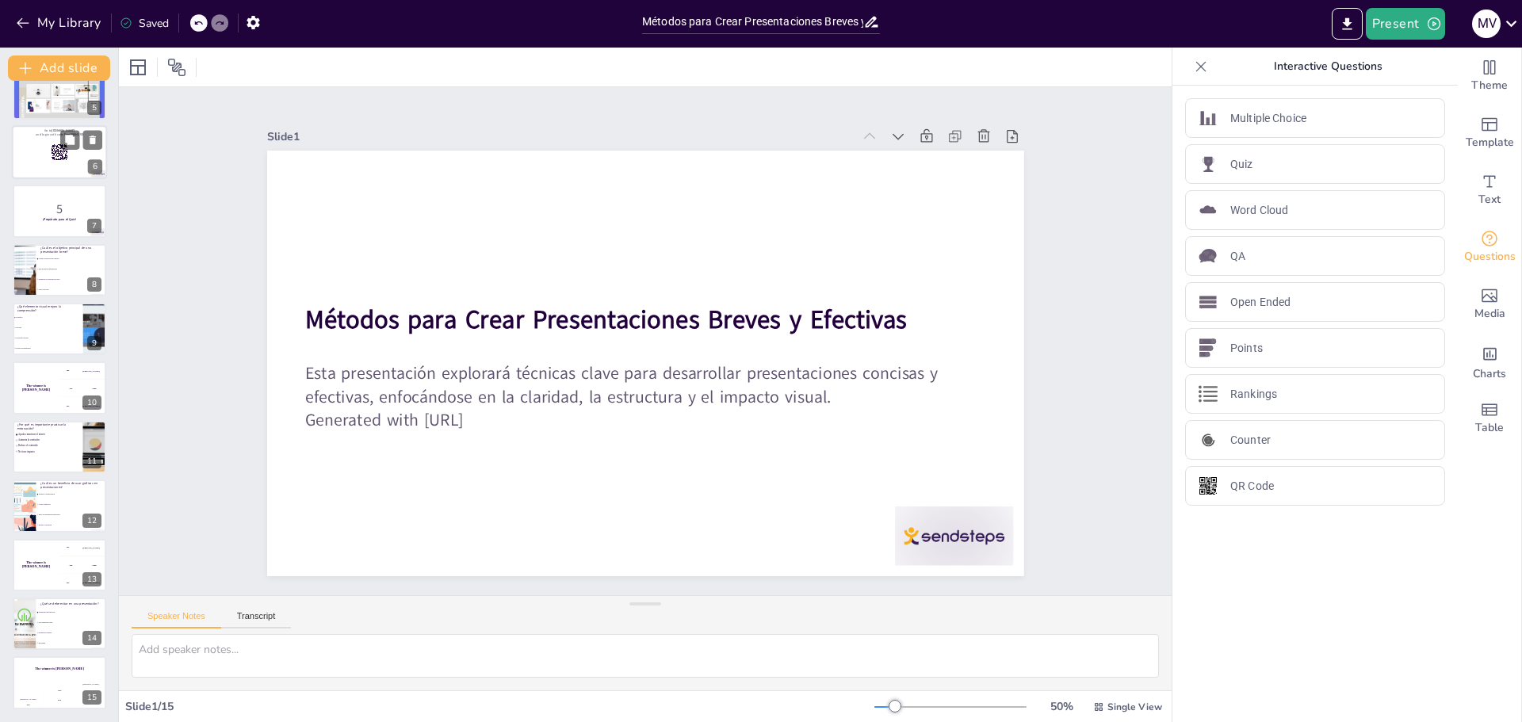
click at [55, 167] on div at bounding box center [59, 152] width 95 height 54
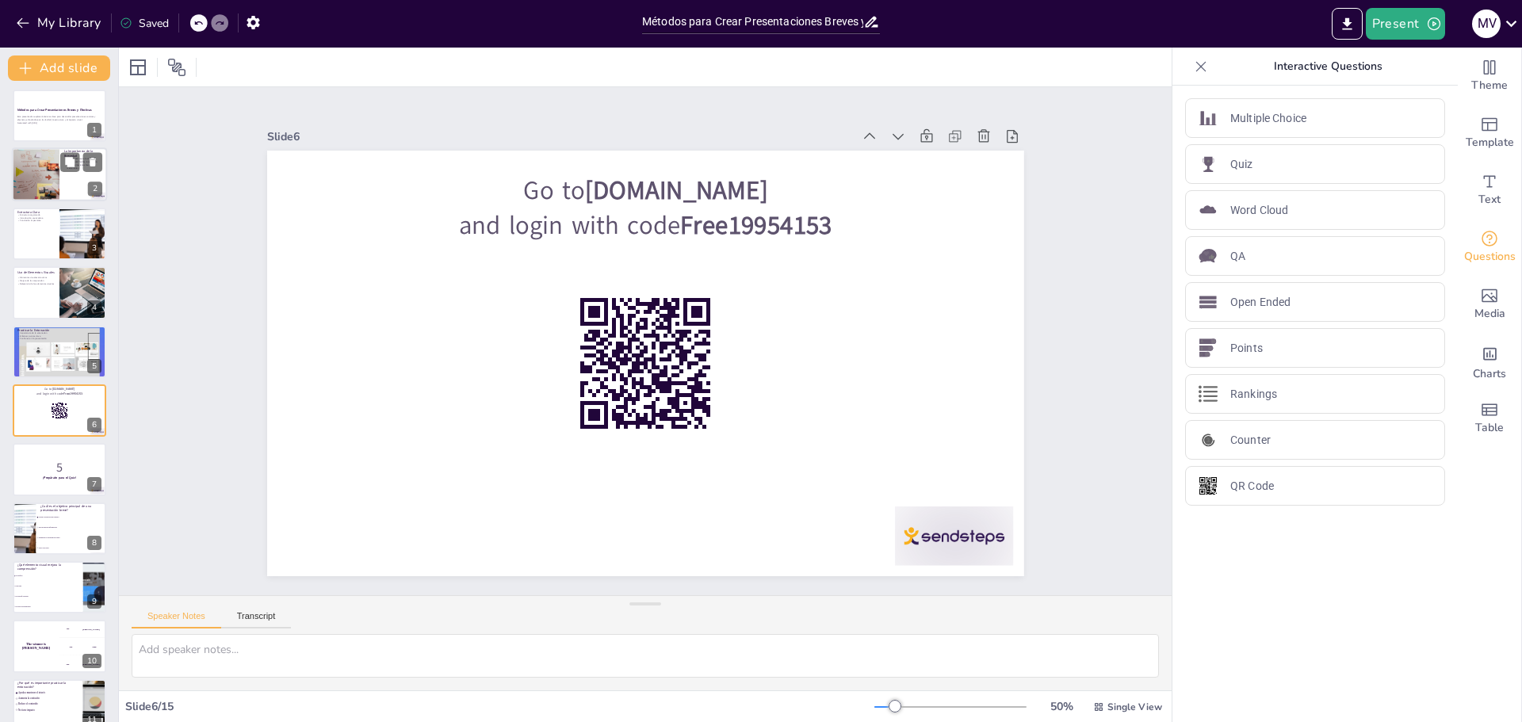
scroll to position [0, 0]
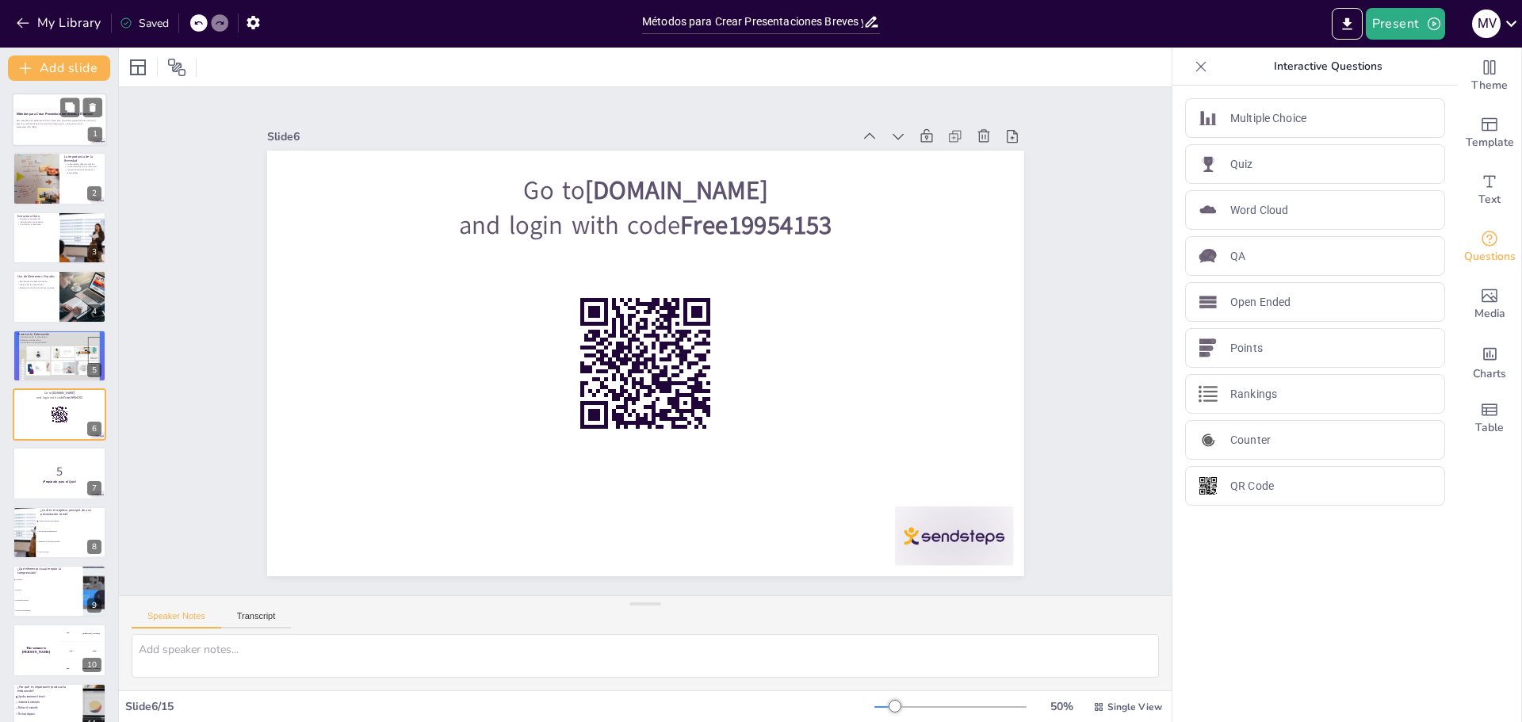
click at [38, 125] on p "Generated with [URL]" at bounding box center [60, 126] width 86 height 3
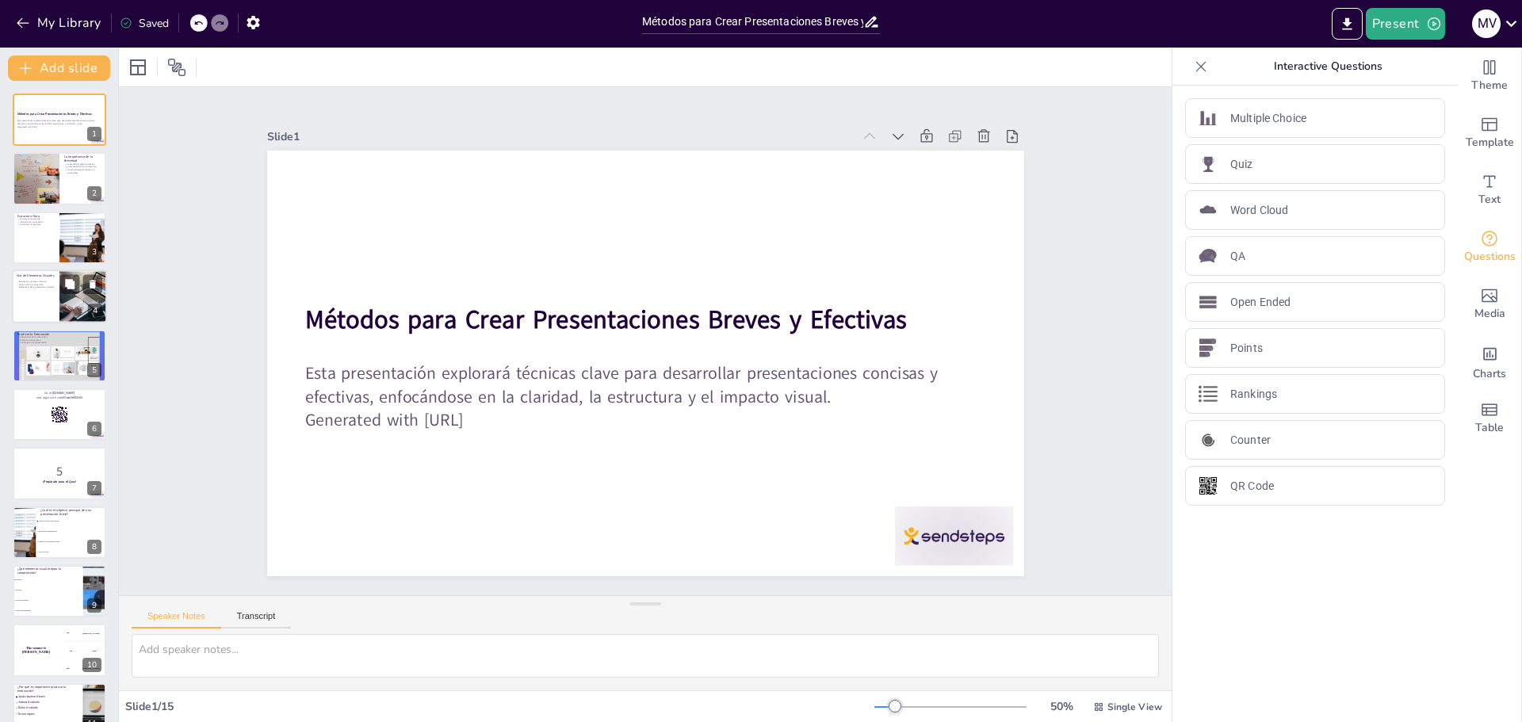
click at [59, 245] on div at bounding box center [60, 238] width 94 height 52
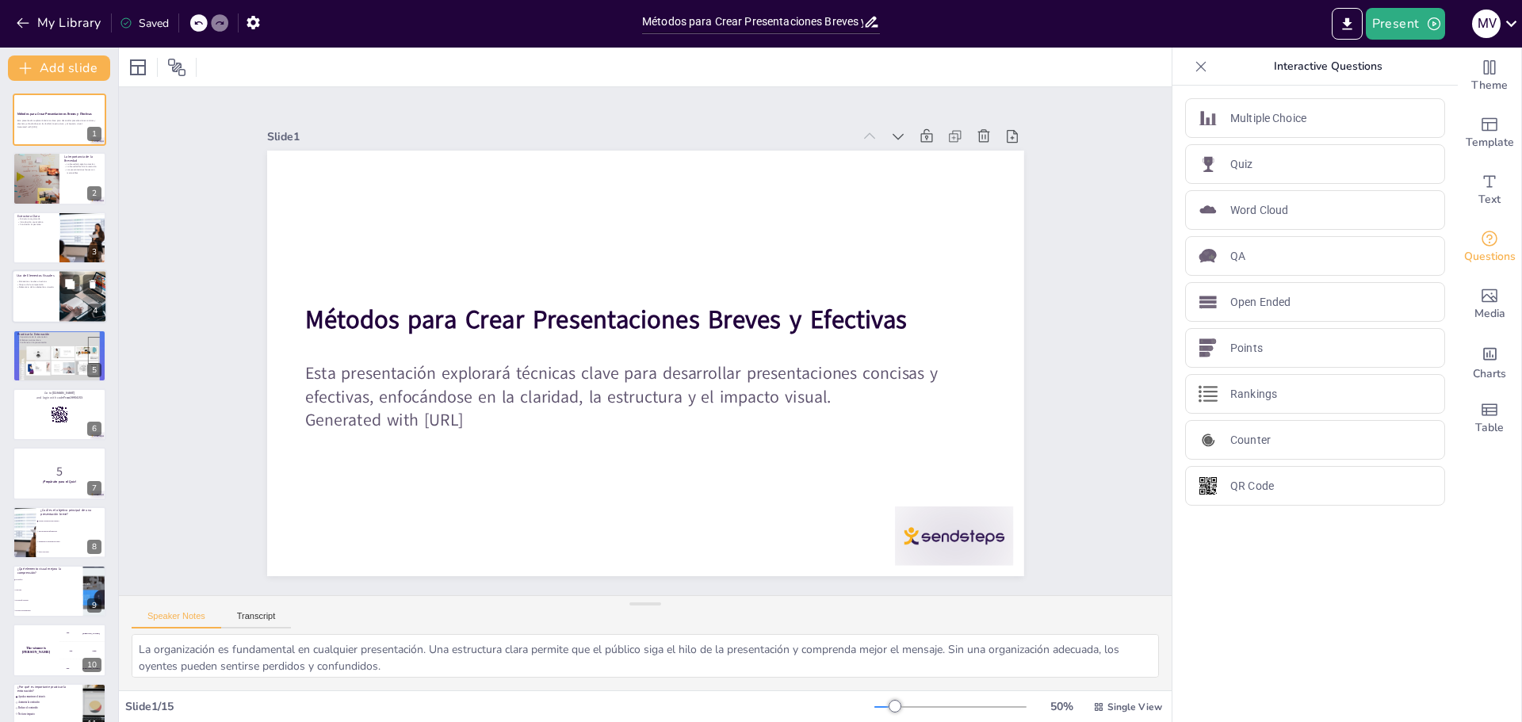
click at [54, 289] on div at bounding box center [59, 297] width 95 height 54
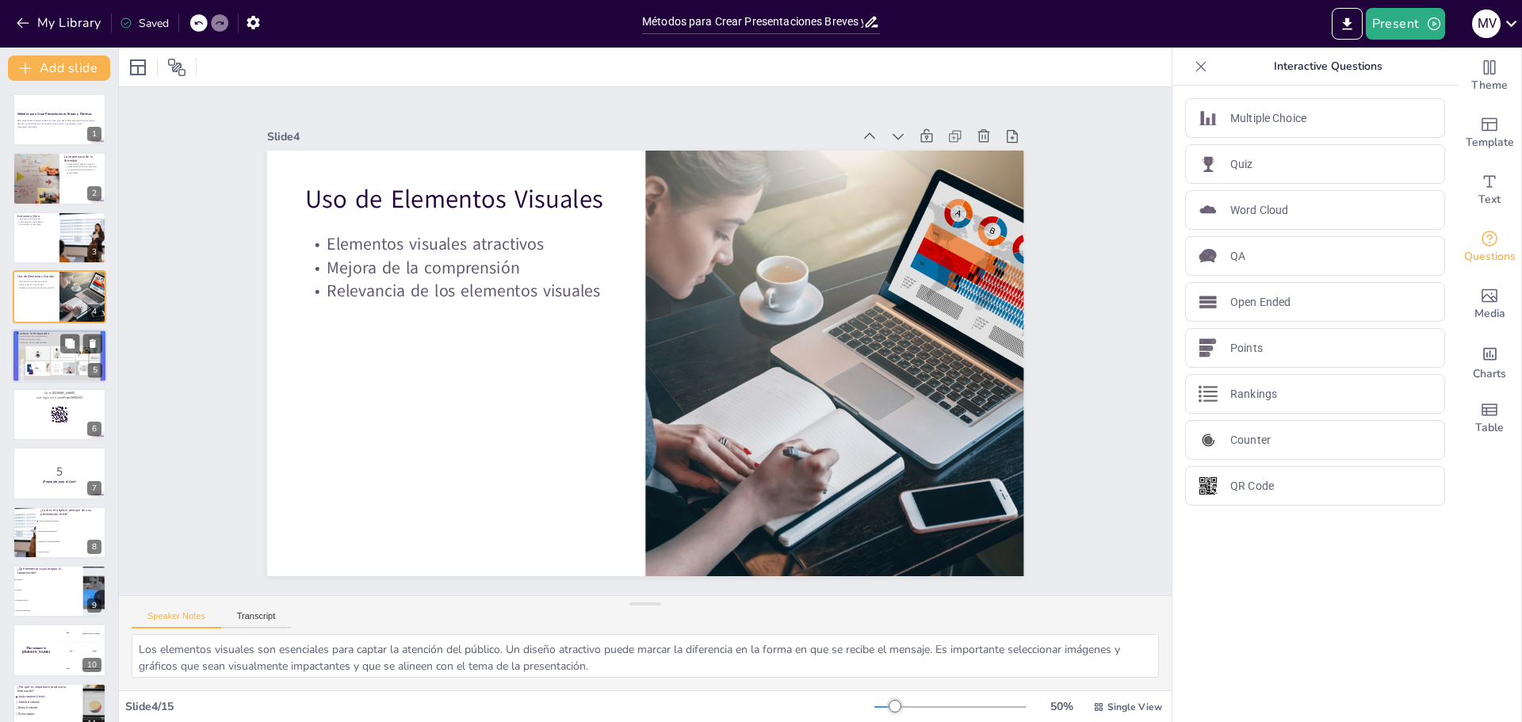
click at [27, 344] on div at bounding box center [59, 356] width 95 height 65
